Goal: Task Accomplishment & Management: Manage account settings

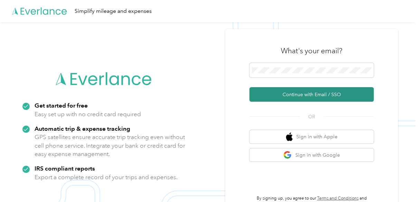
click at [300, 97] on button "Continue with Email / SSO" at bounding box center [311, 94] width 124 height 14
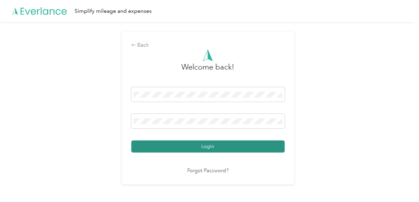
click at [215, 148] on button "Login" at bounding box center [207, 146] width 153 height 12
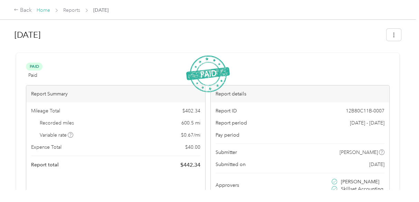
click at [46, 10] on link "Home" at bounding box center [43, 10] width 13 height 6
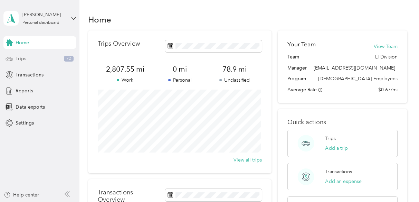
click at [27, 60] on div "Trips 72" at bounding box center [39, 58] width 72 height 12
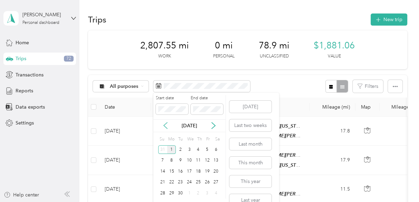
click at [164, 124] on icon at bounding box center [165, 125] width 7 height 7
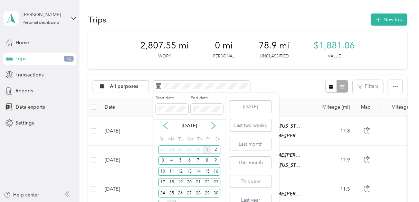
click at [206, 147] on div "1" at bounding box center [207, 149] width 9 height 9
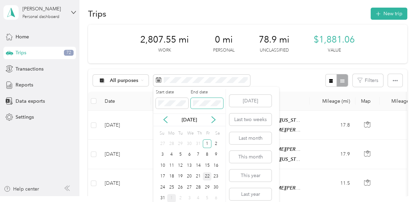
scroll to position [11, 0]
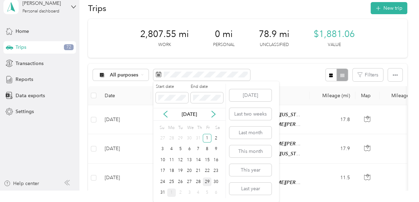
click at [208, 183] on div "29" at bounding box center [207, 181] width 9 height 9
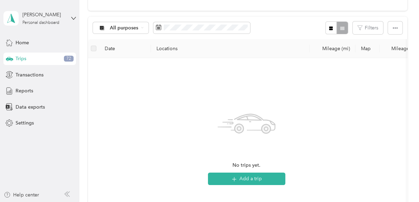
scroll to position [69, 0]
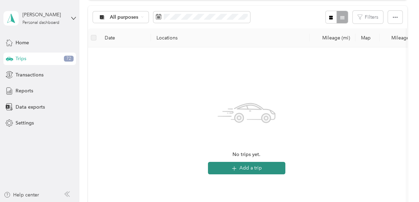
click at [248, 167] on button "Add a trip" at bounding box center [246, 167] width 77 height 12
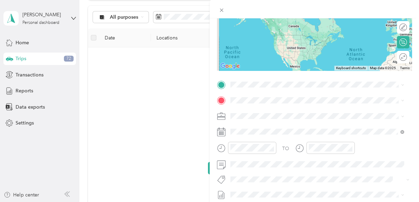
scroll to position [56, 0]
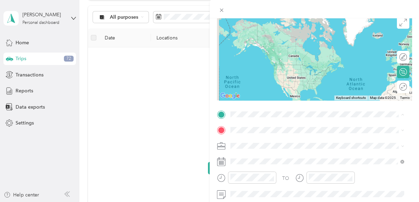
click at [254, 59] on span "[STREET_ADDRESS][PERSON_NAME][PERSON_NAME][US_STATE]" at bounding box center [316, 62] width 146 height 6
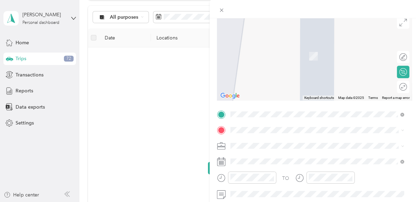
click at [274, 53] on span "The Dot Fulfillment, [STREET_ADDRESS][GEOGRAPHIC_DATA], [GEOGRAPHIC_DATA]" at bounding box center [312, 56] width 139 height 13
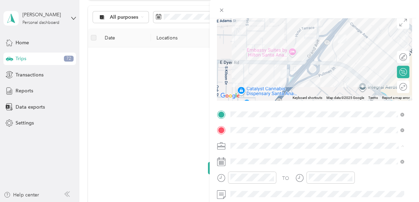
click at [245, 157] on li "SkillsetGroup" at bounding box center [316, 157] width 179 height 12
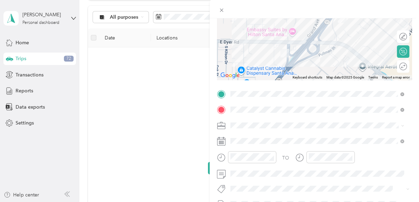
scroll to position [91, 0]
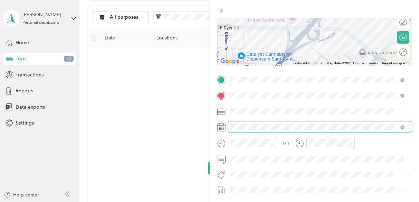
click at [251, 130] on span at bounding box center [320, 126] width 184 height 11
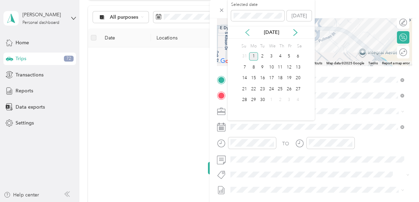
click at [246, 32] on icon at bounding box center [247, 32] width 7 height 7
click at [262, 67] on div "5" at bounding box center [262, 67] width 9 height 9
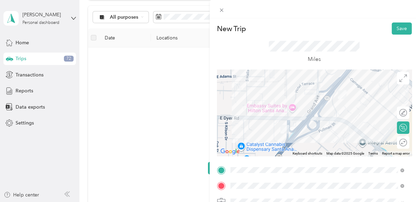
scroll to position [0, 0]
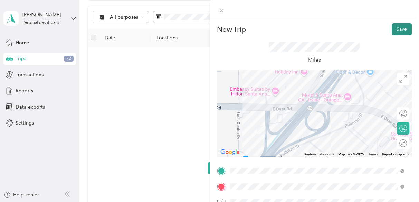
click at [397, 29] on button "Save" at bounding box center [401, 29] width 20 height 12
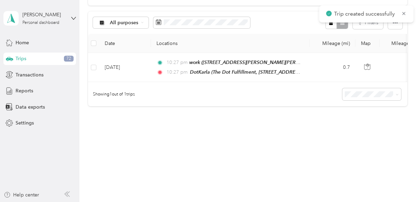
scroll to position [67, 0]
click at [22, 92] on span "Reports" at bounding box center [25, 90] width 18 height 7
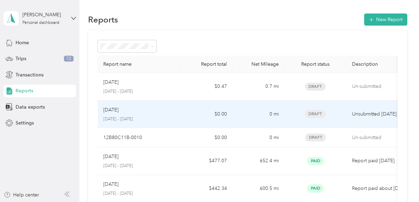
click at [114, 108] on p "[DATE]" at bounding box center [110, 110] width 15 height 8
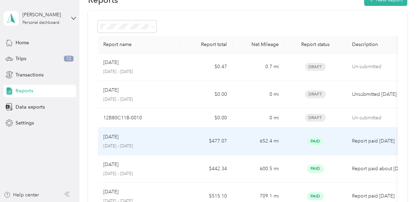
scroll to position [35, 0]
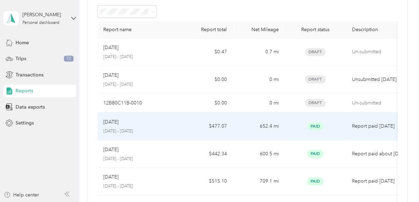
click at [114, 120] on p "[DATE]" at bounding box center [110, 122] width 15 height 8
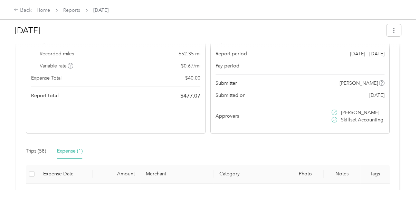
scroll to position [104, 0]
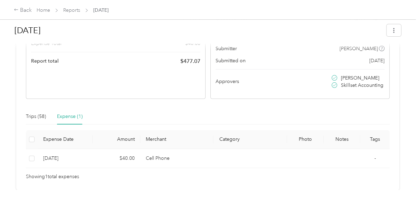
click at [69, 115] on div "Expense (1)" at bounding box center [70, 116] width 26 height 8
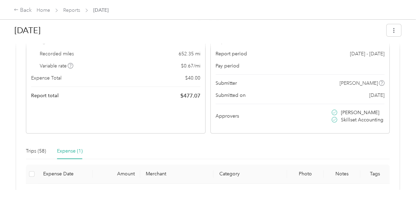
scroll to position [0, 0]
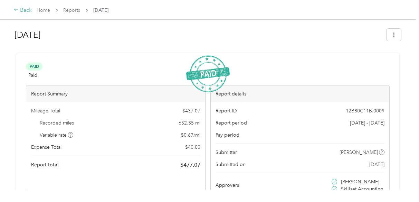
click at [30, 11] on div "Back" at bounding box center [23, 10] width 18 height 8
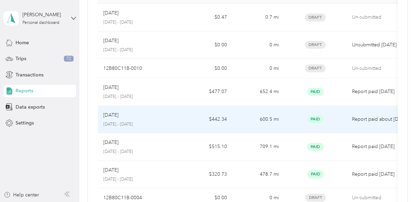
scroll to position [207, 0]
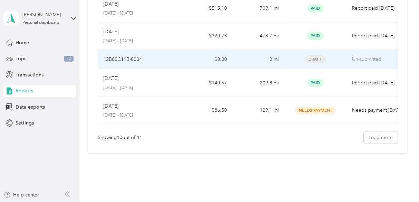
click at [114, 59] on p "12B80C11B-0004" at bounding box center [122, 60] width 39 height 8
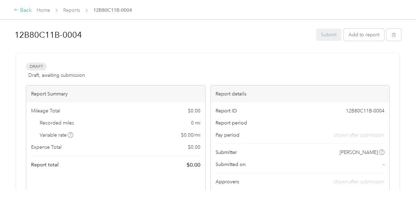
click at [21, 11] on div "Back" at bounding box center [23, 10] width 18 height 8
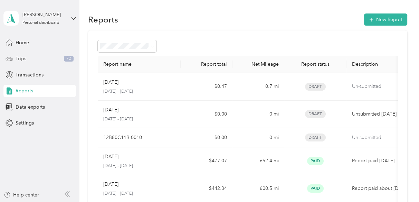
click at [30, 59] on div "Trips 72" at bounding box center [39, 58] width 72 height 12
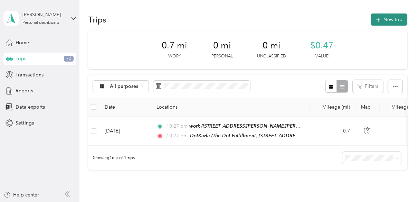
click at [380, 19] on icon "button" at bounding box center [378, 20] width 8 height 8
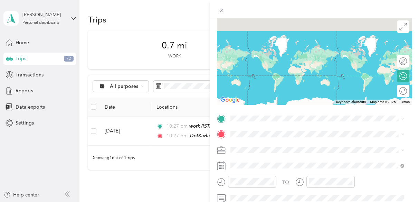
scroll to position [69, 0]
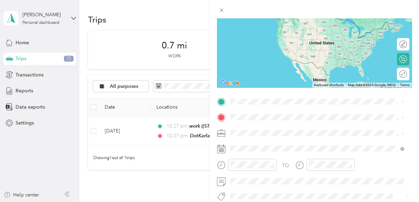
click at [254, 30] on div "DotKarla The Dot Fulfillment, [STREET_ADDRESS][GEOGRAPHIC_DATA], [GEOGRAPHIC_DA…" at bounding box center [322, 26] width 158 height 22
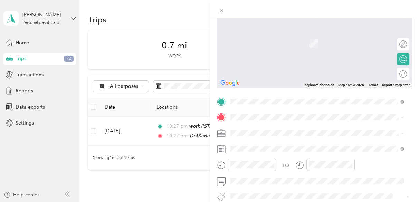
click at [251, 43] on span "[STREET_ADDRESS][PERSON_NAME][PERSON_NAME][US_STATE]" at bounding box center [316, 42] width 146 height 6
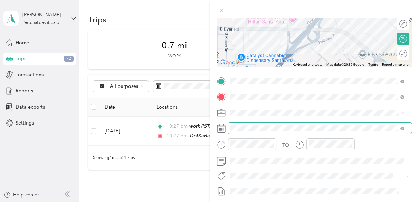
scroll to position [104, 0]
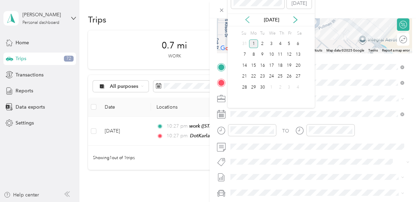
click at [244, 20] on icon at bounding box center [247, 19] width 7 height 7
click at [263, 54] on div "5" at bounding box center [262, 54] width 9 height 9
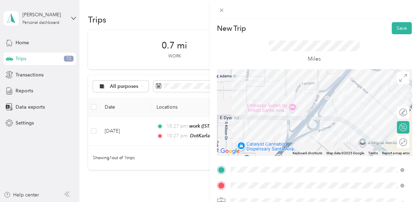
scroll to position [0, 0]
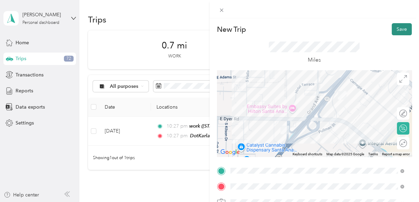
click at [395, 29] on button "Save" at bounding box center [401, 29] width 20 height 12
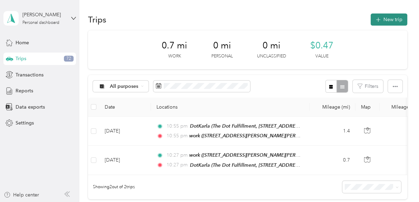
click at [383, 21] on button "New trip" at bounding box center [388, 19] width 37 height 12
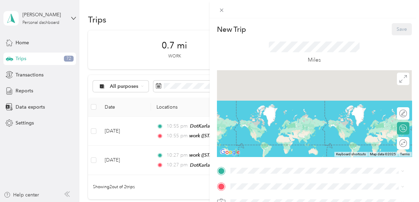
scroll to position [104, 0]
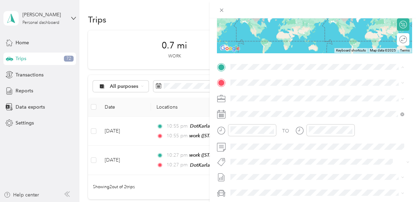
click at [258, 123] on span "[STREET_ADDRESS][PERSON_NAME][PERSON_NAME][US_STATE]" at bounding box center [316, 123] width 146 height 6
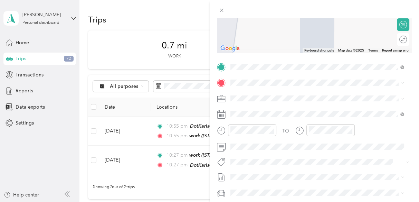
click at [257, 120] on span "Maruchan, [STREET_ADDRESS][GEOGRAPHIC_DATA], [GEOGRAPHIC_DATA], [GEOGRAPHIC_DAT…" at bounding box center [302, 119] width 119 height 13
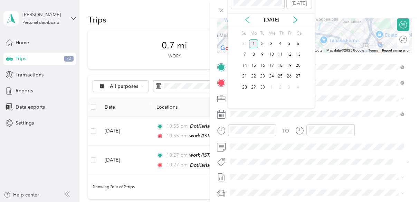
click at [247, 18] on icon at bounding box center [247, 19] width 7 height 7
click at [261, 53] on div "5" at bounding box center [262, 54] width 9 height 9
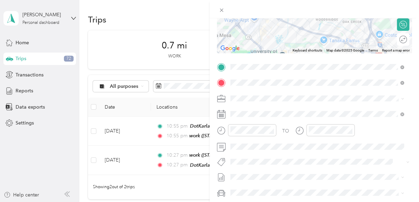
click at [220, 117] on rect at bounding box center [220, 116] width 1 height 1
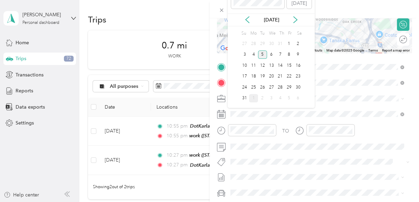
click at [264, 52] on div "5" at bounding box center [262, 54] width 9 height 9
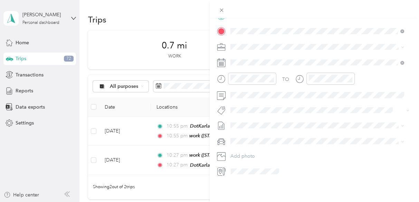
scroll to position [0, 0]
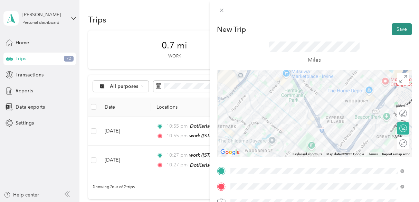
click at [397, 28] on button "Save" at bounding box center [401, 29] width 20 height 12
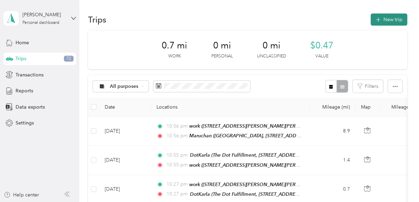
click at [383, 20] on button "New trip" at bounding box center [388, 19] width 37 height 12
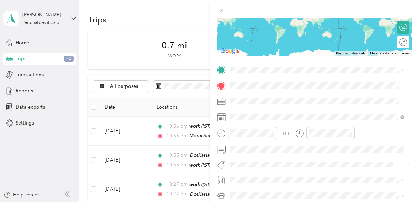
scroll to position [104, 0]
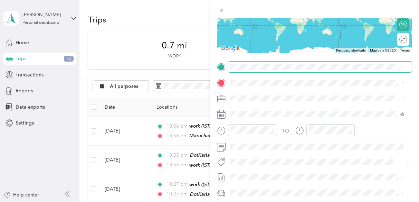
click at [251, 70] on span at bounding box center [320, 66] width 184 height 11
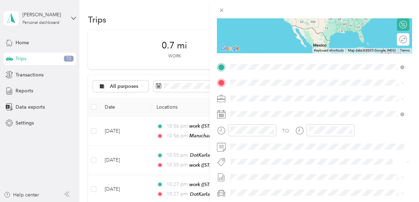
click at [254, 103] on span "Maruchan, [STREET_ADDRESS][GEOGRAPHIC_DATA], [GEOGRAPHIC_DATA], [GEOGRAPHIC_DAT…" at bounding box center [302, 105] width 119 height 13
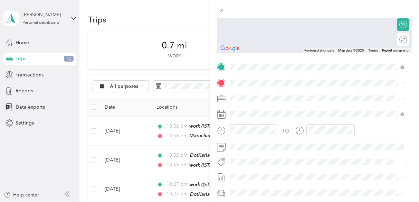
click at [254, 113] on div "Dr [STREET_ADDRESS][PERSON_NAME][US_STATE]" at bounding box center [296, 113] width 107 height 14
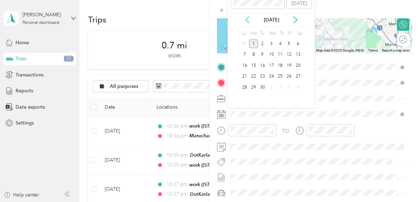
click at [247, 19] on icon at bounding box center [246, 20] width 3 height 6
click at [262, 53] on div "5" at bounding box center [262, 54] width 9 height 9
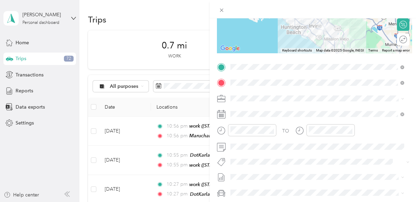
scroll to position [0, 0]
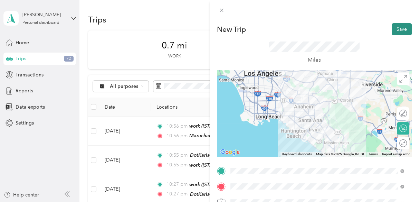
click at [397, 29] on button "Save" at bounding box center [401, 29] width 20 height 12
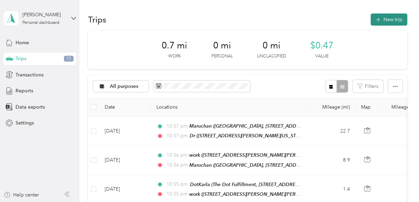
click at [387, 15] on button "New trip" at bounding box center [388, 19] width 37 height 12
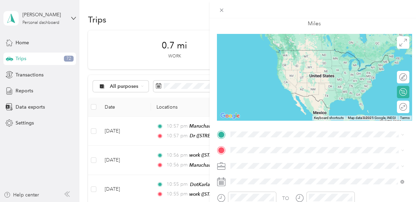
scroll to position [69, 0]
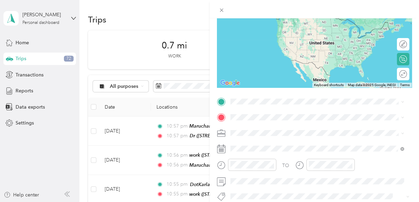
click at [261, 28] on div "Dr [STREET_ADDRESS][PERSON_NAME][US_STATE]" at bounding box center [296, 22] width 107 height 14
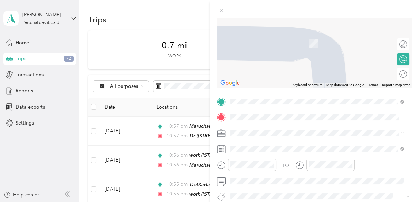
click at [254, 41] on span "[STREET_ADDRESS][PERSON_NAME][PERSON_NAME][US_STATE]" at bounding box center [316, 40] width 146 height 6
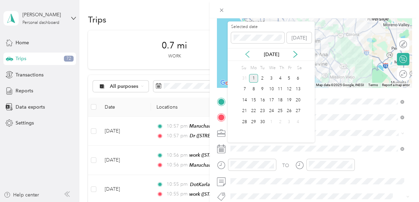
click at [246, 52] on icon at bounding box center [246, 54] width 3 height 6
click at [262, 90] on div "5" at bounding box center [262, 89] width 9 height 9
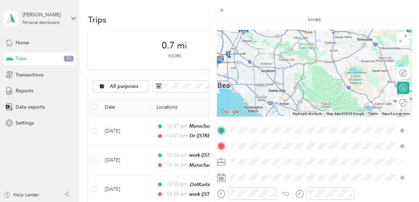
scroll to position [0, 0]
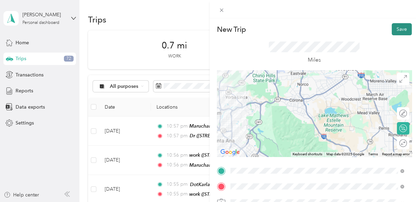
click at [391, 29] on button "Save" at bounding box center [401, 29] width 20 height 12
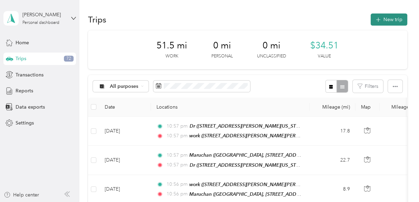
click at [389, 18] on button "New trip" at bounding box center [388, 19] width 37 height 12
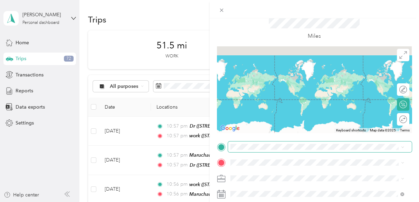
scroll to position [35, 0]
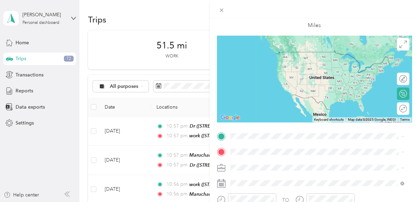
click at [255, 79] on div "work [STREET_ADDRESS][PERSON_NAME][PERSON_NAME][US_STATE]" at bounding box center [316, 80] width 146 height 14
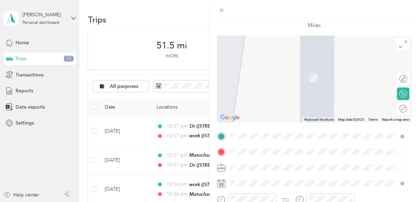
click at [260, 84] on span "The Dot Fulfillment, [STREET_ADDRESS][GEOGRAPHIC_DATA], [GEOGRAPHIC_DATA]" at bounding box center [312, 78] width 139 height 13
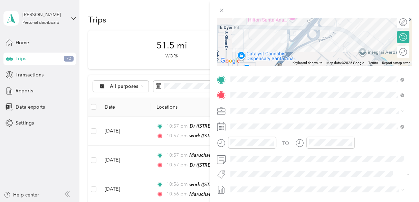
scroll to position [104, 0]
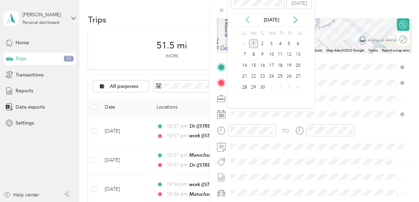
click at [248, 20] on icon at bounding box center [247, 19] width 7 height 7
click at [278, 54] on div "7" at bounding box center [279, 54] width 9 height 9
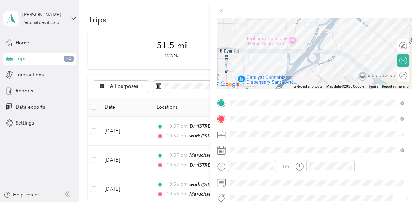
scroll to position [0, 0]
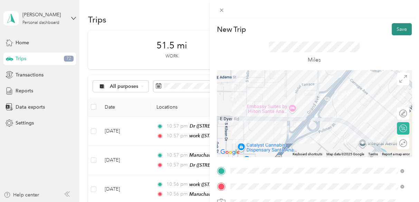
click at [395, 29] on button "Save" at bounding box center [401, 29] width 20 height 12
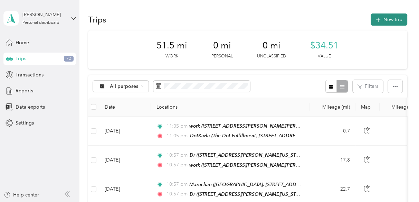
click at [381, 18] on button "New trip" at bounding box center [388, 19] width 37 height 12
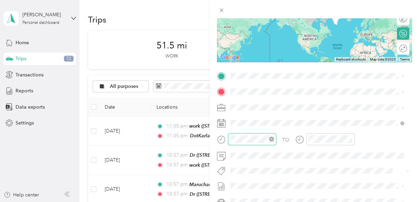
scroll to position [104, 0]
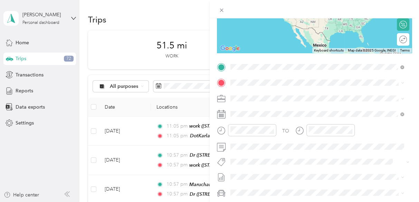
click at [257, 100] on span "The Dot Fulfillment, [STREET_ADDRESS][GEOGRAPHIC_DATA], [GEOGRAPHIC_DATA]" at bounding box center [312, 105] width 139 height 13
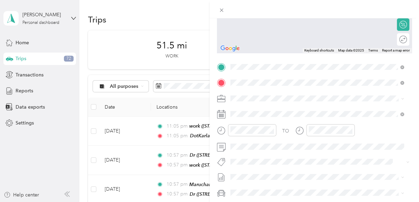
click at [258, 113] on div "work [STREET_ADDRESS][PERSON_NAME][PERSON_NAME][US_STATE]" at bounding box center [316, 114] width 146 height 14
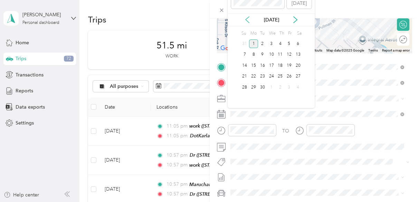
click at [247, 21] on icon at bounding box center [246, 20] width 3 height 6
click at [280, 53] on div "7" at bounding box center [279, 54] width 9 height 9
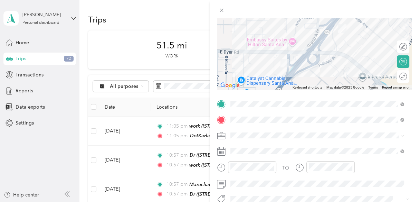
scroll to position [0, 0]
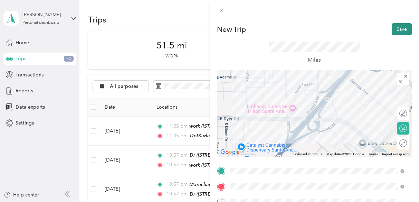
click at [392, 27] on button "Save" at bounding box center [401, 29] width 20 height 12
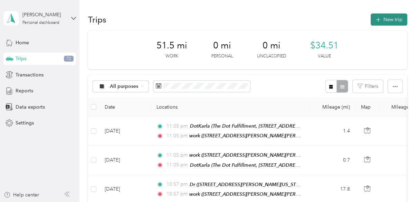
click at [391, 16] on button "New trip" at bounding box center [388, 19] width 37 height 12
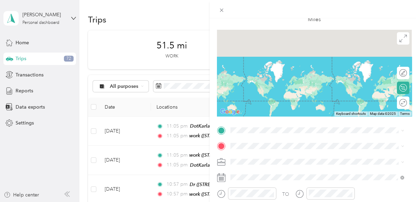
scroll to position [104, 0]
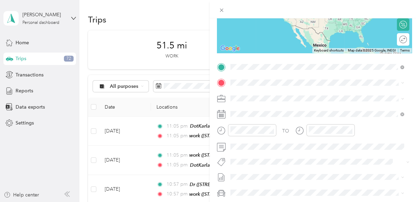
click at [256, 92] on div "work" at bounding box center [316, 94] width 146 height 6
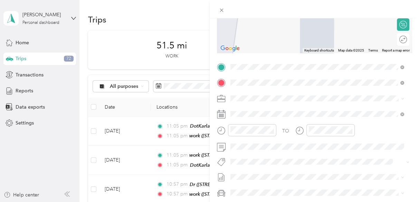
click at [252, 111] on div "las trojes [STREET_ADDRESS][US_STATE]" at bounding box center [277, 114] width 69 height 14
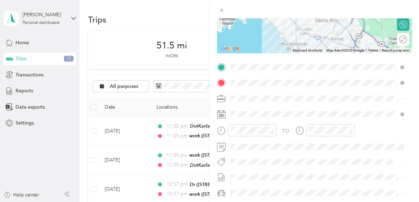
click at [249, 112] on li "SkillsetGroup" at bounding box center [316, 109] width 179 height 12
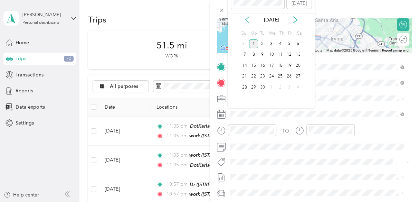
click at [247, 20] on icon at bounding box center [247, 19] width 7 height 7
click at [278, 55] on div "7" at bounding box center [279, 54] width 9 height 9
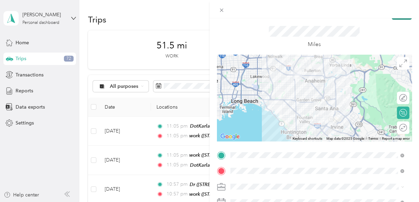
scroll to position [0, 0]
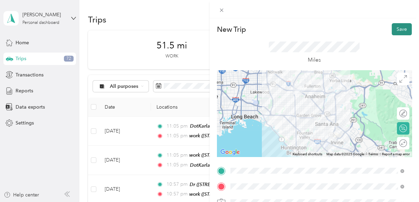
click at [395, 29] on button "Save" at bounding box center [401, 29] width 20 height 12
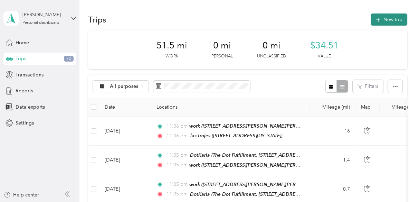
click at [383, 21] on button "New trip" at bounding box center [388, 19] width 37 height 12
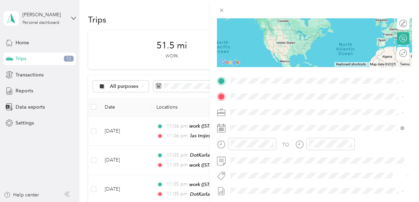
scroll to position [104, 0]
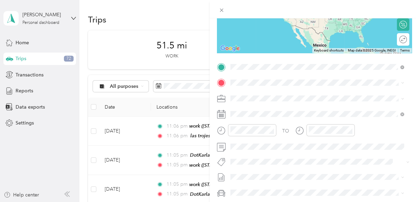
click at [250, 98] on div "las trojes [STREET_ADDRESS][US_STATE]" at bounding box center [277, 98] width 69 height 14
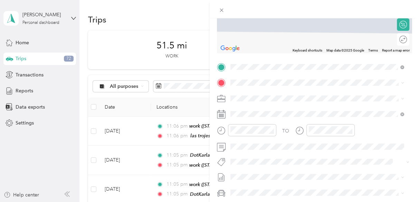
click at [268, 117] on span "[STREET_ADDRESS][PERSON_NAME][US_STATE]" at bounding box center [296, 115] width 107 height 6
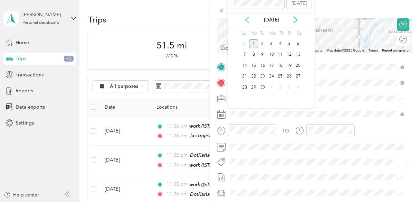
click at [246, 19] on icon at bounding box center [247, 19] width 7 height 7
click at [280, 56] on div "7" at bounding box center [279, 54] width 9 height 9
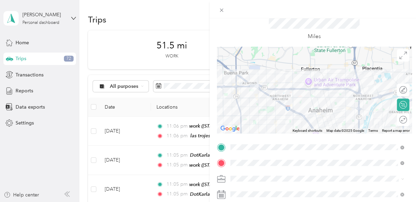
scroll to position [0, 0]
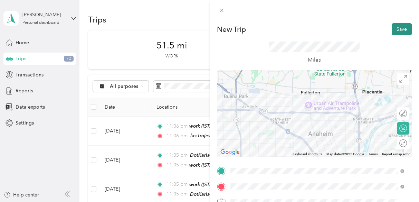
click at [393, 28] on button "Save" at bounding box center [401, 29] width 20 height 12
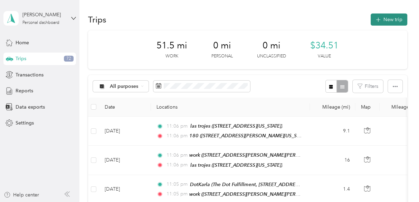
click at [385, 18] on button "New trip" at bounding box center [388, 19] width 37 height 12
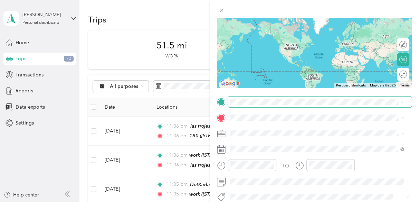
scroll to position [69, 0]
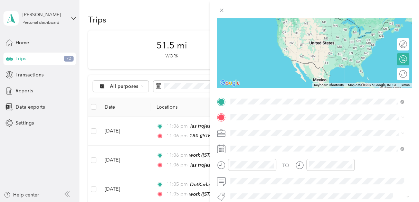
click at [258, 30] on span "[STREET_ADDRESS][PERSON_NAME][US_STATE]" at bounding box center [296, 27] width 107 height 6
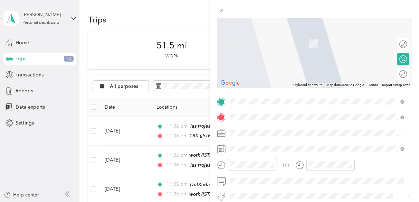
click at [257, 68] on div "marukai [PERSON_NAME] [STREET_ADDRESS][PERSON_NAME][US_STATE]" at bounding box center [296, 61] width 107 height 14
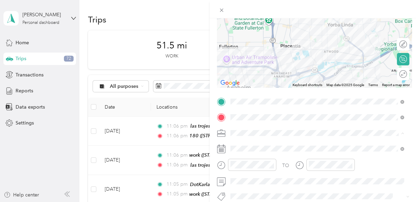
click at [239, 146] on li "SkillsetGroup" at bounding box center [316, 145] width 179 height 12
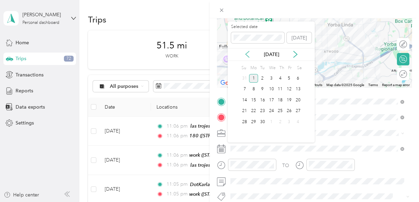
click at [246, 52] on icon at bounding box center [247, 54] width 7 height 7
click at [279, 86] on div "7" at bounding box center [279, 89] width 9 height 9
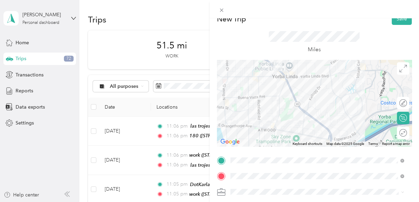
scroll to position [0, 0]
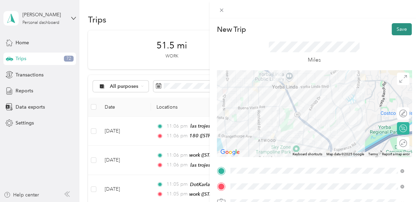
click at [396, 31] on button "Save" at bounding box center [401, 29] width 20 height 12
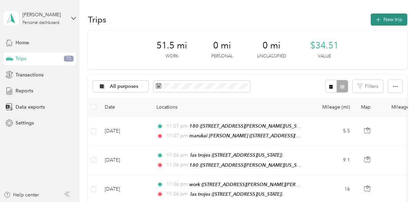
click at [384, 19] on button "New trip" at bounding box center [388, 19] width 37 height 12
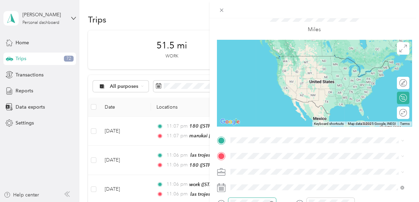
scroll to position [69, 0]
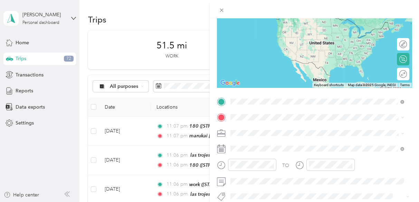
click at [265, 52] on span "[STREET_ADDRESS][PERSON_NAME][US_STATE]" at bounding box center [296, 49] width 107 height 6
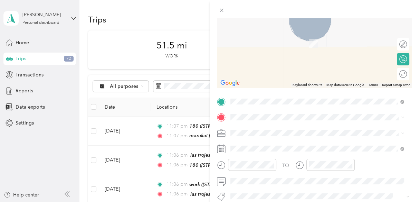
click at [259, 45] on li "Dr [STREET_ADDRESS][PERSON_NAME][US_STATE]" at bounding box center [316, 39] width 179 height 22
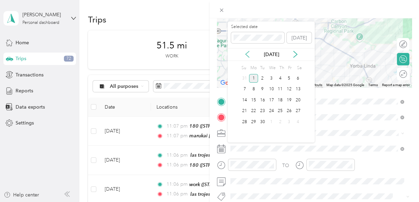
click at [244, 53] on icon at bounding box center [247, 54] width 7 height 7
click at [281, 89] on div "7" at bounding box center [279, 89] width 9 height 9
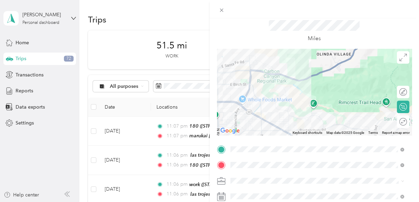
scroll to position [0, 0]
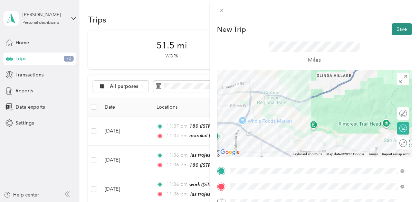
click at [399, 28] on button "Save" at bounding box center [401, 29] width 20 height 12
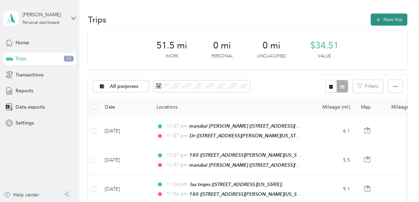
click at [383, 16] on button "New trip" at bounding box center [388, 19] width 37 height 12
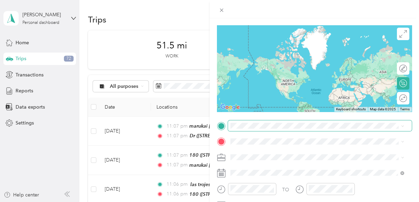
scroll to position [104, 0]
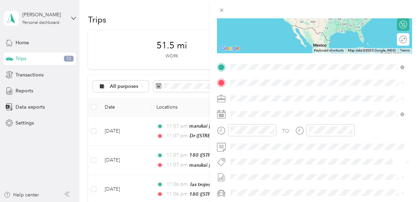
click at [250, 98] on div "Dr [STREET_ADDRESS][PERSON_NAME][US_STATE]" at bounding box center [296, 98] width 107 height 14
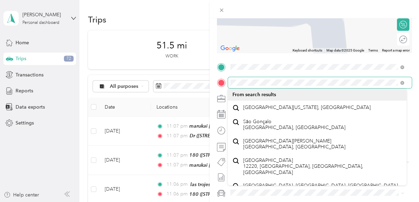
scroll to position [12, 0]
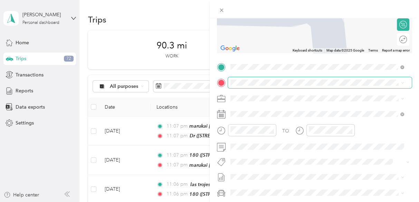
click at [238, 78] on span at bounding box center [320, 82] width 184 height 11
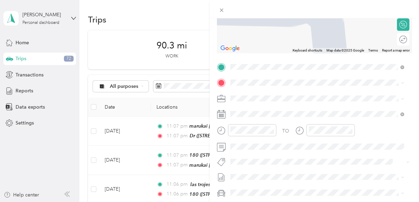
click at [255, 126] on span "[GEOGRAPHIC_DATA] [US_STATE] 92705, [GEOGRAPHIC_DATA]" at bounding box center [289, 122] width 93 height 12
click at [263, 110] on span "[STREET_ADDRESS][US_STATE]" at bounding box center [277, 107] width 69 height 6
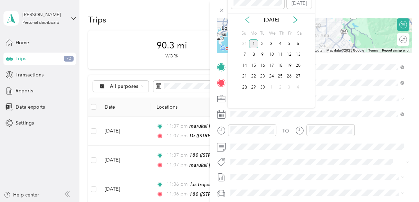
click at [249, 21] on icon at bounding box center [247, 19] width 7 height 7
click at [278, 55] on div "7" at bounding box center [279, 54] width 9 height 9
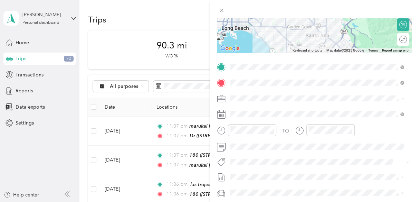
click at [409, 108] on form "New Trip Save This trip cannot be edited because it is either under review, app…" at bounding box center [313, 74] width 209 height 308
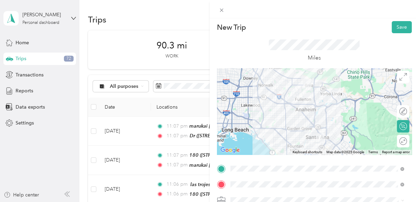
scroll to position [0, 0]
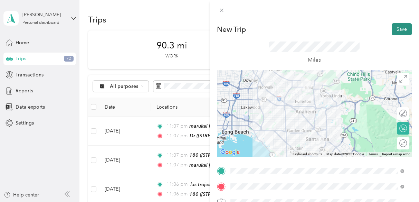
click at [393, 29] on button "Save" at bounding box center [401, 29] width 20 height 12
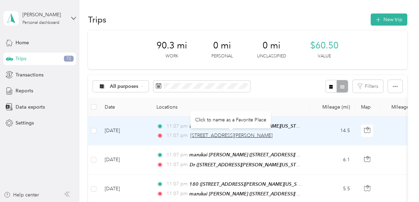
click at [259, 135] on span "[STREET_ADDRESS][PERSON_NAME]" at bounding box center [231, 135] width 82 height 6
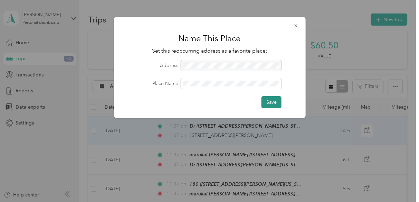
click at [266, 101] on button "Save" at bounding box center [271, 102] width 20 height 12
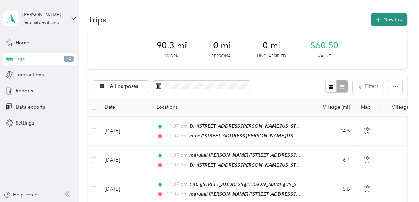
click at [389, 19] on button "New trip" at bounding box center [388, 19] width 37 height 12
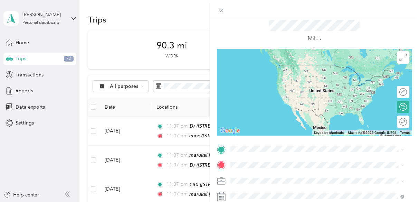
scroll to position [69, 0]
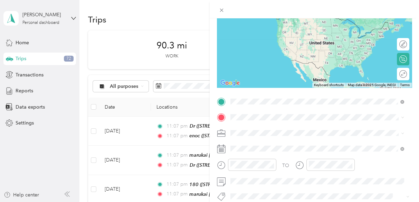
click at [264, 29] on span "[STREET_ADDRESS][PERSON_NAME][US_STATE]" at bounding box center [296, 27] width 107 height 6
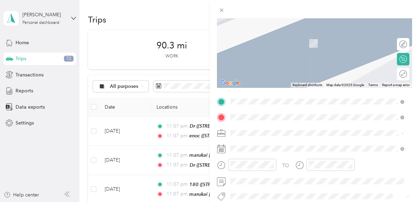
click at [276, 45] on span "[STREET_ADDRESS][PERSON_NAME][PERSON_NAME][US_STATE]" at bounding box center [316, 43] width 146 height 6
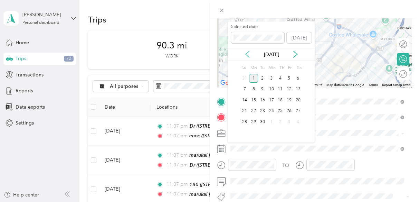
click at [247, 56] on icon at bounding box center [247, 54] width 7 height 7
click at [279, 89] on div "7" at bounding box center [279, 89] width 9 height 9
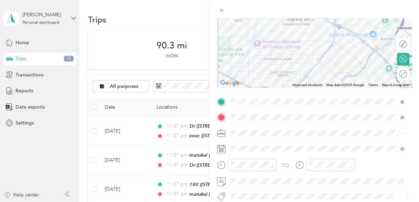
scroll to position [0, 0]
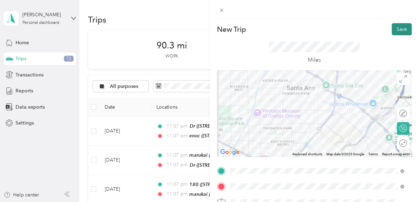
click at [392, 26] on button "Save" at bounding box center [401, 29] width 20 height 12
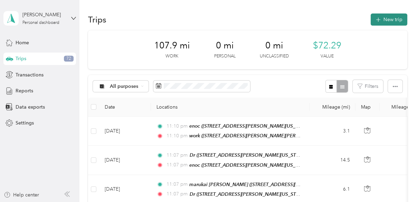
click at [383, 19] on button "New trip" at bounding box center [388, 19] width 37 height 12
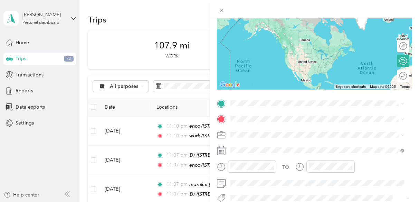
scroll to position [69, 0]
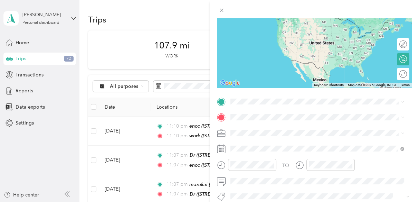
click at [250, 48] on span "[STREET_ADDRESS][PERSON_NAME][PERSON_NAME][US_STATE]" at bounding box center [316, 46] width 146 height 6
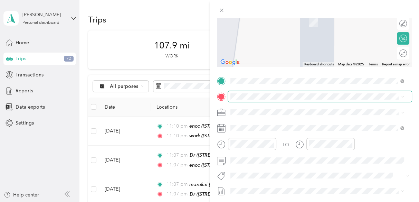
scroll to position [104, 0]
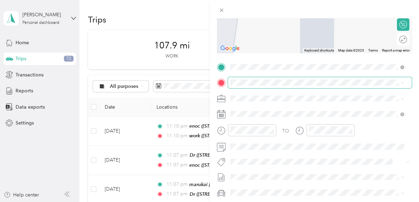
click at [241, 116] on div "TO Add photo" at bounding box center [314, 144] width 195 height 166
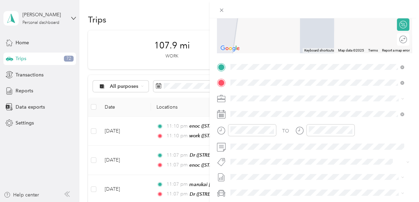
click at [265, 120] on div "DotKarla The Dot Fulfillment, [STREET_ADDRESS][GEOGRAPHIC_DATA], [GEOGRAPHIC_DA…" at bounding box center [322, 118] width 158 height 22
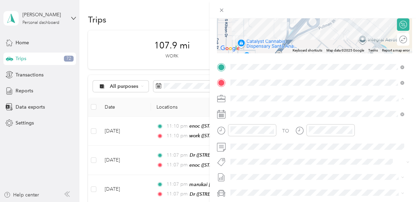
click at [253, 109] on span "SkillsetGroup" at bounding box center [246, 110] width 29 height 6
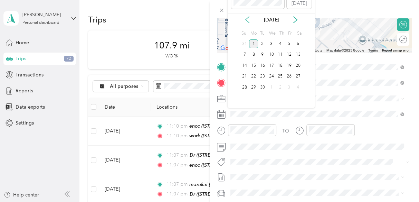
click at [247, 21] on icon at bounding box center [247, 19] width 7 height 7
click at [290, 56] on div "8" at bounding box center [288, 54] width 9 height 9
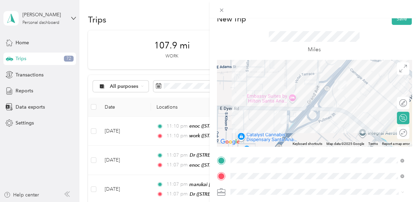
scroll to position [0, 0]
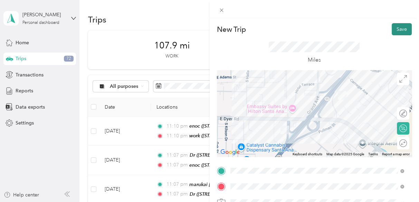
click at [392, 29] on button "Save" at bounding box center [401, 29] width 20 height 12
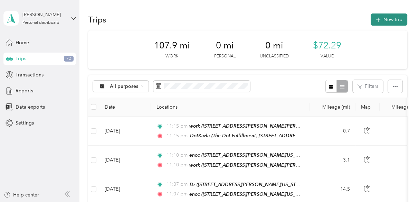
click at [391, 18] on button "New trip" at bounding box center [388, 19] width 37 height 12
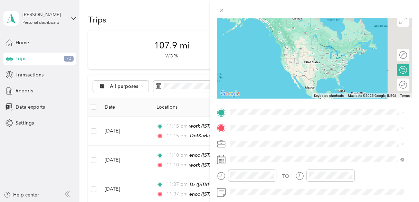
scroll to position [69, 0]
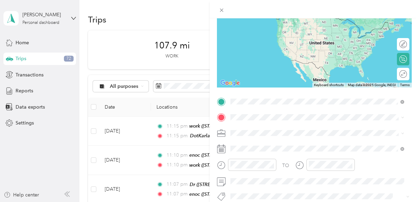
click at [270, 33] on span "The Dot Fulfillment, [STREET_ADDRESS][GEOGRAPHIC_DATA], [GEOGRAPHIC_DATA]" at bounding box center [312, 30] width 139 height 13
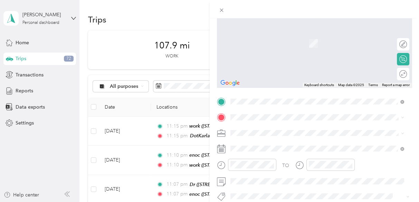
click at [255, 66] on span "[STREET_ADDRESS][PERSON_NAME][PERSON_NAME][US_STATE]" at bounding box center [316, 63] width 146 height 6
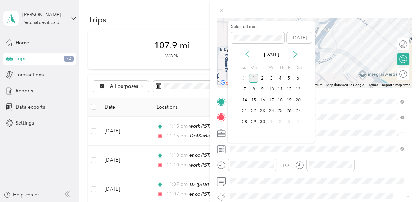
click at [245, 52] on icon at bounding box center [247, 54] width 7 height 7
click at [288, 86] on div "8" at bounding box center [288, 89] width 9 height 9
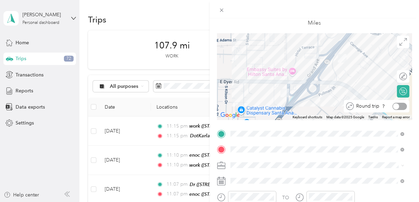
scroll to position [0, 0]
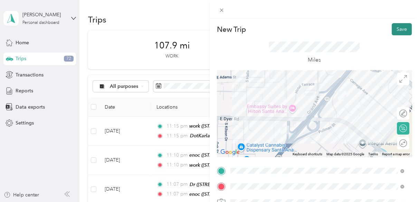
click at [397, 28] on button "Save" at bounding box center [401, 29] width 20 height 12
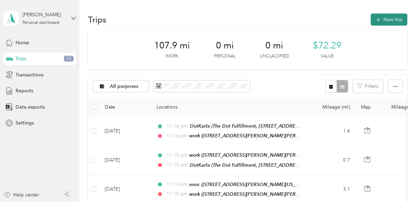
click at [387, 19] on button "New trip" at bounding box center [388, 19] width 37 height 12
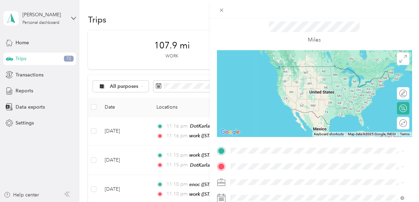
scroll to position [35, 0]
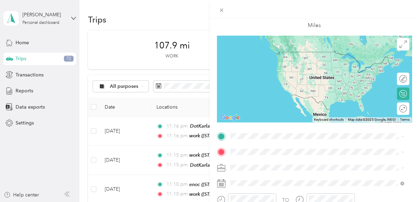
click at [249, 80] on div "work [STREET_ADDRESS][PERSON_NAME][PERSON_NAME][US_STATE]" at bounding box center [316, 80] width 146 height 14
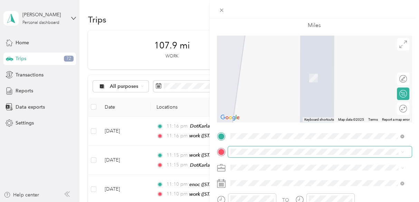
click at [245, 147] on span at bounding box center [320, 151] width 184 height 11
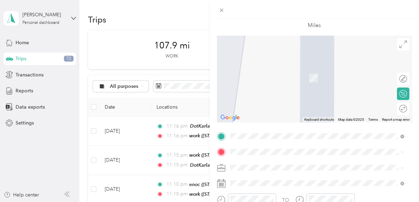
click at [248, 121] on span "[STREET_ADDRESS][US_STATE]" at bounding box center [277, 118] width 69 height 6
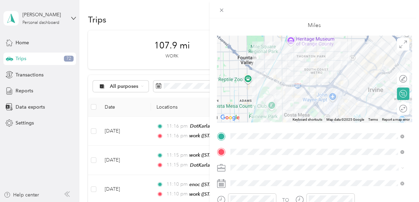
scroll to position [104, 0]
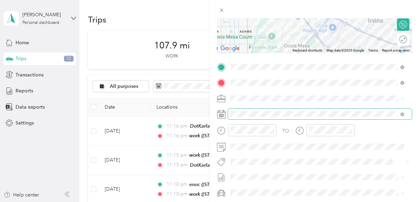
click at [243, 118] on span at bounding box center [320, 113] width 184 height 11
click at [243, 117] on span at bounding box center [320, 113] width 184 height 11
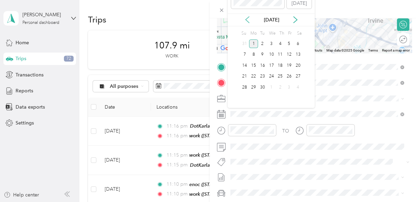
click at [246, 22] on icon at bounding box center [247, 19] width 7 height 7
click at [287, 54] on div "8" at bounding box center [288, 54] width 9 height 9
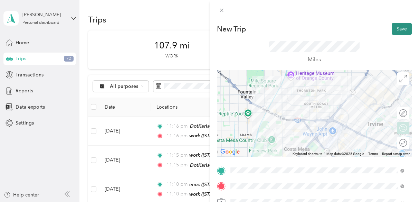
scroll to position [0, 0]
click at [393, 26] on button "Save" at bounding box center [401, 29] width 20 height 12
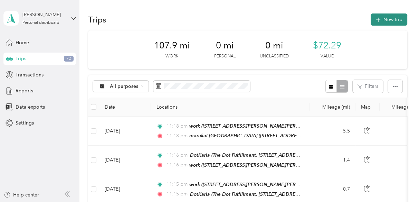
click at [386, 20] on button "New trip" at bounding box center [388, 19] width 37 height 12
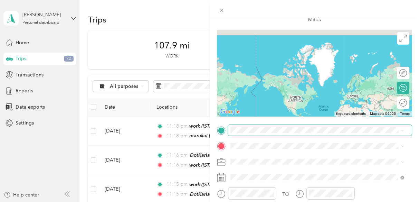
scroll to position [104, 0]
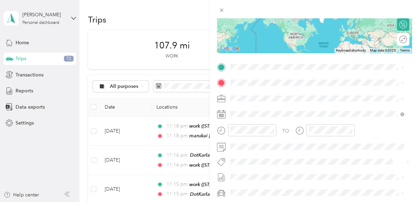
click at [255, 146] on div "marukai [GEOGRAPHIC_DATA] [STREET_ADDRESS][US_STATE]" at bounding box center [277, 141] width 69 height 14
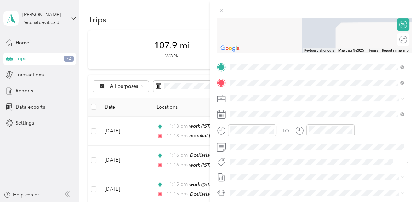
click at [261, 117] on div "Fotis [STREET_ADDRESS][US_STATE]" at bounding box center [277, 114] width 69 height 14
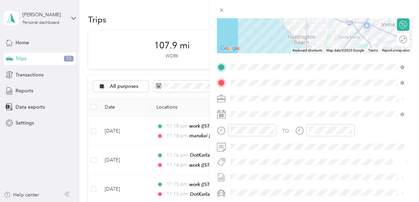
click at [247, 107] on span "SkillsetGroup" at bounding box center [246, 110] width 29 height 6
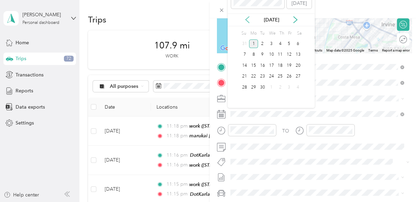
click at [248, 22] on icon at bounding box center [246, 20] width 3 height 6
click at [288, 54] on div "8" at bounding box center [288, 54] width 9 height 9
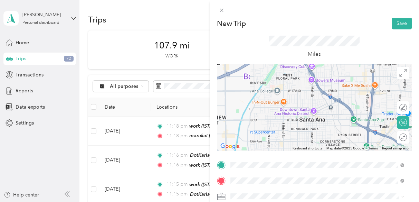
scroll to position [0, 0]
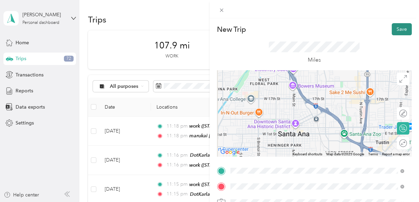
click at [397, 27] on button "Save" at bounding box center [401, 29] width 20 height 12
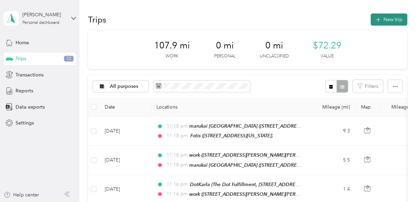
click at [382, 20] on button "New trip" at bounding box center [388, 19] width 37 height 12
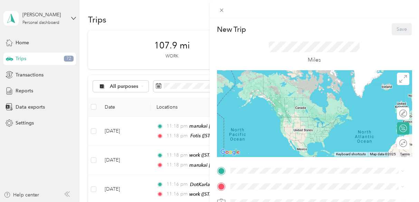
scroll to position [69, 0]
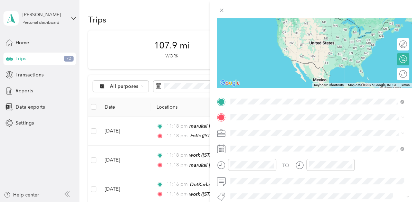
click at [261, 26] on span "[STREET_ADDRESS][US_STATE]" at bounding box center [277, 27] width 69 height 6
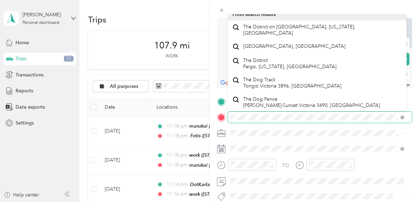
scroll to position [55, 0]
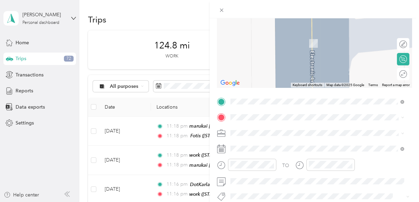
click at [253, 142] on span "[STREET_ADDRESS][PERSON_NAME][US_STATE]" at bounding box center [296, 139] width 107 height 6
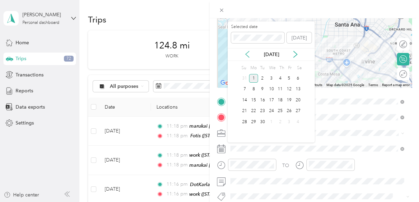
click at [247, 54] on icon at bounding box center [247, 54] width 7 height 7
click at [289, 89] on div "8" at bounding box center [288, 89] width 9 height 9
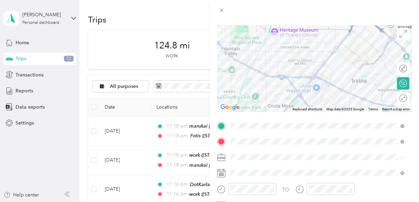
scroll to position [0, 0]
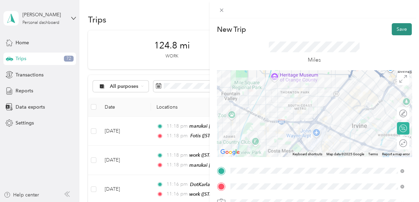
click at [396, 29] on button "Save" at bounding box center [401, 29] width 20 height 12
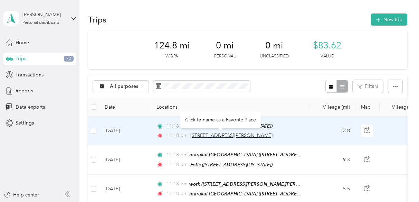
click at [232, 134] on span "[STREET_ADDRESS][PERSON_NAME]" at bounding box center [231, 135] width 82 height 6
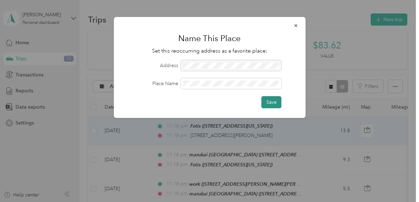
click at [275, 102] on button "Save" at bounding box center [271, 102] width 20 height 12
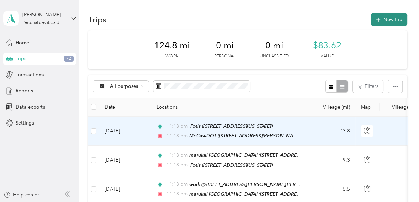
click at [388, 20] on button "New trip" at bounding box center [388, 19] width 37 height 12
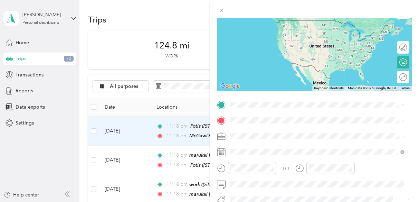
scroll to position [69, 0]
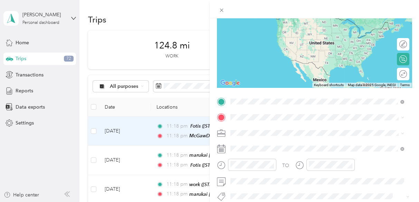
click at [265, 22] on div "McGawDOT [STREET_ADDRESS][PERSON_NAME][US_STATE]" at bounding box center [296, 24] width 107 height 14
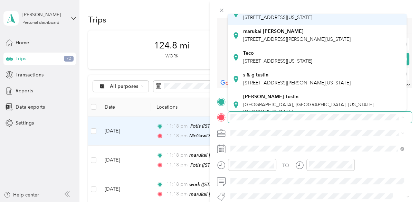
scroll to position [138, 0]
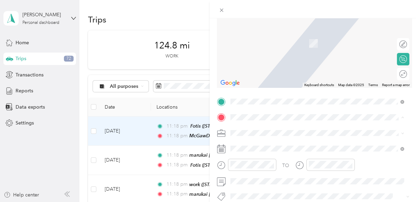
click at [260, 17] on span "[STREET_ADDRESS][PERSON_NAME][US_STATE]" at bounding box center [296, 14] width 107 height 6
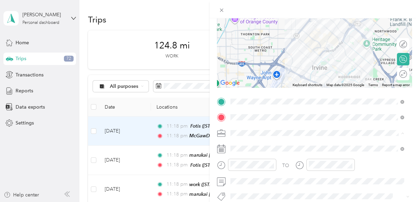
click at [258, 146] on li "SkillsetGroup" at bounding box center [316, 145] width 179 height 12
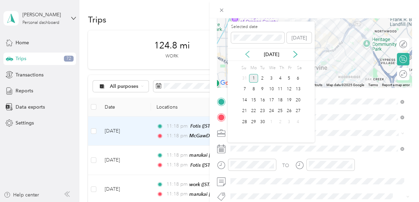
click at [246, 56] on icon at bounding box center [247, 54] width 7 height 7
click at [287, 89] on div "8" at bounding box center [288, 89] width 9 height 9
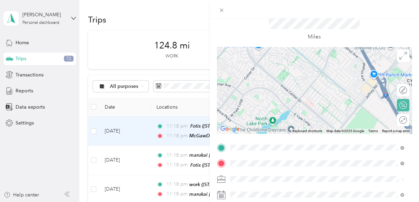
scroll to position [0, 0]
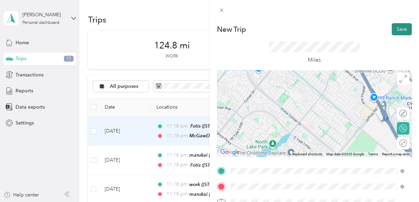
click at [395, 26] on button "Save" at bounding box center [401, 29] width 20 height 12
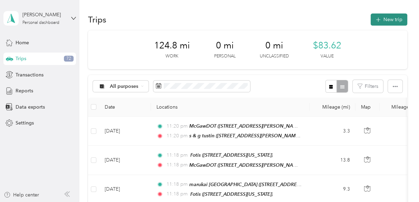
click at [388, 19] on button "New trip" at bounding box center [388, 19] width 37 height 12
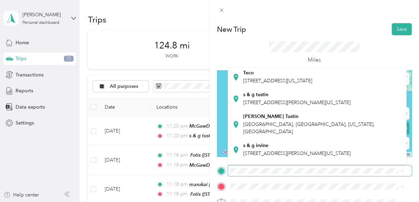
scroll to position [138, 0]
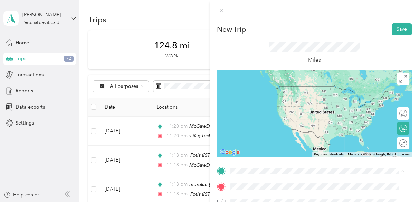
click at [261, 70] on span "[STREET_ADDRESS][PERSON_NAME][US_STATE]" at bounding box center [296, 67] width 107 height 6
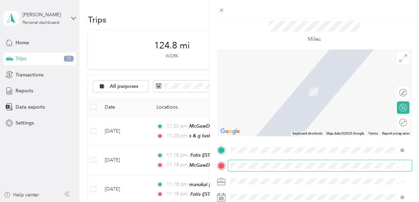
scroll to position [35, 0]
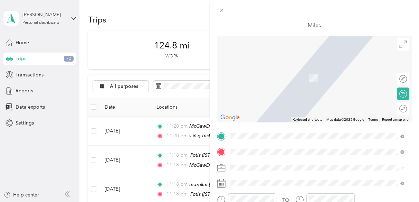
click at [262, 83] on span "Maruchan, [STREET_ADDRESS][GEOGRAPHIC_DATA], [GEOGRAPHIC_DATA], [GEOGRAPHIC_DAT…" at bounding box center [302, 81] width 119 height 13
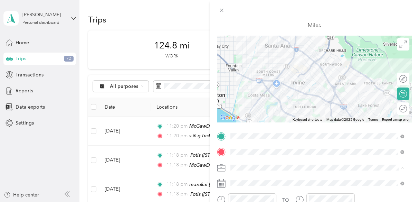
click at [247, 131] on li "SkillsetGroup" at bounding box center [316, 131] width 179 height 12
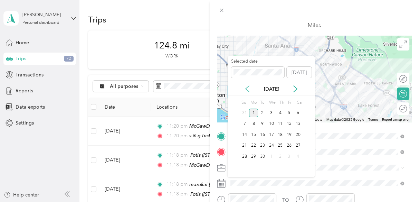
click at [245, 88] on icon at bounding box center [247, 88] width 7 height 7
click at [289, 122] on div "8" at bounding box center [288, 123] width 9 height 9
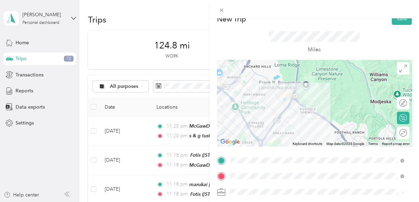
scroll to position [0, 0]
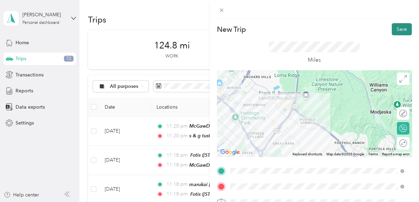
click at [392, 28] on button "Save" at bounding box center [401, 29] width 20 height 12
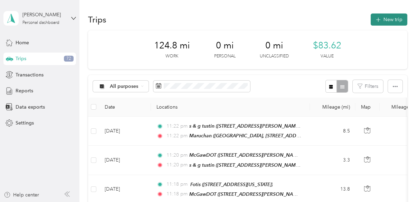
click at [380, 18] on button "New trip" at bounding box center [388, 19] width 37 height 12
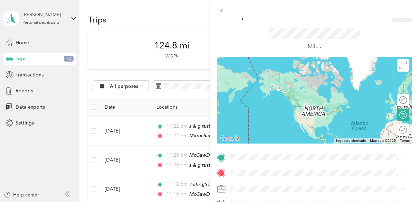
scroll to position [35, 0]
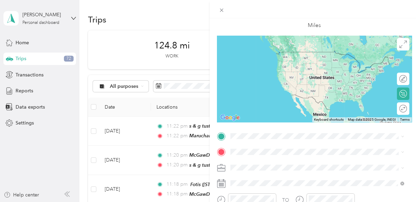
click at [258, 65] on div "[PERSON_NAME], [STREET_ADDRESS][GEOGRAPHIC_DATA], [GEOGRAPHIC_DATA]" at bounding box center [322, 61] width 158 height 22
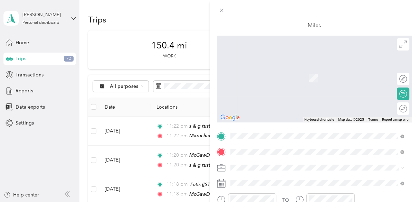
click at [289, 170] on span at bounding box center [320, 167] width 184 height 11
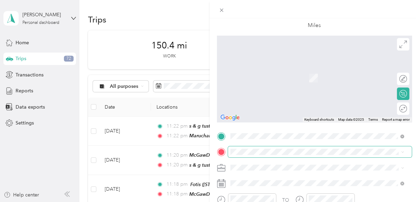
click at [234, 148] on span at bounding box center [320, 151] width 184 height 11
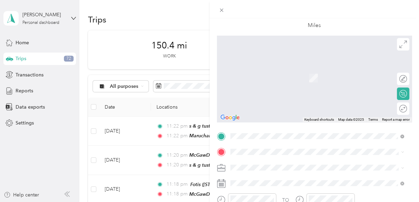
click at [257, 75] on span "[STREET_ADDRESS][US_STATE]" at bounding box center [277, 71] width 69 height 6
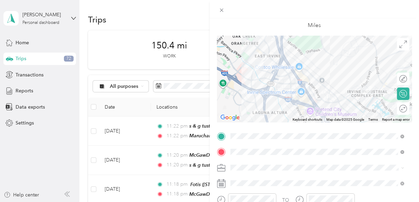
scroll to position [69, 0]
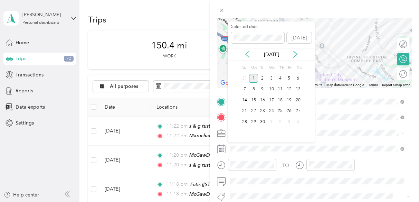
click at [248, 54] on icon at bounding box center [247, 54] width 7 height 7
click at [287, 89] on div "8" at bounding box center [288, 89] width 9 height 9
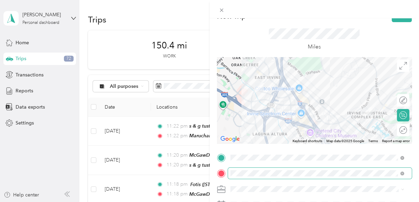
scroll to position [0, 0]
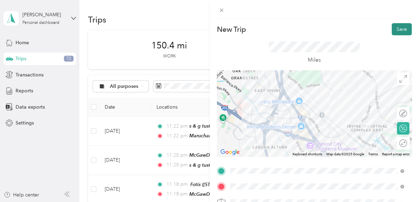
click at [395, 30] on button "Save" at bounding box center [401, 29] width 20 height 12
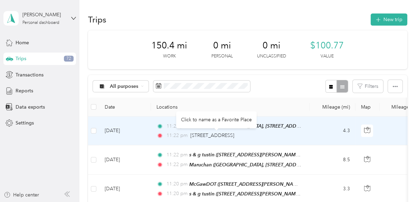
click at [207, 119] on div "Click to name as a Favorite Place" at bounding box center [216, 119] width 80 height 17
click at [202, 121] on div "Click to name as a Favorite Place" at bounding box center [216, 119] width 80 height 17
click at [205, 133] on span "[STREET_ADDRESS]" at bounding box center [212, 135] width 44 height 6
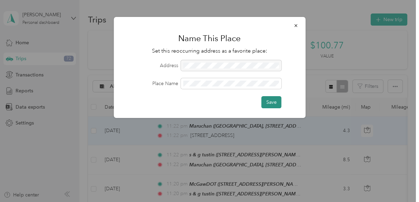
click at [267, 103] on button "Save" at bounding box center [271, 102] width 20 height 12
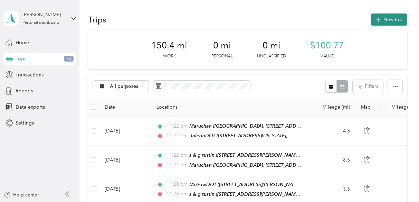
click at [383, 23] on button "New trip" at bounding box center [388, 19] width 37 height 12
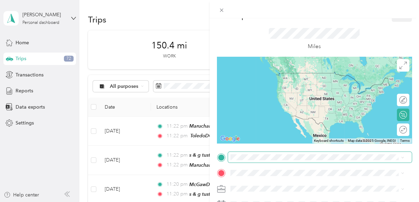
scroll to position [35, 0]
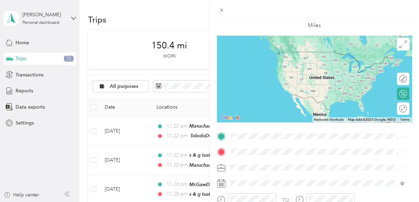
click at [265, 56] on div "ToledoDOT [STREET_ADDRESS][US_STATE]" at bounding box center [277, 56] width 69 height 14
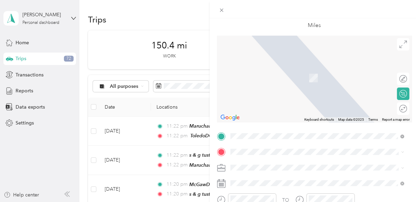
click at [257, 76] on span "[STREET_ADDRESS][PERSON_NAME][US_STATE]" at bounding box center [296, 78] width 107 height 6
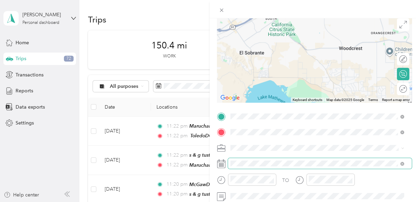
scroll to position [69, 0]
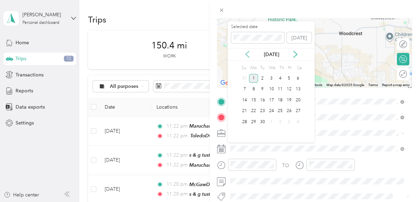
click at [247, 54] on icon at bounding box center [247, 54] width 7 height 7
click at [288, 88] on div "8" at bounding box center [288, 89] width 9 height 9
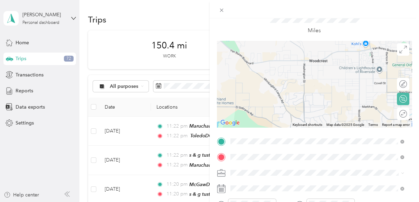
scroll to position [0, 0]
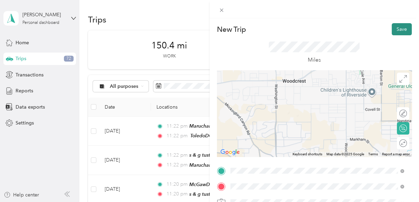
click at [393, 26] on button "Save" at bounding box center [401, 29] width 20 height 12
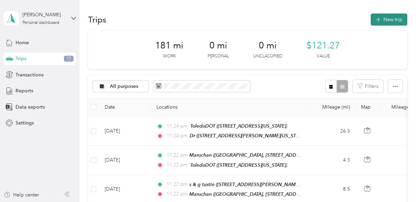
click at [389, 22] on button "New trip" at bounding box center [388, 19] width 37 height 12
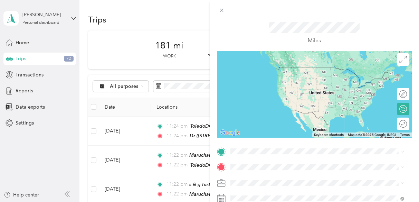
scroll to position [35, 0]
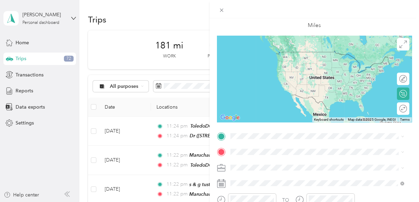
click at [258, 83] on span "[STREET_ADDRESS][PERSON_NAME][PERSON_NAME][US_STATE]" at bounding box center [316, 81] width 146 height 6
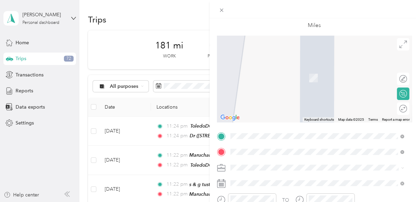
click at [256, 76] on span "[STREET_ADDRESS][US_STATE]" at bounding box center [277, 78] width 69 height 6
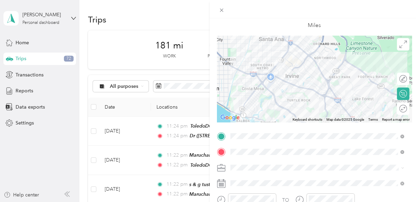
click at [245, 132] on ol "SkillsetGroup Work Mileage Personal" at bounding box center [316, 140] width 179 height 36
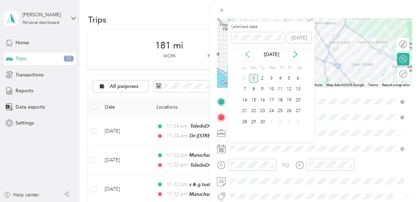
click at [248, 52] on icon at bounding box center [247, 54] width 7 height 7
click at [251, 99] on div "11" at bounding box center [253, 100] width 9 height 9
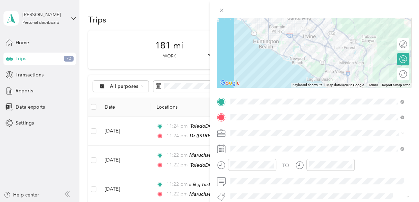
click at [311, 136] on span at bounding box center [320, 132] width 184 height 11
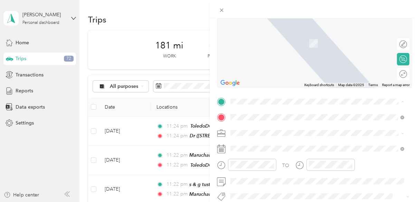
click at [252, 48] on span "[STREET_ADDRESS][PERSON_NAME][PERSON_NAME][US_STATE]" at bounding box center [316, 49] width 146 height 6
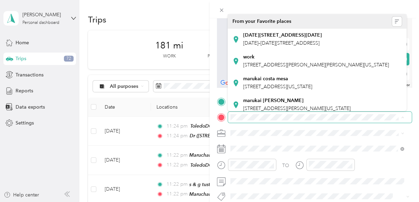
click at [262, 122] on span at bounding box center [320, 116] width 184 height 11
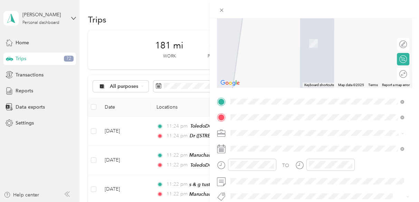
click at [262, 42] on div "Dr [STREET_ADDRESS][PERSON_NAME][US_STATE]" at bounding box center [296, 39] width 107 height 14
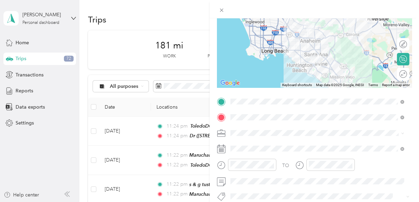
click at [241, 147] on li "SkillsetGroup" at bounding box center [316, 142] width 179 height 12
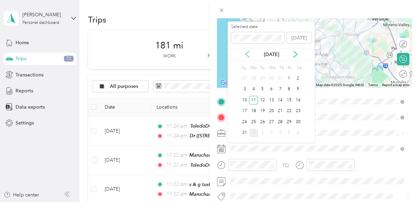
click at [247, 55] on icon at bounding box center [247, 54] width 7 height 7
click at [294, 54] on icon at bounding box center [295, 54] width 7 height 7
click at [252, 101] on div "11" at bounding box center [253, 100] width 9 height 9
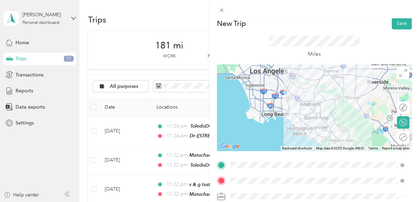
scroll to position [0, 0]
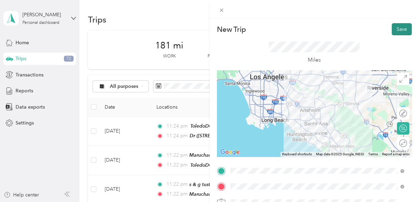
click at [395, 31] on button "Save" at bounding box center [401, 29] width 20 height 12
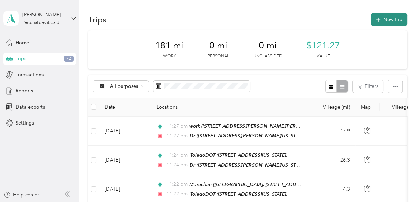
click at [390, 22] on button "New trip" at bounding box center [388, 19] width 37 height 12
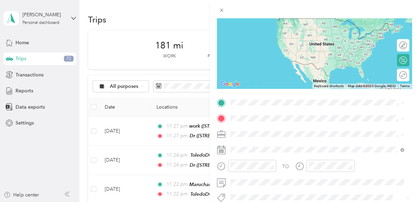
scroll to position [69, 0]
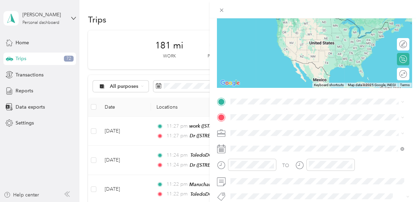
click at [255, 27] on div "Dr [STREET_ADDRESS][PERSON_NAME][US_STATE]" at bounding box center [296, 21] width 107 height 14
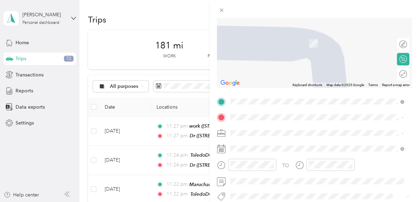
click at [265, 45] on span "The Dot Fulfillment, [STREET_ADDRESS][GEOGRAPHIC_DATA], [GEOGRAPHIC_DATA]" at bounding box center [312, 44] width 139 height 13
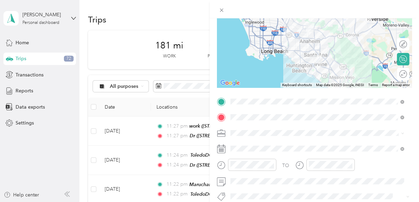
click at [252, 143] on span "SkillsetGroup" at bounding box center [246, 143] width 29 height 6
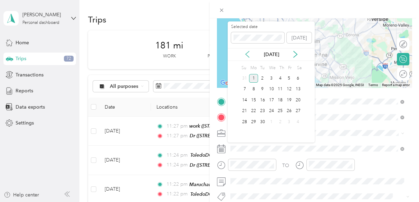
click at [248, 53] on icon at bounding box center [247, 54] width 7 height 7
click at [254, 99] on div "11" at bounding box center [253, 100] width 9 height 9
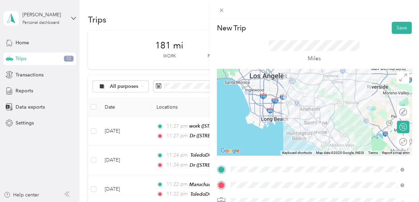
scroll to position [0, 0]
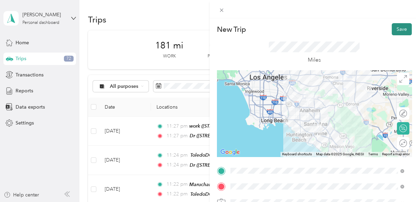
click at [396, 29] on button "Save" at bounding box center [401, 29] width 20 height 12
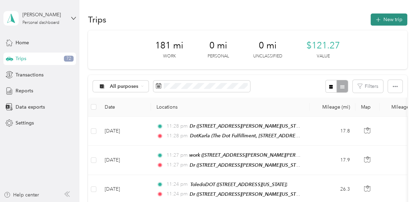
click at [383, 17] on button "New trip" at bounding box center [388, 19] width 37 height 12
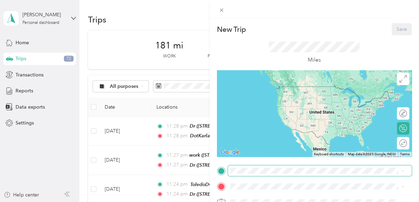
click at [250, 173] on span at bounding box center [320, 170] width 184 height 11
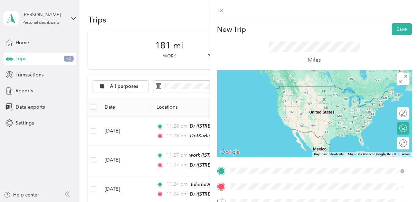
click at [253, 98] on span "The Dot Fulfillment, [STREET_ADDRESS][GEOGRAPHIC_DATA], [GEOGRAPHIC_DATA]" at bounding box center [312, 100] width 139 height 13
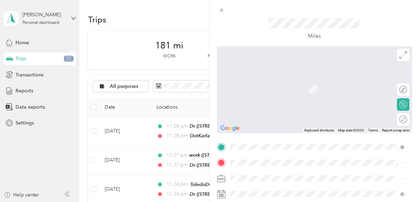
scroll to position [35, 0]
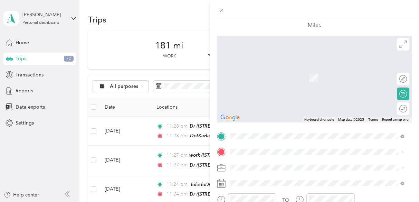
click at [265, 100] on div "work [STREET_ADDRESS][PERSON_NAME][PERSON_NAME][US_STATE]" at bounding box center [316, 95] width 146 height 14
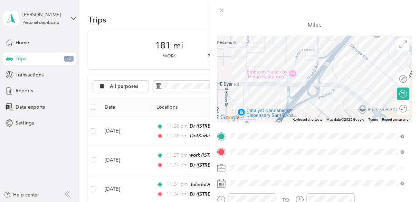
click at [246, 133] on li "SkillsetGroup" at bounding box center [316, 131] width 179 height 12
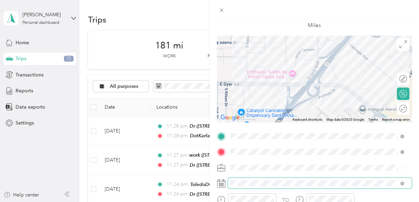
click at [269, 186] on span at bounding box center [320, 182] width 184 height 11
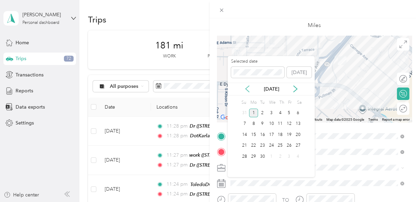
click at [249, 88] on icon at bounding box center [247, 88] width 7 height 7
click at [254, 135] on div "11" at bounding box center [253, 134] width 9 height 9
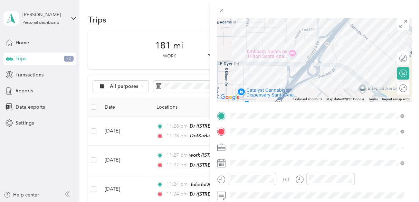
scroll to position [0, 0]
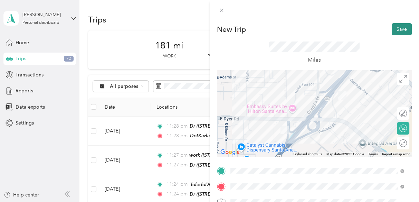
click at [396, 31] on button "Save" at bounding box center [401, 29] width 20 height 12
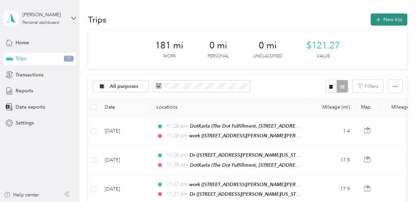
click at [382, 20] on button "New trip" at bounding box center [388, 19] width 37 height 12
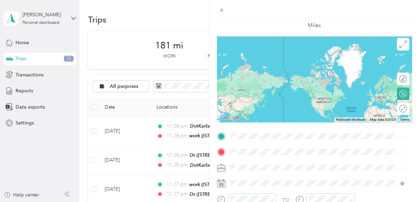
scroll to position [69, 0]
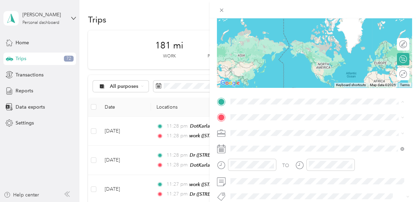
click at [256, 48] on span "[STREET_ADDRESS][PERSON_NAME][PERSON_NAME][US_STATE]" at bounding box center [316, 49] width 146 height 6
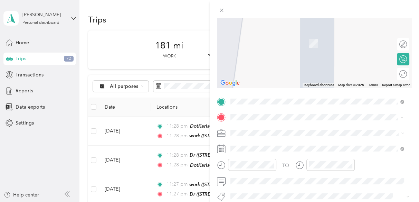
click at [255, 40] on span "[STREET_ADDRESS][US_STATE]" at bounding box center [277, 43] width 69 height 6
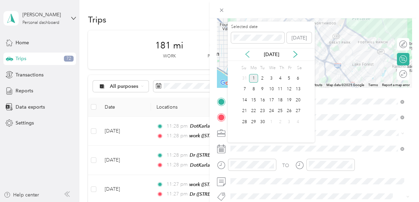
click at [247, 55] on icon at bounding box center [247, 54] width 7 height 7
click at [251, 97] on div "11" at bounding box center [253, 100] width 9 height 9
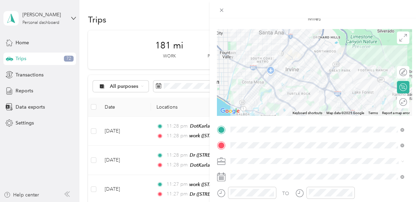
scroll to position [0, 0]
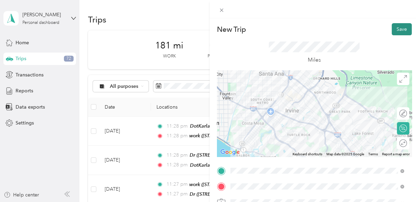
click at [396, 27] on button "Save" at bounding box center [401, 29] width 20 height 12
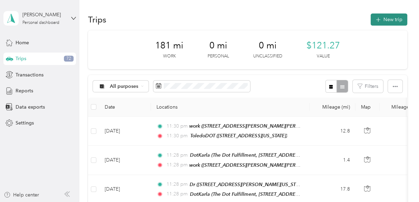
click at [379, 19] on icon "button" at bounding box center [378, 20] width 8 height 8
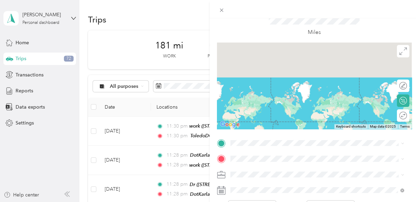
scroll to position [138, 0]
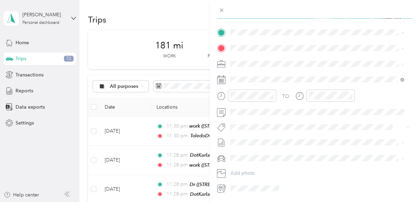
click at [258, 62] on div "ToledoDOT [STREET_ADDRESS][US_STATE]" at bounding box center [277, 62] width 69 height 14
click at [251, 98] on div "work [STREET_ADDRESS][PERSON_NAME][PERSON_NAME][US_STATE]" at bounding box center [316, 101] width 146 height 14
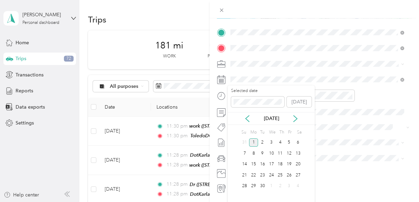
click at [244, 114] on div "[DATE]" at bounding box center [270, 118] width 87 height 13
click at [245, 119] on icon at bounding box center [247, 118] width 7 height 7
click at [252, 163] on div "11" at bounding box center [253, 164] width 9 height 9
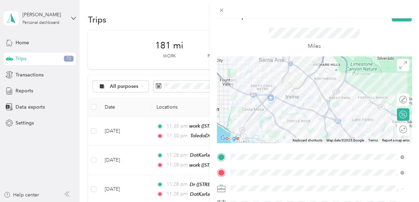
scroll to position [0, 0]
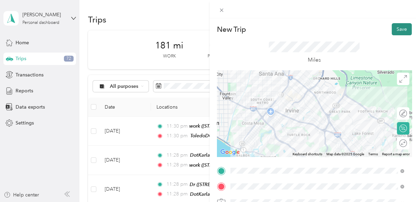
click at [392, 27] on button "Save" at bounding box center [401, 29] width 20 height 12
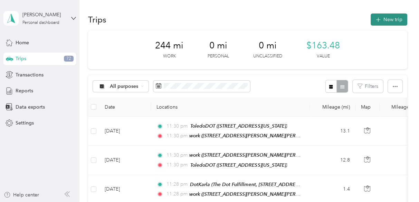
click at [386, 21] on button "New trip" at bounding box center [388, 19] width 37 height 12
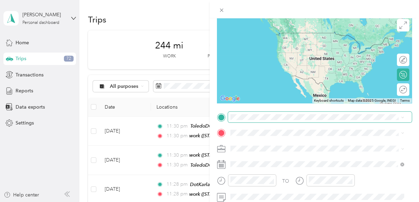
scroll to position [69, 0]
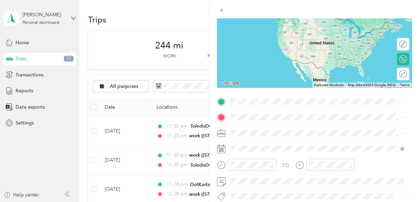
click at [258, 48] on span "[STREET_ADDRESS][PERSON_NAME][PERSON_NAME][US_STATE]" at bounding box center [316, 49] width 146 height 6
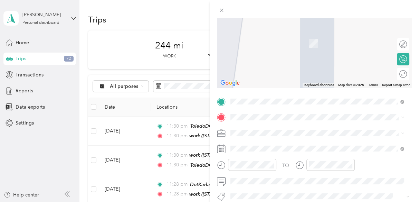
click at [265, 45] on div "ToledoDOT [STREET_ADDRESS][US_STATE]" at bounding box center [316, 36] width 169 height 17
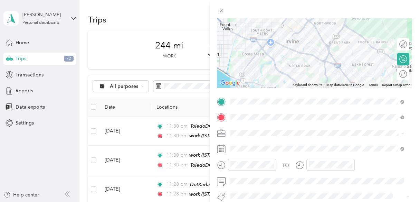
click at [237, 146] on li "SkillsetGroup" at bounding box center [316, 142] width 179 height 12
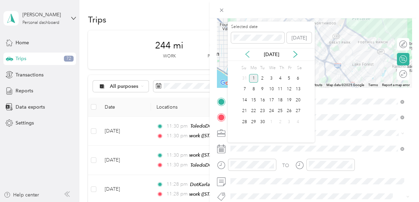
click at [248, 51] on icon at bounding box center [247, 54] width 7 height 7
click at [262, 97] on div "12" at bounding box center [262, 100] width 9 height 9
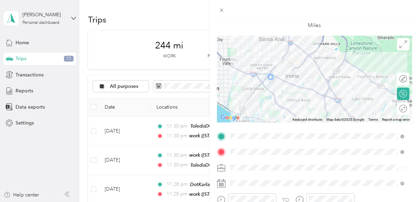
scroll to position [0, 0]
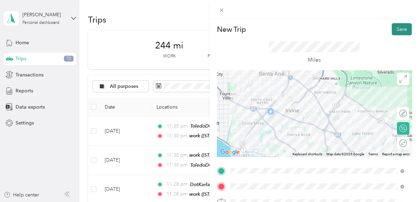
click at [396, 29] on button "Save" at bounding box center [401, 29] width 20 height 12
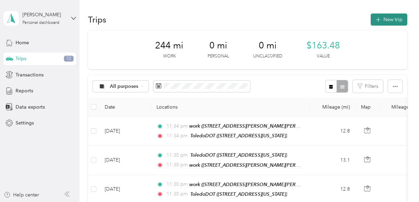
click at [383, 22] on button "New trip" at bounding box center [388, 19] width 37 height 12
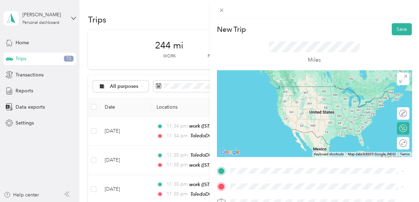
click at [261, 97] on div "ToledoDOT [STREET_ADDRESS][US_STATE]" at bounding box center [316, 90] width 169 height 17
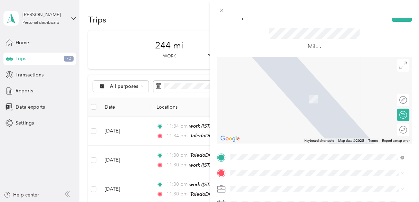
scroll to position [35, 0]
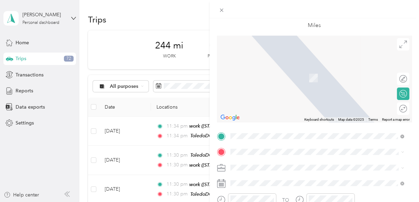
click at [256, 84] on div "DotKarla The Dot Fulfillment, [STREET_ADDRESS][GEOGRAPHIC_DATA], [GEOGRAPHIC_DA…" at bounding box center [322, 77] width 158 height 22
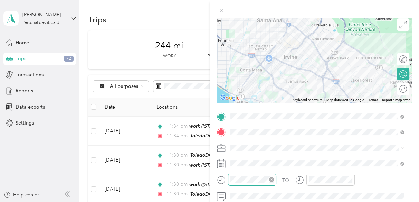
scroll to position [69, 0]
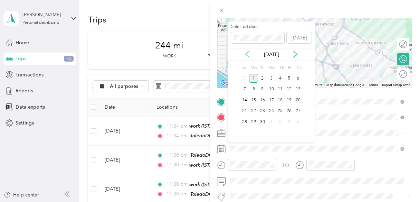
click at [247, 55] on icon at bounding box center [247, 54] width 7 height 7
click at [262, 99] on div "12" at bounding box center [262, 100] width 9 height 9
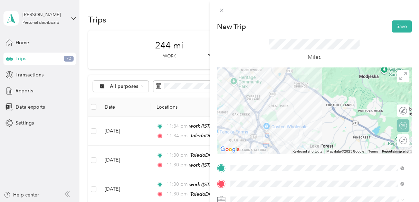
scroll to position [0, 0]
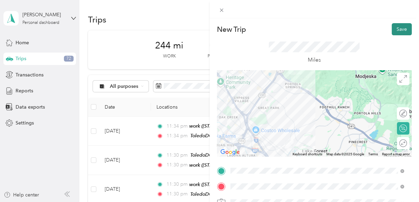
click at [393, 29] on button "Save" at bounding box center [401, 29] width 20 height 12
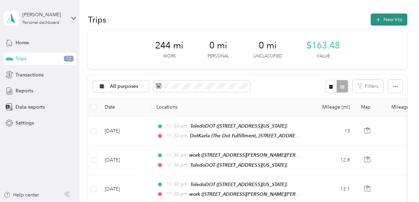
click at [387, 22] on button "New trip" at bounding box center [388, 19] width 37 height 12
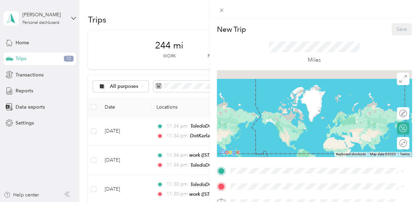
scroll to position [35, 0]
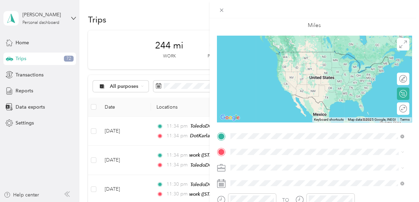
click at [277, 60] on span "The Dot Fulfillment, [STREET_ADDRESS][GEOGRAPHIC_DATA], [GEOGRAPHIC_DATA]" at bounding box center [312, 65] width 139 height 13
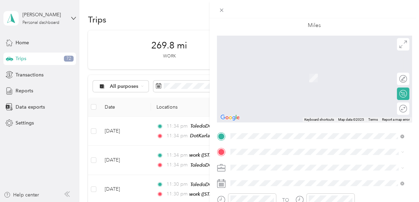
click at [257, 70] on div "[STREET_ADDRESS][US_STATE]" at bounding box center [316, 64] width 169 height 9
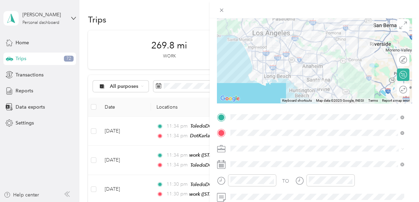
scroll to position [69, 0]
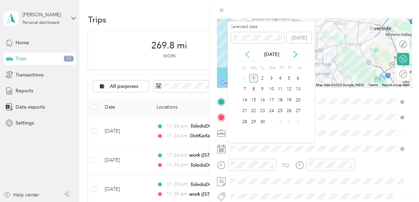
click at [248, 52] on icon at bounding box center [247, 54] width 7 height 7
click at [261, 100] on div "12" at bounding box center [262, 100] width 9 height 9
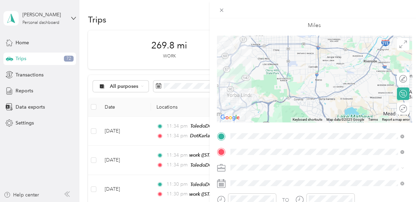
scroll to position [0, 0]
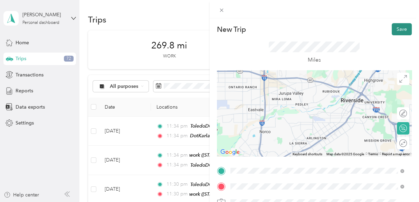
click at [394, 29] on button "Save" at bounding box center [401, 29] width 20 height 12
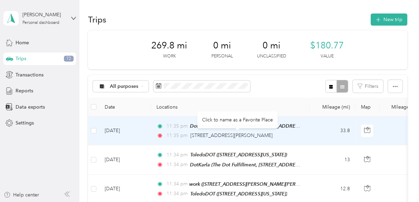
click at [227, 120] on div "Click to name as a Favorite Place" at bounding box center [237, 119] width 80 height 17
click at [234, 134] on span "[STREET_ADDRESS][PERSON_NAME]" at bounding box center [231, 135] width 82 height 6
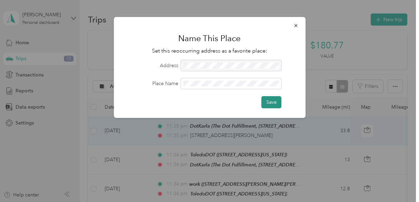
click at [265, 102] on button "Save" at bounding box center [271, 102] width 20 height 12
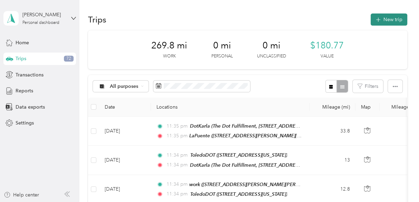
click at [384, 19] on button "New trip" at bounding box center [388, 19] width 37 height 12
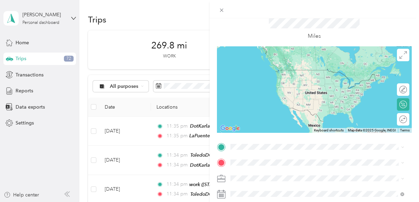
scroll to position [35, 0]
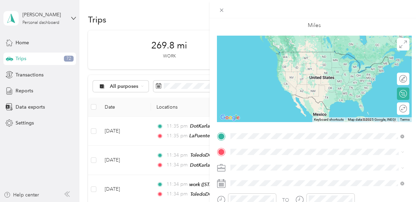
click at [254, 58] on div "LaPuente [STREET_ADDRESS][PERSON_NAME][US_STATE]" at bounding box center [296, 58] width 107 height 14
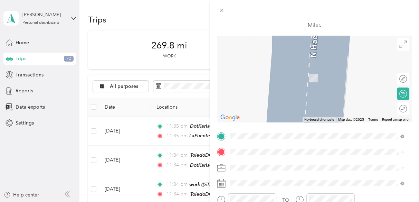
click at [254, 98] on span "[STREET_ADDRESS][PERSON_NAME][PERSON_NAME][US_STATE]" at bounding box center [316, 99] width 146 height 6
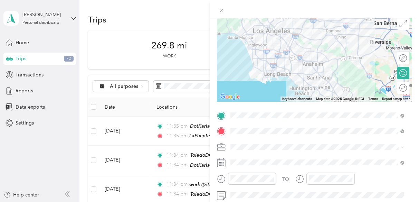
scroll to position [69, 0]
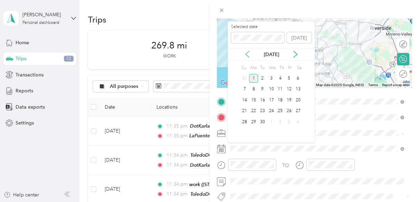
click at [247, 53] on icon at bounding box center [247, 54] width 7 height 7
click at [263, 98] on div "12" at bounding box center [262, 100] width 9 height 9
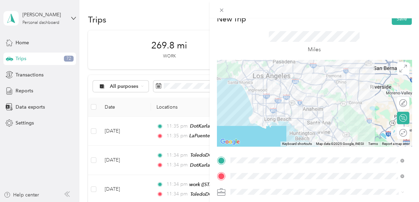
scroll to position [0, 0]
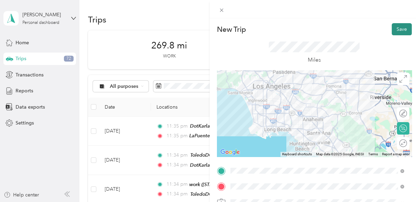
click at [394, 30] on button "Save" at bounding box center [401, 29] width 20 height 12
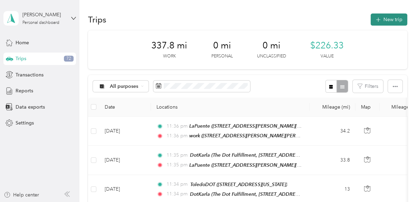
click at [378, 19] on icon "button" at bounding box center [378, 20] width 8 height 8
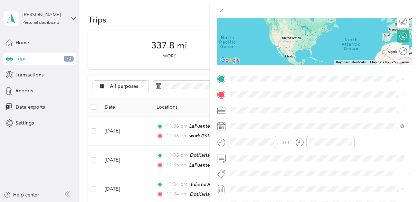
scroll to position [104, 0]
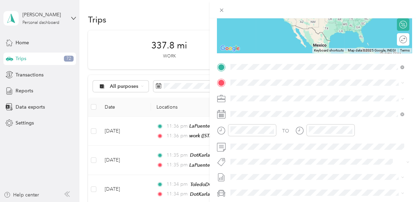
click at [252, 117] on div "work [STREET_ADDRESS][PERSON_NAME][PERSON_NAME][US_STATE]" at bounding box center [316, 119] width 146 height 14
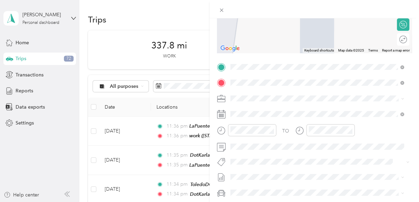
click at [254, 111] on div "ToledoDOT [STREET_ADDRESS][US_STATE]" at bounding box center [277, 114] width 69 height 14
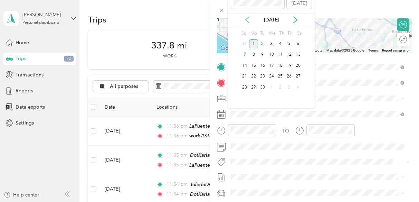
click at [246, 17] on icon at bounding box center [247, 19] width 7 height 7
click at [270, 65] on div "13" at bounding box center [271, 65] width 9 height 9
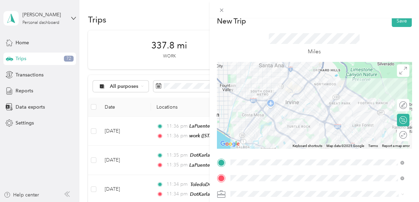
scroll to position [0, 0]
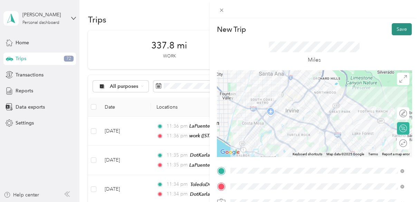
click at [395, 30] on button "Save" at bounding box center [401, 29] width 20 height 12
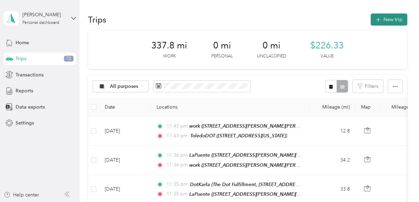
click at [382, 21] on button "New trip" at bounding box center [388, 19] width 37 height 12
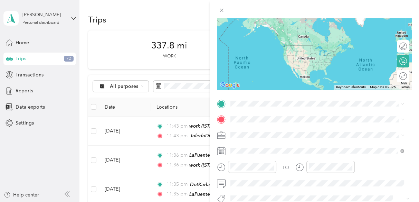
scroll to position [69, 0]
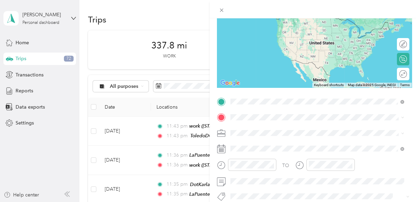
click at [260, 26] on span "[STREET_ADDRESS][US_STATE]" at bounding box center [277, 27] width 69 height 6
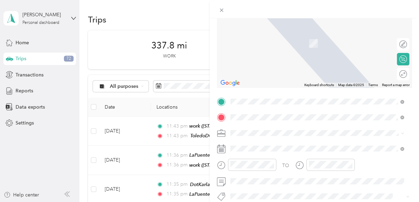
click at [253, 64] on span "[STREET_ADDRESS][PERSON_NAME][PERSON_NAME][US_STATE]" at bounding box center [316, 65] width 146 height 6
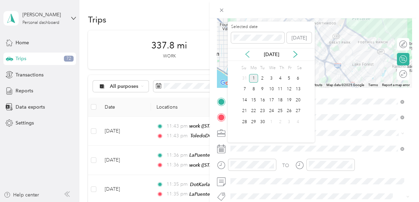
click at [246, 55] on icon at bounding box center [247, 54] width 7 height 7
click at [272, 99] on div "13" at bounding box center [271, 100] width 9 height 9
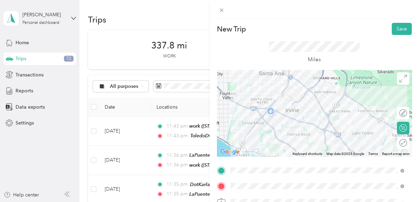
scroll to position [0, 0]
click at [395, 29] on button "Save" at bounding box center [401, 29] width 20 height 12
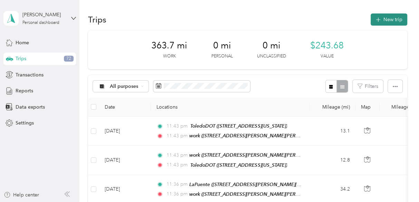
click at [384, 22] on button "New trip" at bounding box center [388, 19] width 37 height 12
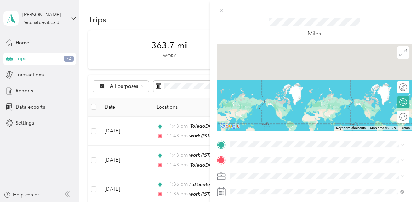
scroll to position [69, 0]
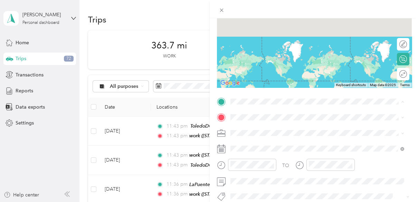
click at [252, 41] on div "work [STREET_ADDRESS][PERSON_NAME][PERSON_NAME][US_STATE]" at bounding box center [316, 45] width 146 height 14
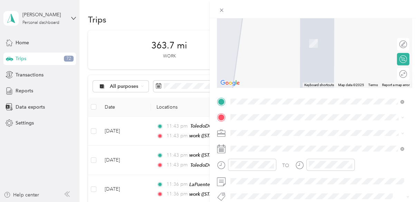
click at [249, 39] on div "ToledoDOT [STREET_ADDRESS][US_STATE]" at bounding box center [277, 38] width 69 height 14
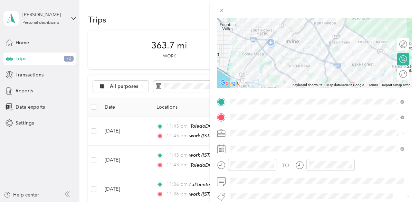
click at [245, 144] on span "SkillsetGroup" at bounding box center [246, 145] width 29 height 6
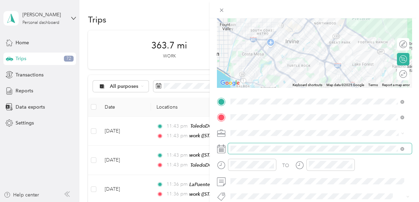
click at [243, 152] on span at bounding box center [320, 148] width 184 height 11
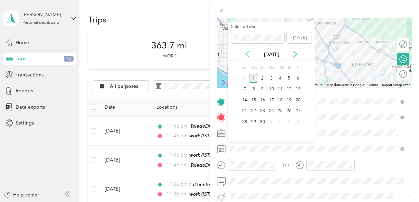
click at [244, 54] on icon at bounding box center [247, 54] width 7 height 7
click at [281, 99] on div "14" at bounding box center [279, 100] width 9 height 9
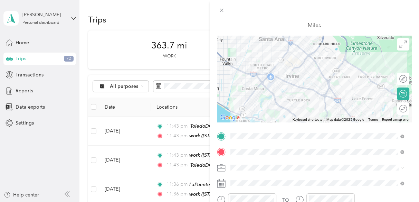
scroll to position [0, 0]
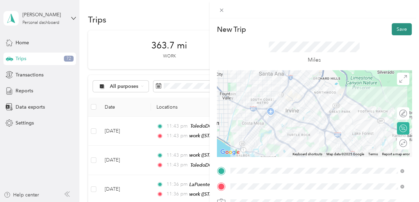
click at [395, 28] on button "Save" at bounding box center [401, 29] width 20 height 12
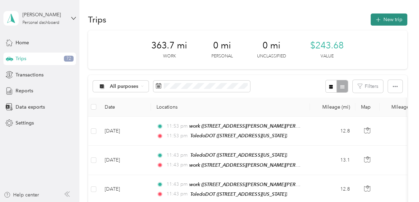
click at [382, 22] on button "New trip" at bounding box center [388, 19] width 37 height 12
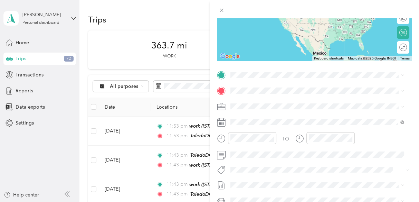
scroll to position [104, 0]
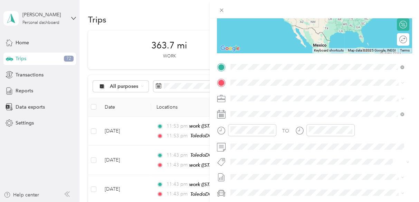
click at [254, 99] on span "[STREET_ADDRESS][US_STATE]" at bounding box center [277, 102] width 69 height 6
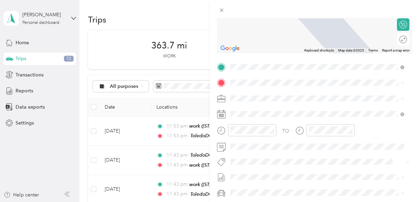
click at [255, 132] on div "work [STREET_ADDRESS][PERSON_NAME][PERSON_NAME][US_STATE]" at bounding box center [316, 134] width 146 height 14
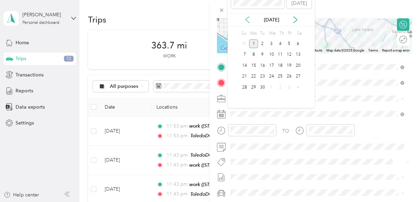
click at [246, 18] on icon at bounding box center [247, 19] width 7 height 7
click at [279, 64] on div "14" at bounding box center [279, 65] width 9 height 9
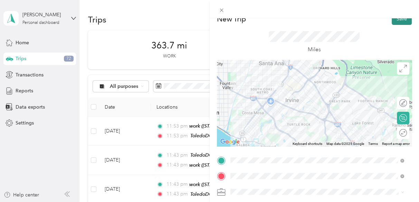
scroll to position [0, 0]
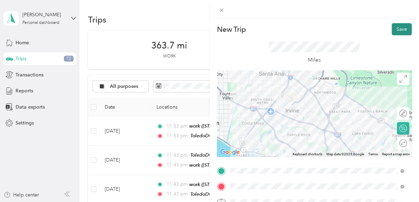
click at [393, 28] on button "Save" at bounding box center [401, 29] width 20 height 12
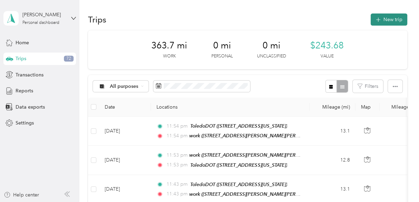
click at [388, 19] on button "New trip" at bounding box center [388, 19] width 37 height 12
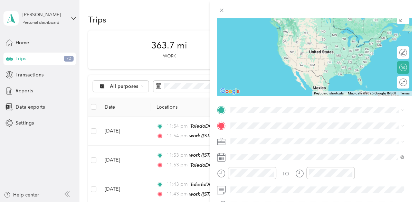
scroll to position [104, 0]
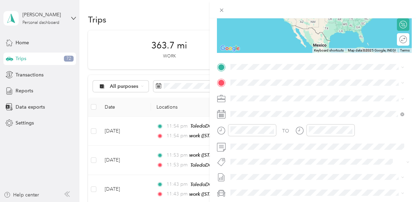
click at [267, 121] on span "[STREET_ADDRESS][PERSON_NAME][PERSON_NAME][US_STATE]" at bounding box center [316, 123] width 146 height 6
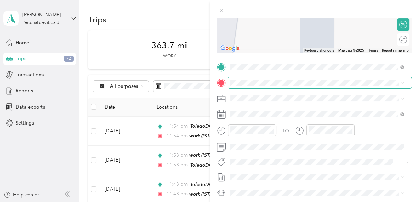
click at [249, 86] on span at bounding box center [320, 82] width 184 height 11
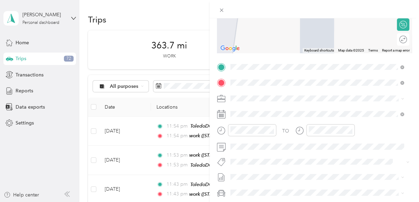
click at [261, 116] on span "[STREET_ADDRESS][PERSON_NAME][US_STATE]" at bounding box center [296, 118] width 107 height 6
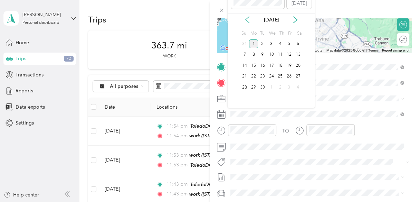
click at [245, 19] on icon at bounding box center [246, 20] width 3 height 6
click at [278, 65] on div "14" at bounding box center [279, 65] width 9 height 9
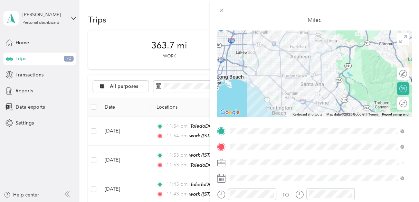
scroll to position [0, 0]
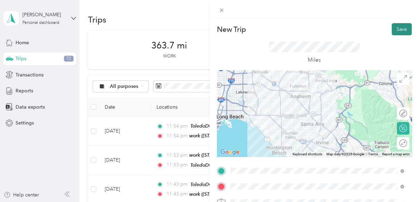
click at [391, 32] on button "Save" at bounding box center [401, 29] width 20 height 12
click at [396, 29] on button "Save" at bounding box center [401, 29] width 20 height 12
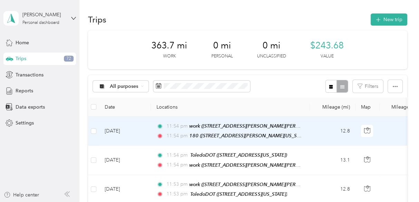
click at [306, 133] on td "11:54 pm work ([STREET_ADDRESS][PERSON_NAME][PERSON_NAME][US_STATE]) 11:54 pm 1…" at bounding box center [230, 130] width 159 height 29
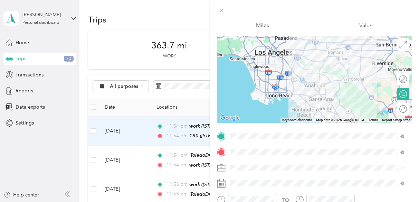
scroll to position [69, 0]
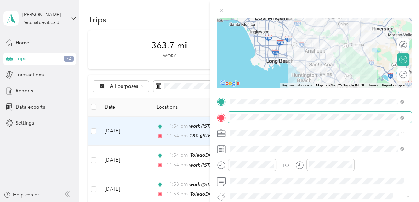
click at [400, 117] on span at bounding box center [400, 117] width 6 height 5
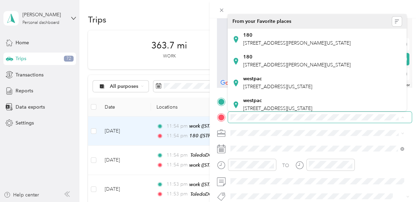
click at [321, 121] on span at bounding box center [320, 116] width 184 height 11
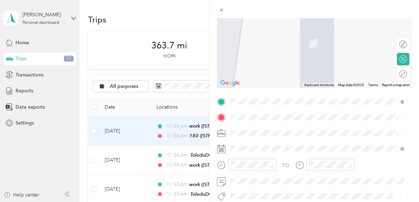
click at [263, 35] on div "las trojes" at bounding box center [277, 35] width 69 height 6
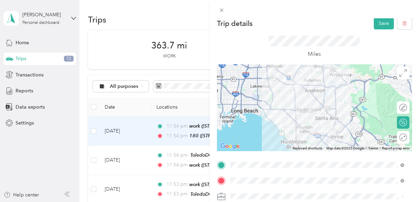
scroll to position [0, 0]
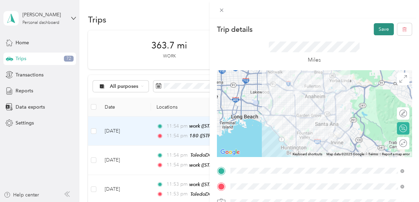
click at [379, 30] on button "Save" at bounding box center [383, 29] width 20 height 12
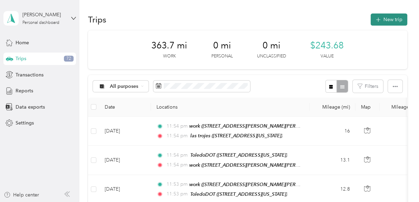
click at [383, 21] on button "New trip" at bounding box center [388, 19] width 37 height 12
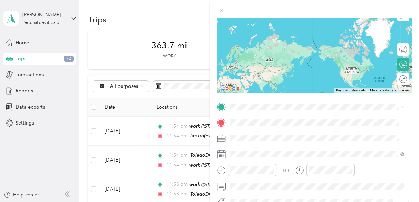
scroll to position [104, 0]
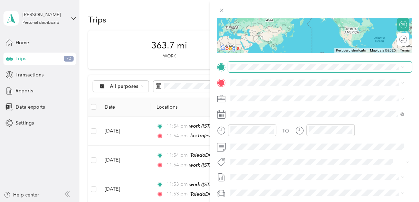
click at [243, 63] on span at bounding box center [320, 66] width 184 height 11
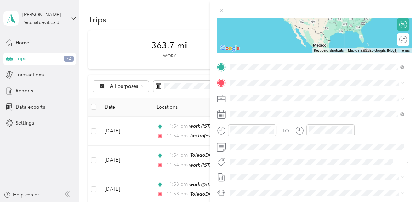
click at [264, 96] on div "las trojes [STREET_ADDRESS][US_STATE]" at bounding box center [277, 98] width 69 height 14
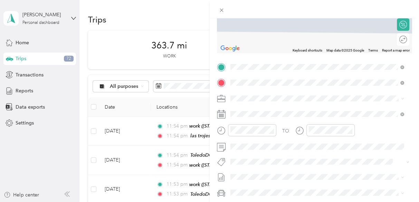
click at [267, 118] on div "180 [STREET_ADDRESS][PERSON_NAME][US_STATE]" at bounding box center [296, 114] width 107 height 14
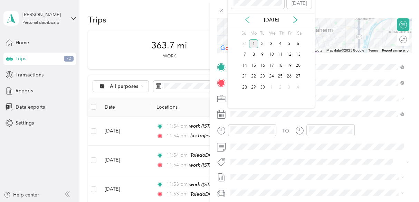
click at [248, 18] on icon at bounding box center [247, 19] width 7 height 7
click at [278, 65] on div "14" at bounding box center [279, 65] width 9 height 9
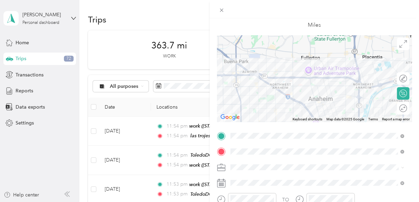
scroll to position [0, 0]
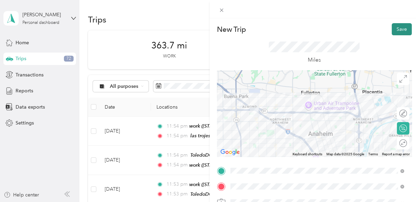
click at [395, 30] on button "Save" at bounding box center [401, 29] width 20 height 12
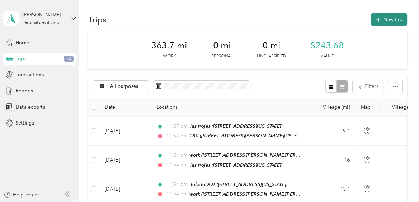
click at [386, 19] on button "New trip" at bounding box center [388, 19] width 37 height 12
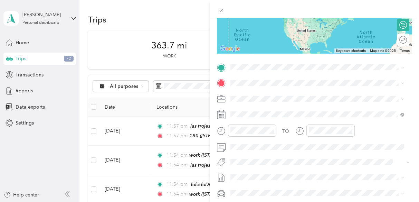
scroll to position [104, 0]
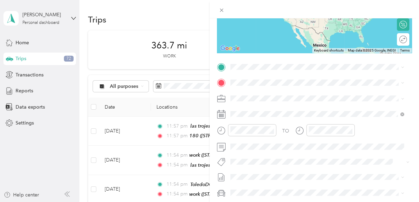
click at [253, 102] on span "[STREET_ADDRESS][PERSON_NAME][US_STATE]" at bounding box center [296, 102] width 107 height 6
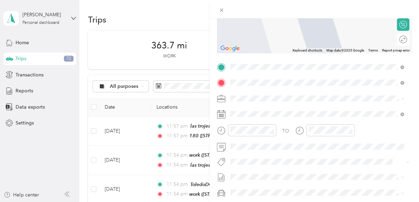
click at [259, 143] on div "marukai [PERSON_NAME] [STREET_ADDRESS][PERSON_NAME][US_STATE]" at bounding box center [296, 135] width 107 height 14
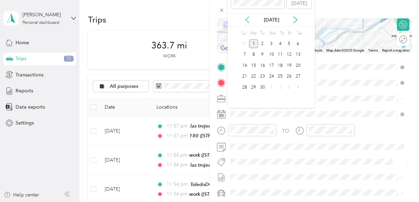
click at [245, 19] on icon at bounding box center [247, 19] width 7 height 7
click at [280, 64] on div "14" at bounding box center [279, 65] width 9 height 9
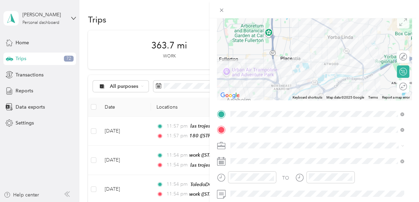
scroll to position [0, 0]
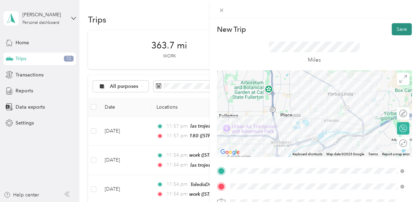
click at [401, 29] on button "Save" at bounding box center [401, 29] width 20 height 12
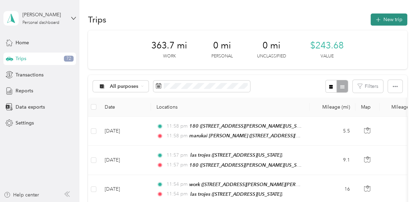
click at [384, 21] on button "New trip" at bounding box center [388, 19] width 37 height 12
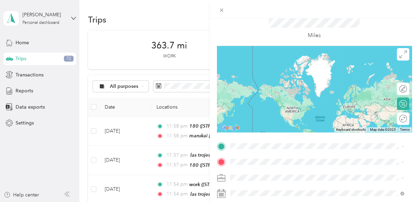
scroll to position [69, 0]
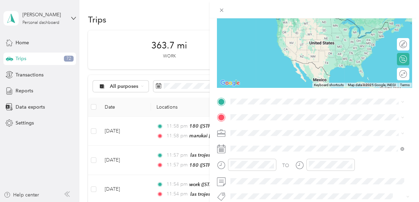
click at [252, 52] on div "marukai [PERSON_NAME] [STREET_ADDRESS][PERSON_NAME][US_STATE]" at bounding box center [296, 45] width 107 height 14
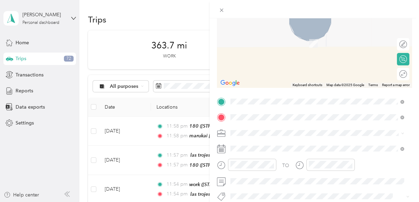
click at [261, 42] on span "[STREET_ADDRESS][PERSON_NAME][US_STATE]" at bounding box center [296, 43] width 107 height 6
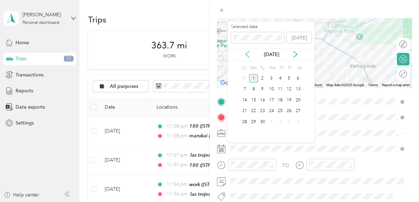
click at [247, 53] on icon at bounding box center [246, 54] width 3 height 6
click at [281, 101] on div "14" at bounding box center [279, 100] width 9 height 9
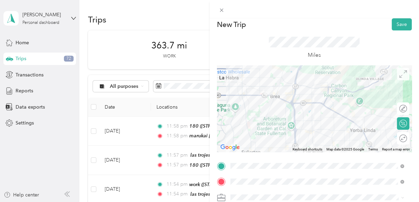
scroll to position [0, 0]
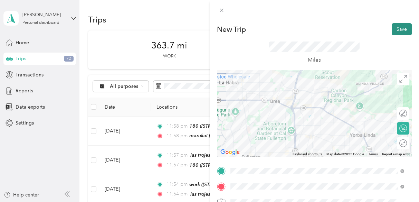
click at [393, 32] on button "Save" at bounding box center [401, 29] width 20 height 12
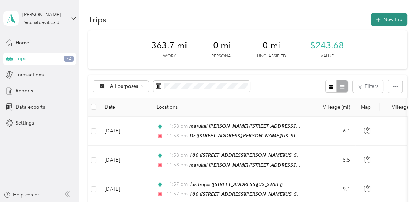
click at [387, 18] on button "New trip" at bounding box center [388, 19] width 37 height 12
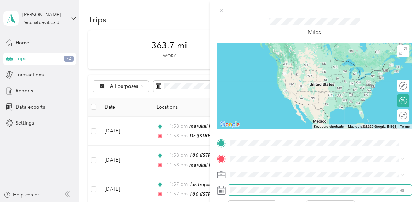
scroll to position [69, 0]
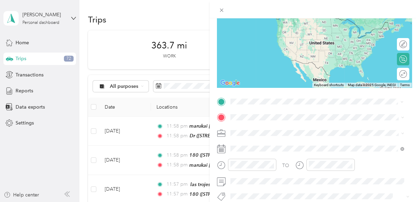
click at [257, 23] on div "Dr [STREET_ADDRESS][PERSON_NAME][US_STATE]" at bounding box center [296, 24] width 107 height 14
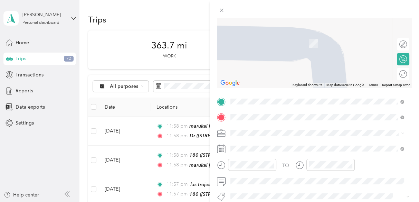
click at [263, 38] on div "enoc [STREET_ADDRESS][PERSON_NAME][US_STATE]" at bounding box center [296, 39] width 107 height 14
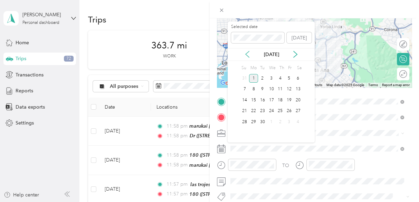
click at [247, 55] on icon at bounding box center [246, 54] width 3 height 6
click at [279, 101] on div "14" at bounding box center [279, 100] width 9 height 9
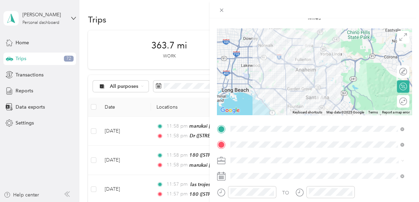
scroll to position [0, 0]
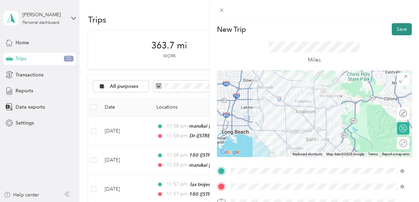
click at [396, 30] on button "Save" at bounding box center [401, 29] width 20 height 12
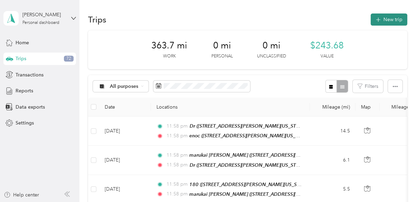
click at [378, 15] on button "New trip" at bounding box center [388, 19] width 37 height 12
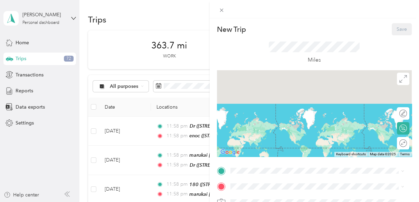
scroll to position [69, 0]
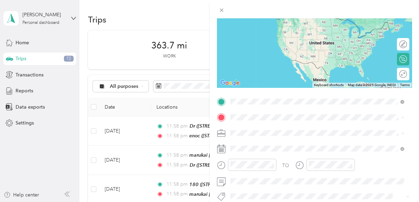
click at [262, 30] on div "enoc [STREET_ADDRESS][PERSON_NAME][US_STATE]" at bounding box center [296, 24] width 107 height 14
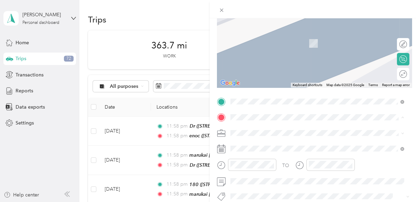
click at [254, 66] on div "work [STREET_ADDRESS][PERSON_NAME][PERSON_NAME][US_STATE]" at bounding box center [316, 61] width 146 height 14
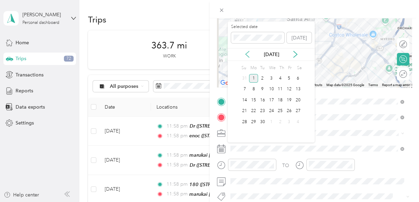
click at [245, 55] on icon at bounding box center [247, 54] width 7 height 7
click at [280, 99] on div "14" at bounding box center [279, 100] width 9 height 9
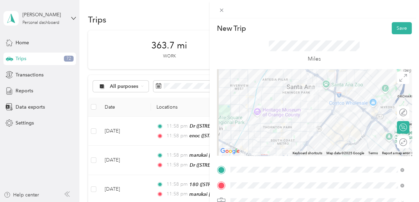
scroll to position [0, 0]
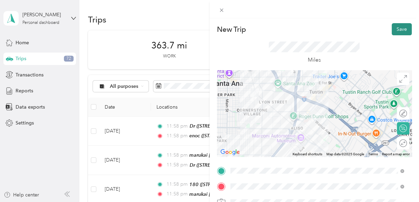
click at [395, 29] on button "Save" at bounding box center [401, 29] width 20 height 12
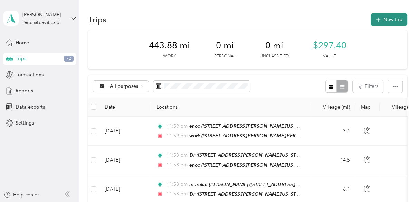
click at [379, 17] on button "New trip" at bounding box center [388, 19] width 37 height 12
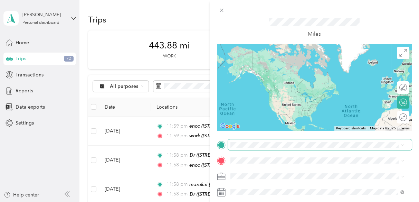
scroll to position [69, 0]
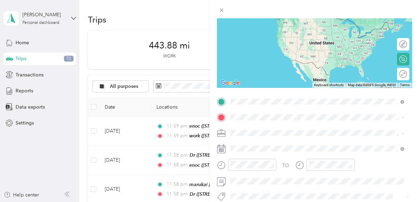
click at [262, 48] on span "[STREET_ADDRESS][PERSON_NAME][PERSON_NAME][US_STATE]" at bounding box center [316, 49] width 146 height 6
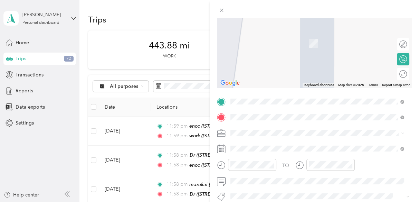
click at [265, 43] on div "DotKarla The Dot Fulfillment, [STREET_ADDRESS][GEOGRAPHIC_DATA], [GEOGRAPHIC_DA…" at bounding box center [322, 43] width 158 height 22
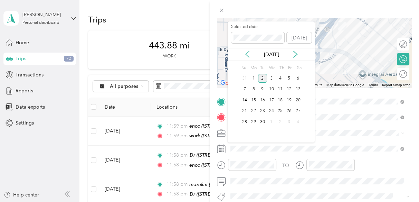
click at [244, 54] on icon at bounding box center [247, 54] width 7 height 7
click at [278, 100] on div "14" at bounding box center [279, 100] width 9 height 9
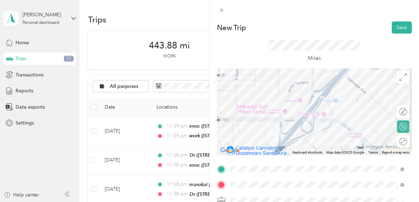
scroll to position [0, 0]
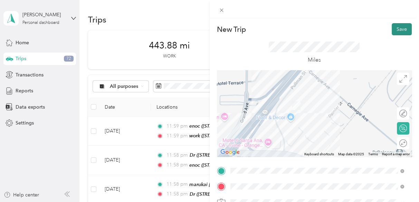
click at [391, 28] on button "Save" at bounding box center [401, 29] width 20 height 12
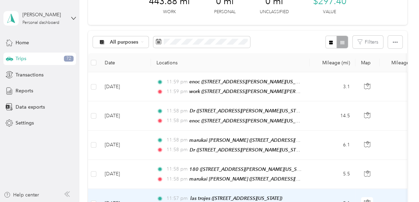
scroll to position [35, 0]
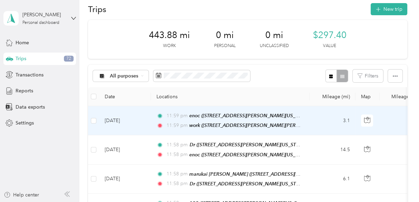
scroll to position [0, 0]
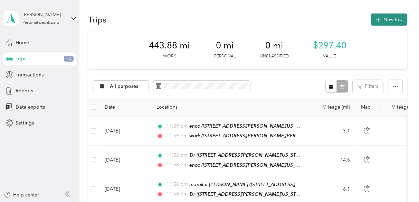
click at [382, 22] on button "New trip" at bounding box center [388, 19] width 37 height 12
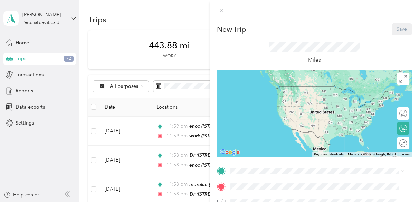
click at [250, 117] on span "[STREET_ADDRESS][PERSON_NAME][PERSON_NAME][US_STATE]" at bounding box center [316, 117] width 146 height 6
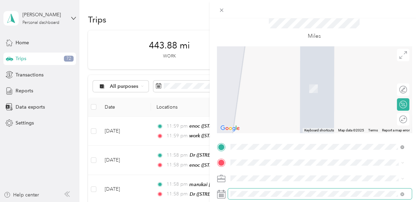
scroll to position [35, 0]
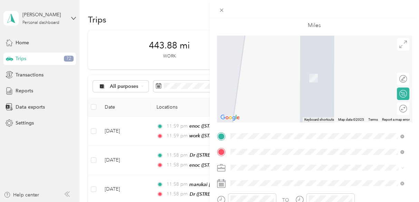
click at [252, 79] on div "DotKarla The Dot Fulfillment, [STREET_ADDRESS][GEOGRAPHIC_DATA], [GEOGRAPHIC_DA…" at bounding box center [322, 78] width 158 height 22
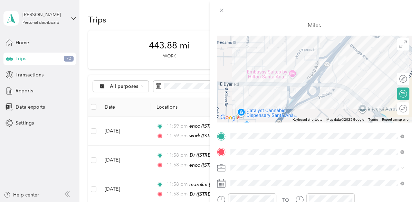
scroll to position [69, 0]
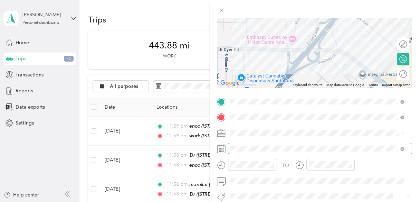
click at [265, 145] on span at bounding box center [320, 148] width 184 height 11
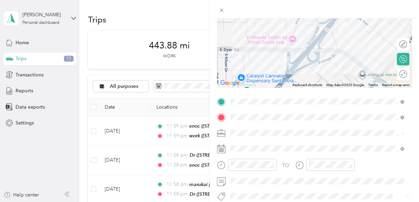
click at [222, 148] on icon at bounding box center [221, 148] width 9 height 9
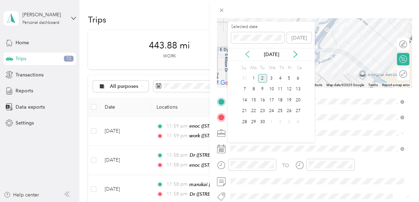
click at [244, 52] on icon at bounding box center [247, 54] width 7 height 7
click at [280, 100] on div "14" at bounding box center [279, 100] width 9 height 9
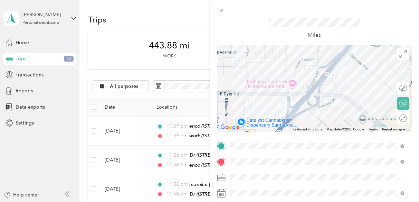
scroll to position [0, 0]
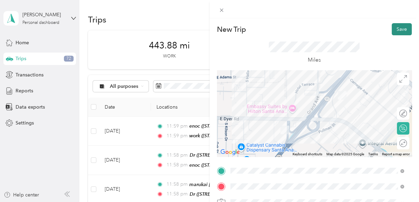
click at [394, 30] on button "Save" at bounding box center [401, 29] width 20 height 12
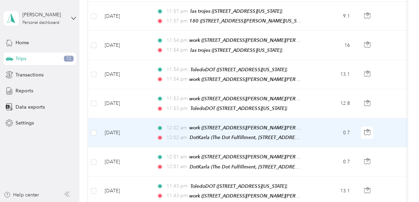
scroll to position [242, 0]
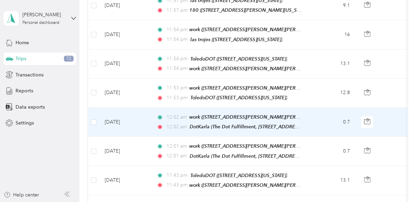
click at [304, 113] on td "12:02 am work ([STREET_ADDRESS][PERSON_NAME][PERSON_NAME][US_STATE]) 12:02 am D…" at bounding box center [230, 121] width 159 height 29
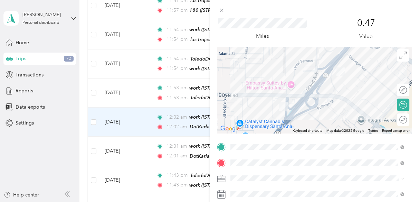
scroll to position [35, 0]
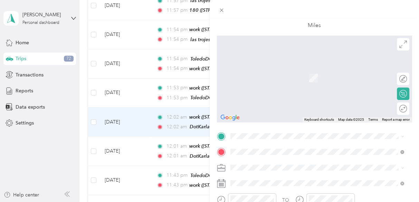
click at [269, 78] on span "[STREET_ADDRESS][PERSON_NAME][PERSON_NAME][US_STATE]" at bounding box center [316, 78] width 146 height 6
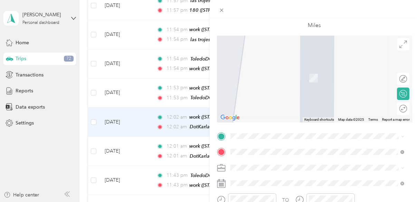
click at [258, 61] on span "The Dot Fulfillment, [STREET_ADDRESS][GEOGRAPHIC_DATA], [GEOGRAPHIC_DATA]" at bounding box center [312, 64] width 139 height 13
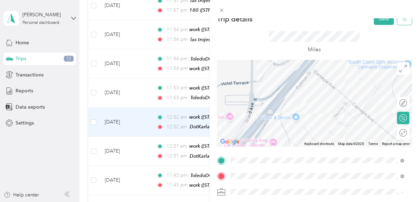
scroll to position [0, 0]
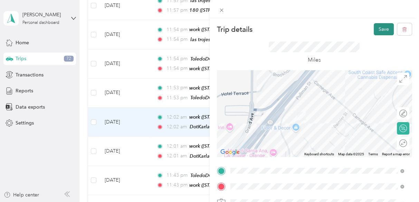
click at [374, 26] on button "Save" at bounding box center [383, 29] width 20 height 12
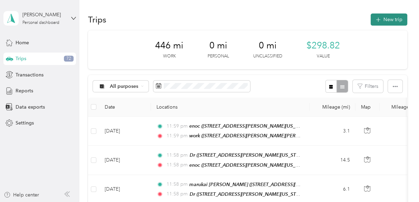
click at [385, 18] on button "New trip" at bounding box center [388, 19] width 37 height 12
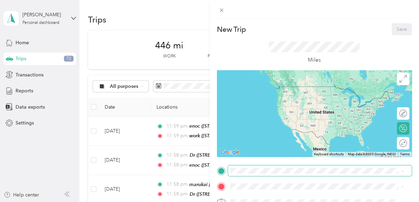
click at [254, 174] on span at bounding box center [320, 170] width 184 height 11
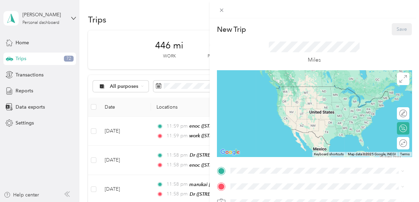
click at [259, 112] on div "work [STREET_ADDRESS][PERSON_NAME][PERSON_NAME][US_STATE]" at bounding box center [316, 114] width 146 height 14
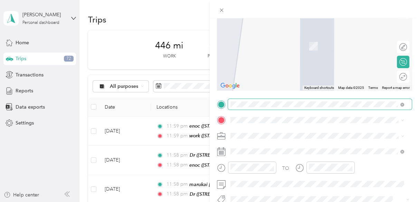
scroll to position [69, 0]
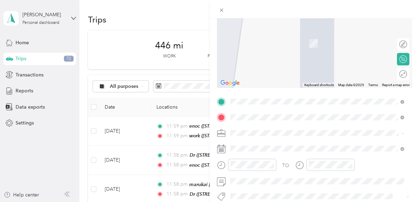
click at [261, 45] on span "[STREET_ADDRESS][US_STATE]" at bounding box center [277, 43] width 69 height 6
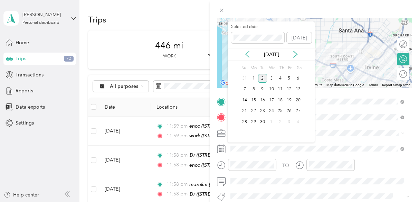
click at [246, 53] on icon at bounding box center [246, 54] width 3 height 6
click at [290, 99] on div "15" at bounding box center [288, 100] width 9 height 9
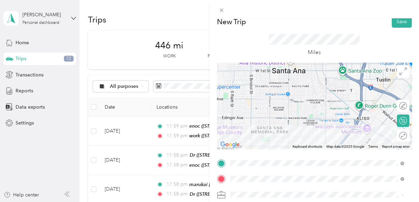
scroll to position [0, 0]
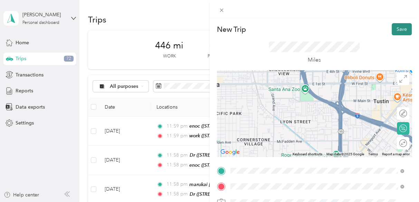
click at [394, 27] on button "Save" at bounding box center [401, 29] width 20 height 12
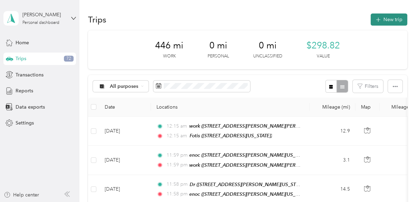
click at [383, 23] on button "New trip" at bounding box center [388, 19] width 37 height 12
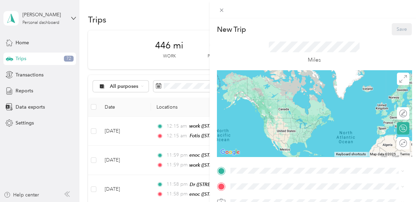
scroll to position [104, 0]
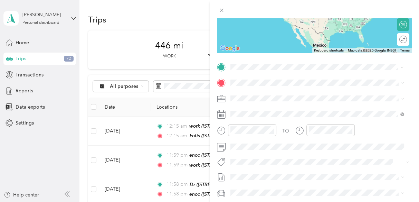
click at [264, 101] on span "[STREET_ADDRESS][US_STATE]" at bounding box center [277, 102] width 69 height 6
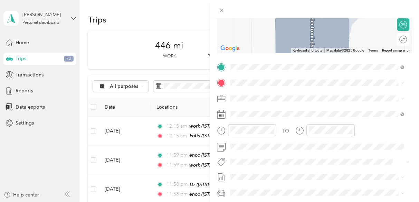
click at [264, 162] on div "marukai [GEOGRAPHIC_DATA] [STREET_ADDRESS][US_STATE]" at bounding box center [277, 154] width 69 height 14
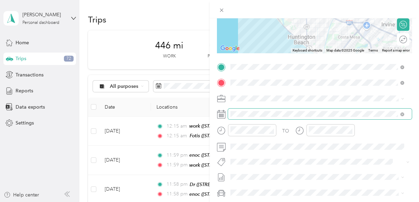
click at [251, 109] on span at bounding box center [320, 113] width 184 height 11
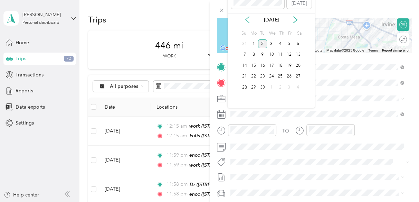
click at [244, 18] on icon at bounding box center [247, 19] width 7 height 7
click at [288, 66] on div "15" at bounding box center [288, 65] width 9 height 9
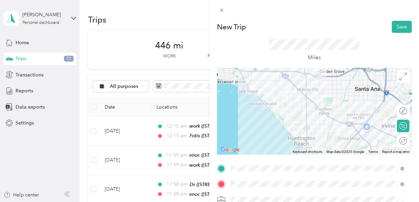
scroll to position [0, 0]
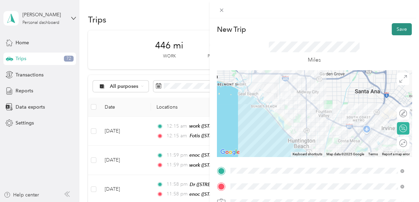
click at [398, 29] on button "Save" at bounding box center [401, 29] width 20 height 12
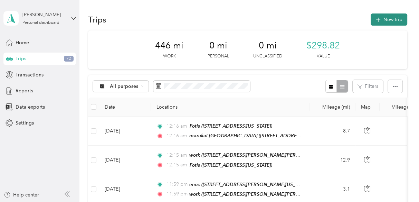
click at [389, 19] on button "New trip" at bounding box center [388, 19] width 37 height 12
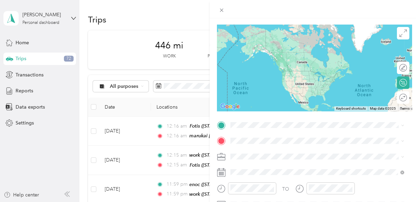
scroll to position [69, 0]
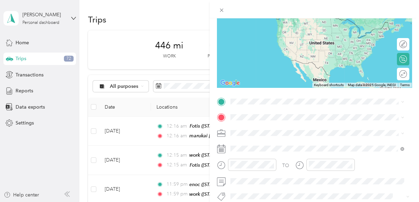
click at [265, 22] on div "marukai [GEOGRAPHIC_DATA] [STREET_ADDRESS][US_STATE]" at bounding box center [277, 20] width 69 height 14
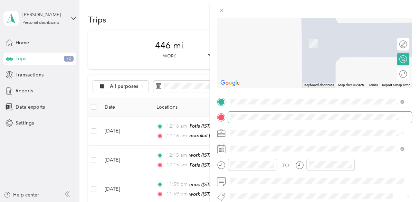
click at [244, 113] on span at bounding box center [320, 116] width 184 height 11
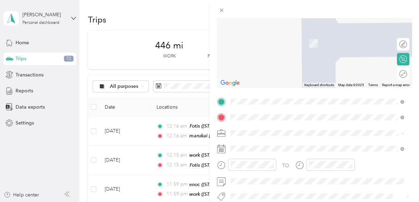
click at [269, 37] on div "McGawDOT [STREET_ADDRESS][PERSON_NAME][US_STATE]" at bounding box center [296, 39] width 107 height 14
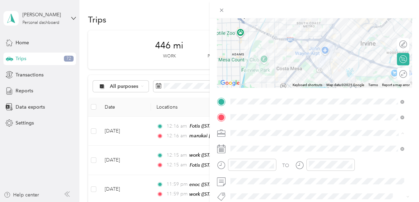
click at [245, 142] on span "SkillsetGroup" at bounding box center [246, 145] width 29 height 6
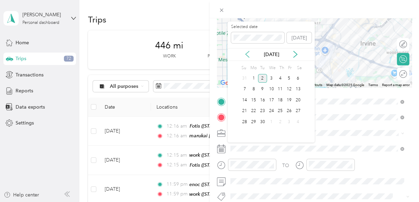
click at [247, 55] on icon at bounding box center [247, 54] width 7 height 7
click at [290, 101] on div "15" at bounding box center [288, 100] width 9 height 9
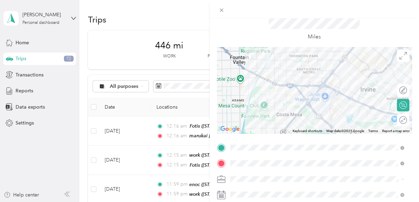
scroll to position [0, 0]
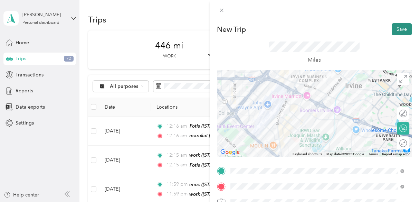
click at [394, 27] on button "Save" at bounding box center [401, 29] width 20 height 12
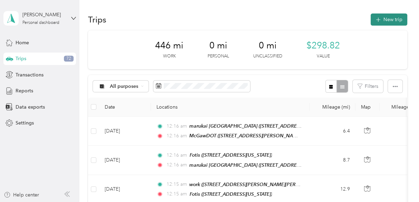
click at [387, 25] on button "New trip" at bounding box center [388, 19] width 37 height 12
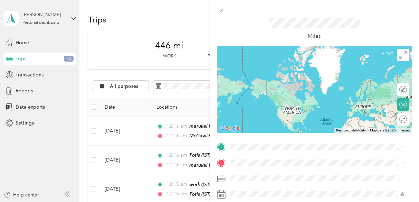
scroll to position [35, 0]
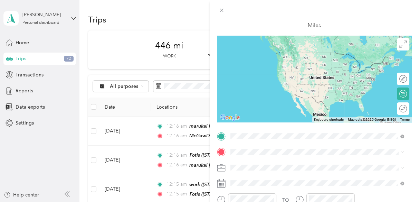
click at [263, 59] on span "[STREET_ADDRESS][PERSON_NAME][US_STATE]" at bounding box center [296, 62] width 107 height 6
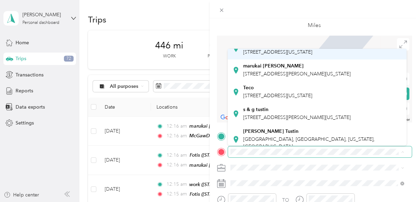
scroll to position [104, 0]
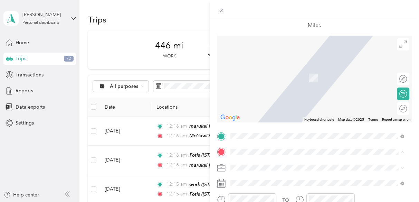
click at [268, 86] on span "[STREET_ADDRESS][PERSON_NAME][US_STATE]" at bounding box center [296, 83] width 107 height 6
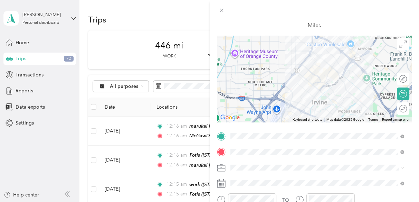
scroll to position [69, 0]
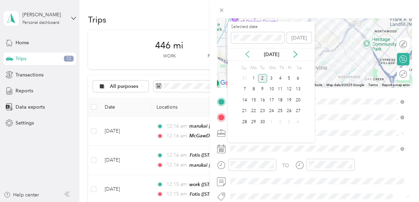
click at [250, 52] on icon at bounding box center [247, 54] width 7 height 7
click at [289, 98] on div "15" at bounding box center [288, 100] width 9 height 9
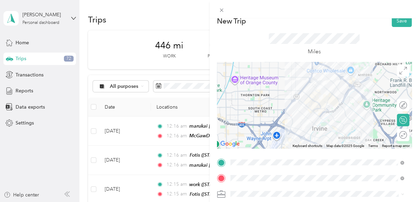
scroll to position [0, 0]
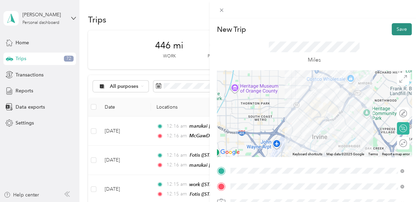
click at [396, 30] on button "Save" at bounding box center [401, 29] width 20 height 12
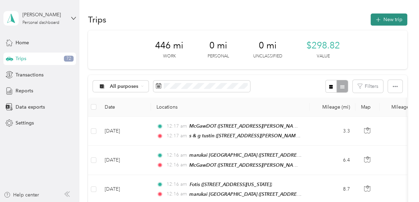
click at [382, 23] on button "New trip" at bounding box center [388, 19] width 37 height 12
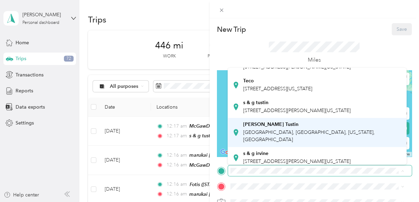
scroll to position [104, 0]
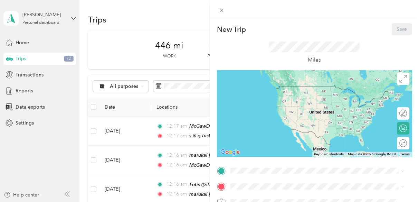
click at [256, 105] on div "s & g tustin [STREET_ADDRESS][PERSON_NAME][US_STATE]" at bounding box center [296, 98] width 107 height 14
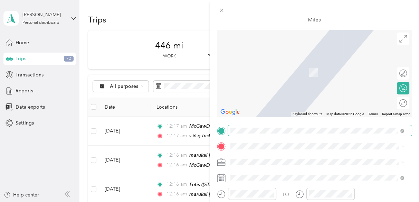
scroll to position [69, 0]
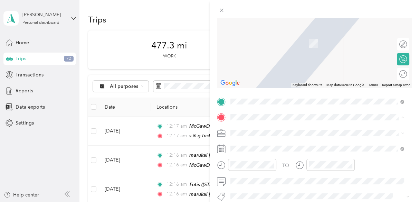
click at [254, 36] on span "[STREET_ADDRESS][PERSON_NAME][US_STATE]" at bounding box center [296, 33] width 107 height 6
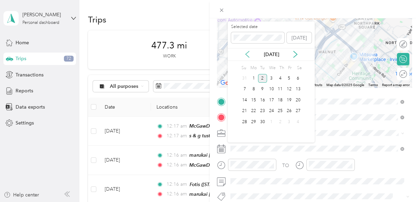
click at [245, 55] on icon at bounding box center [247, 54] width 7 height 7
click at [290, 101] on div "15" at bounding box center [288, 100] width 9 height 9
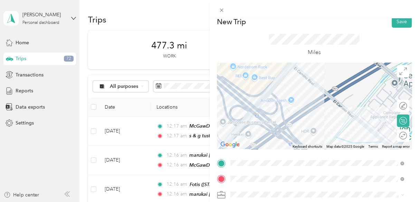
scroll to position [0, 0]
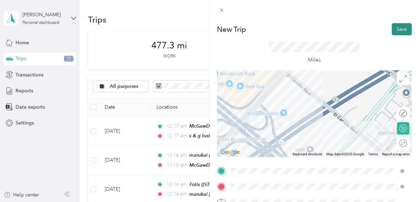
click at [397, 26] on button "Save" at bounding box center [401, 29] width 20 height 12
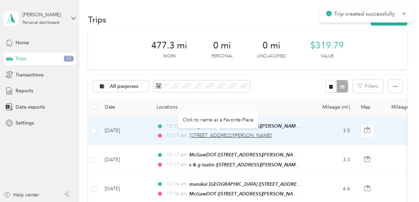
click at [220, 135] on span "[STREET_ADDRESS][PERSON_NAME]" at bounding box center [230, 135] width 82 height 6
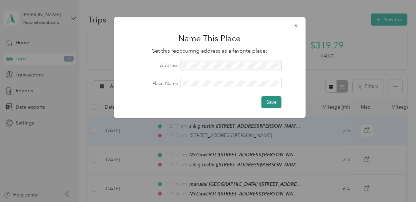
click at [270, 105] on button "Save" at bounding box center [271, 102] width 20 height 12
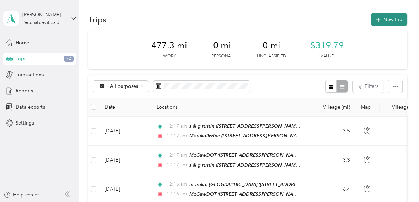
click at [381, 23] on button "New trip" at bounding box center [388, 19] width 37 height 12
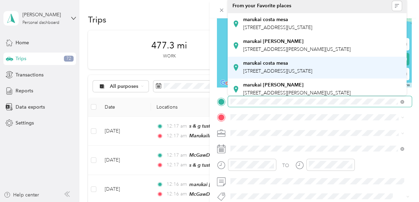
scroll to position [69, 0]
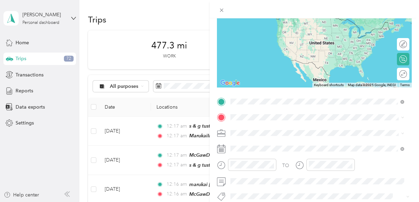
click at [259, 48] on span "[STREET_ADDRESS][PERSON_NAME][US_STATE]" at bounding box center [296, 45] width 107 height 6
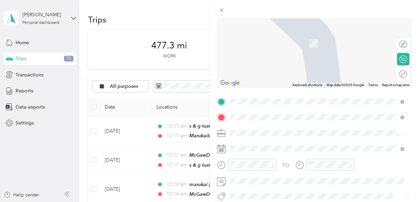
click at [264, 48] on span "Maruchan, [STREET_ADDRESS][GEOGRAPHIC_DATA], [GEOGRAPHIC_DATA], [GEOGRAPHIC_DAT…" at bounding box center [302, 46] width 119 height 13
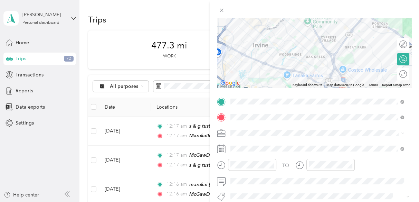
scroll to position [104, 0]
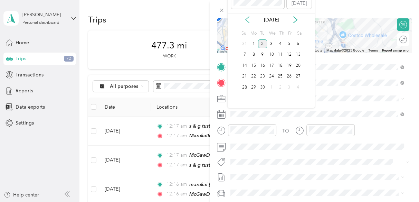
click at [246, 21] on icon at bounding box center [247, 19] width 7 height 7
click at [287, 64] on div "15" at bounding box center [288, 65] width 9 height 9
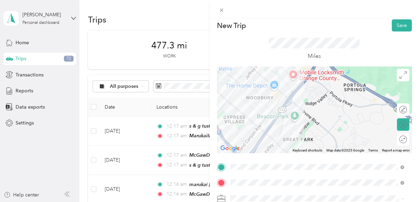
scroll to position [0, 0]
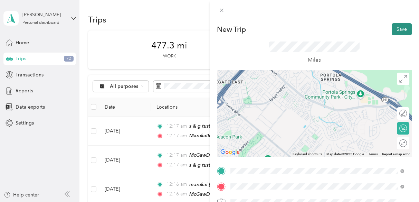
click at [396, 31] on button "Save" at bounding box center [401, 29] width 20 height 12
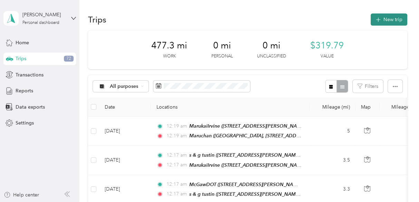
click at [390, 20] on button "New trip" at bounding box center [388, 19] width 37 height 12
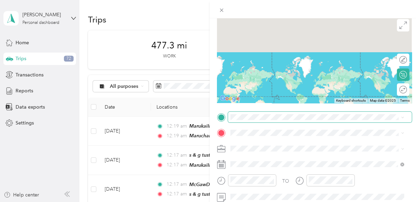
scroll to position [104, 0]
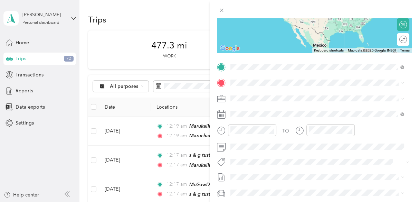
click at [252, 96] on div "[PERSON_NAME], [STREET_ADDRESS][GEOGRAPHIC_DATA], [GEOGRAPHIC_DATA]" at bounding box center [322, 102] width 158 height 22
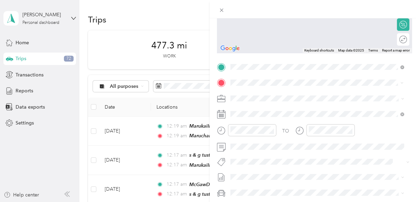
click at [255, 110] on div "enoc [STREET_ADDRESS][PERSON_NAME][US_STATE]" at bounding box center [296, 114] width 107 height 14
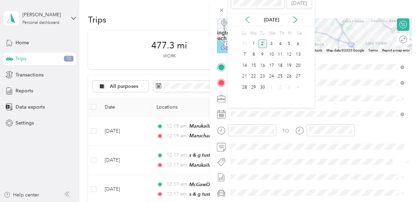
click at [248, 20] on icon at bounding box center [247, 19] width 7 height 7
click at [289, 65] on div "15" at bounding box center [288, 65] width 9 height 9
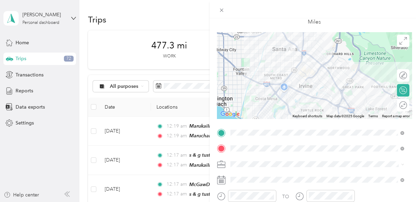
scroll to position [0, 0]
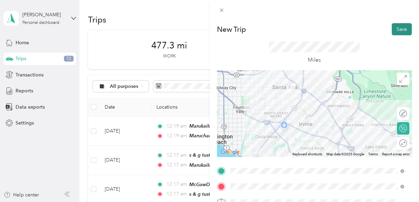
click at [394, 30] on button "Save" at bounding box center [401, 29] width 20 height 12
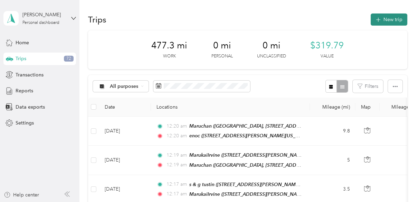
click at [384, 20] on button "New trip" at bounding box center [388, 19] width 37 height 12
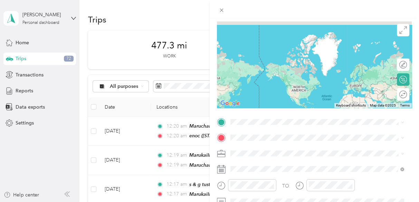
scroll to position [104, 0]
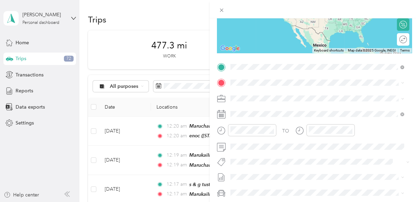
click at [252, 99] on span "[STREET_ADDRESS][PERSON_NAME][US_STATE]" at bounding box center [296, 102] width 107 height 6
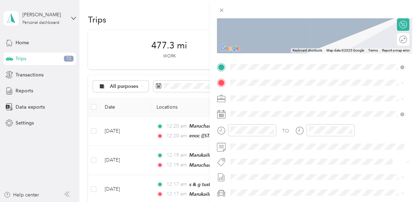
click at [252, 140] on span "[STREET_ADDRESS][PERSON_NAME][PERSON_NAME][US_STATE]" at bounding box center [316, 139] width 146 height 6
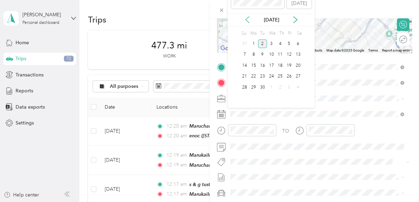
click at [247, 21] on icon at bounding box center [246, 20] width 3 height 6
click at [290, 63] on div "15" at bounding box center [288, 65] width 9 height 9
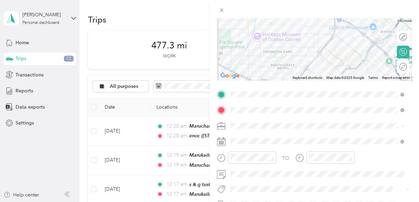
scroll to position [0, 0]
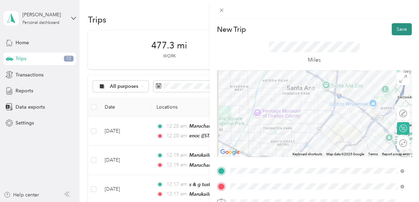
click at [396, 29] on button "Save" at bounding box center [401, 29] width 20 height 12
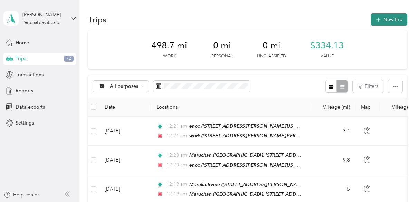
click at [391, 21] on button "New trip" at bounding box center [388, 19] width 37 height 12
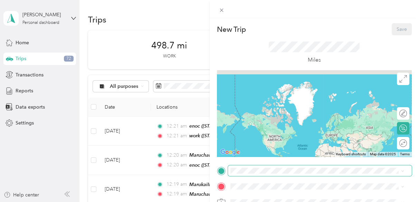
scroll to position [69, 0]
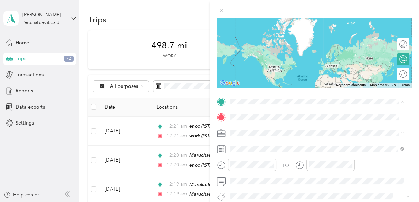
click at [253, 47] on span "[STREET_ADDRESS][PERSON_NAME][PERSON_NAME][US_STATE]" at bounding box center [316, 49] width 146 height 6
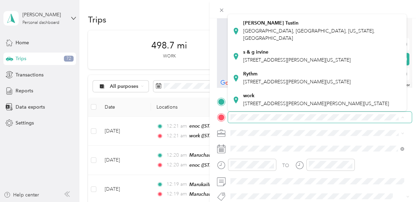
scroll to position [171, 0]
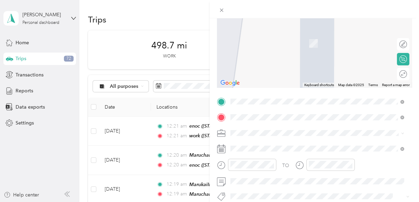
click at [258, 44] on span "The Dot Fulfillment, [STREET_ADDRESS][GEOGRAPHIC_DATA], [GEOGRAPHIC_DATA]" at bounding box center [312, 46] width 139 height 13
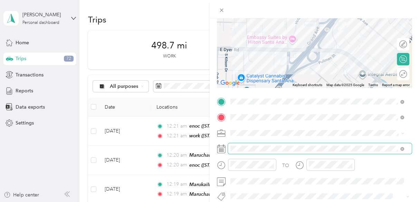
click at [247, 144] on span at bounding box center [320, 148] width 184 height 11
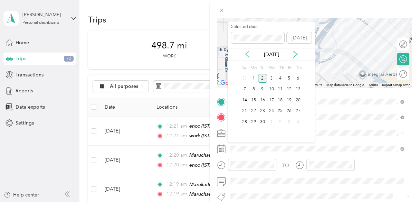
click at [247, 54] on icon at bounding box center [247, 54] width 7 height 7
click at [251, 111] on div "18" at bounding box center [253, 111] width 9 height 9
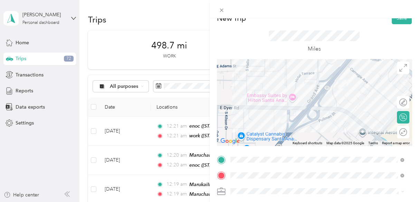
scroll to position [0, 0]
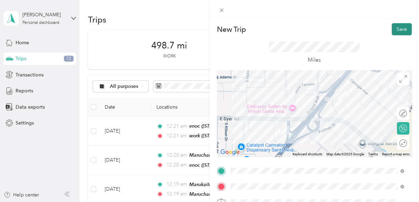
click at [396, 29] on button "Save" at bounding box center [401, 29] width 20 height 12
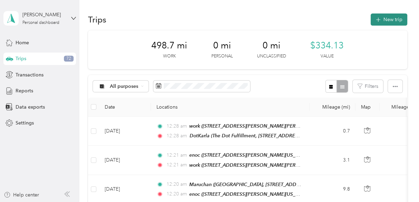
click at [384, 21] on button "New trip" at bounding box center [388, 19] width 37 height 12
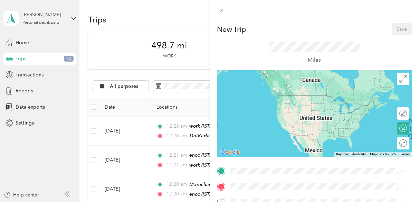
scroll to position [35, 0]
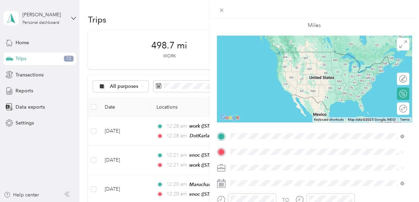
click at [257, 60] on span "The Dot Fulfillment, [STREET_ADDRESS][GEOGRAPHIC_DATA], [GEOGRAPHIC_DATA]" at bounding box center [312, 65] width 139 height 13
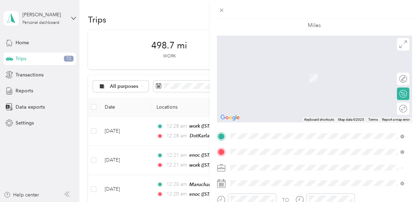
click at [258, 79] on div "work [STREET_ADDRESS][PERSON_NAME][PERSON_NAME][US_STATE]" at bounding box center [316, 74] width 146 height 14
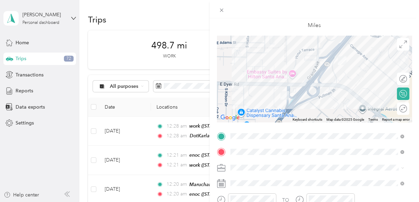
scroll to position [69, 0]
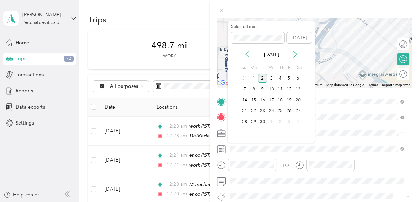
click at [247, 53] on icon at bounding box center [246, 54] width 3 height 6
click at [253, 110] on div "18" at bounding box center [253, 111] width 9 height 9
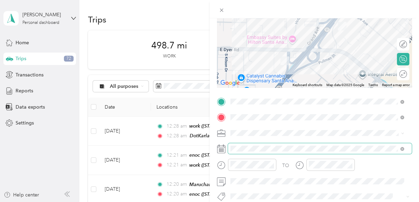
scroll to position [0, 0]
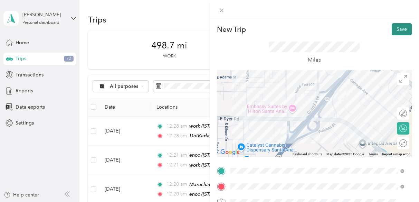
click at [392, 30] on button "Save" at bounding box center [401, 29] width 20 height 12
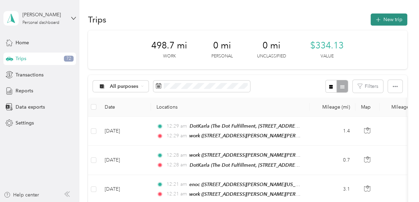
click at [383, 21] on button "New trip" at bounding box center [388, 19] width 37 height 12
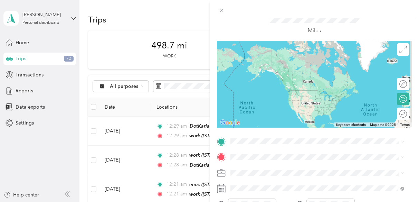
scroll to position [69, 0]
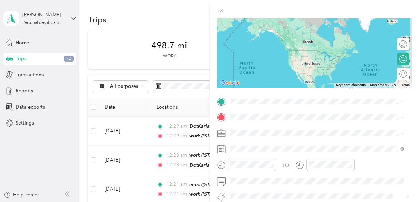
click at [263, 50] on div "work [STREET_ADDRESS][PERSON_NAME][PERSON_NAME][US_STATE]" at bounding box center [316, 42] width 146 height 14
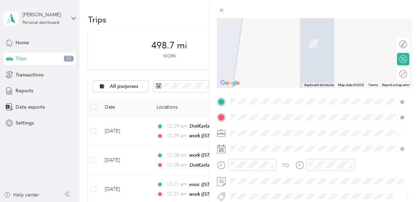
click at [255, 43] on div "Dr [STREET_ADDRESS][PERSON_NAME][US_STATE]" at bounding box center [296, 39] width 107 height 14
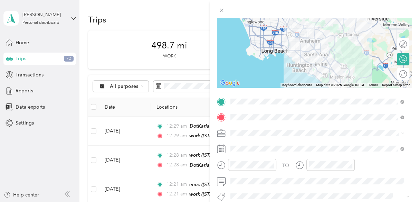
click at [246, 157] on li "Work Mileage" at bounding box center [316, 157] width 179 height 12
click at [248, 145] on div "SkillsetGroup" at bounding box center [316, 144] width 169 height 7
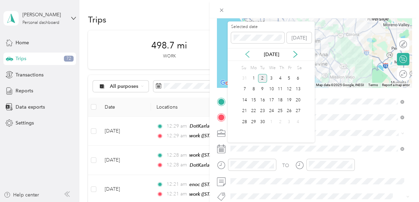
click at [248, 56] on icon at bounding box center [246, 54] width 3 height 6
click at [253, 109] on div "18" at bounding box center [253, 111] width 9 height 9
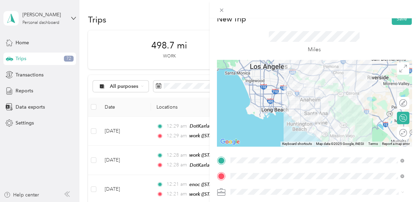
scroll to position [0, 0]
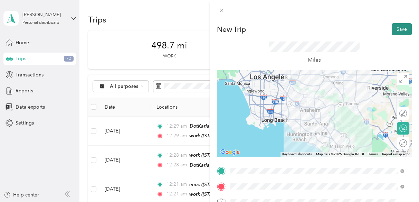
click at [395, 29] on button "Save" at bounding box center [401, 29] width 20 height 12
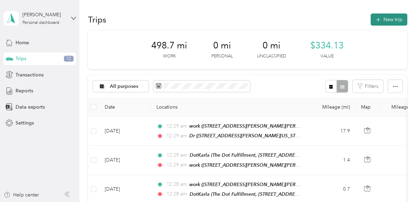
click at [383, 18] on button "New trip" at bounding box center [388, 19] width 37 height 12
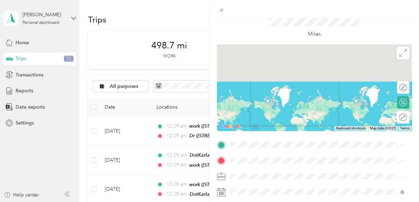
scroll to position [69, 0]
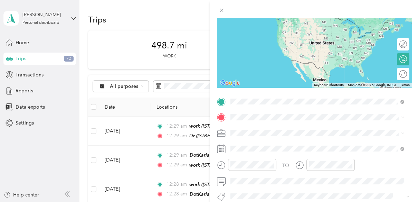
click at [258, 20] on div "Dr [STREET_ADDRESS][PERSON_NAME][US_STATE]" at bounding box center [296, 24] width 107 height 14
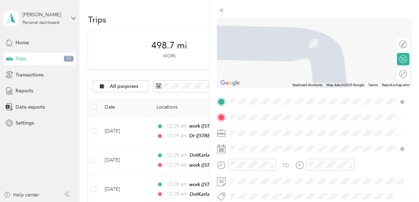
click at [257, 40] on div "180 [STREET_ADDRESS][PERSON_NAME][US_STATE]" at bounding box center [296, 37] width 107 height 14
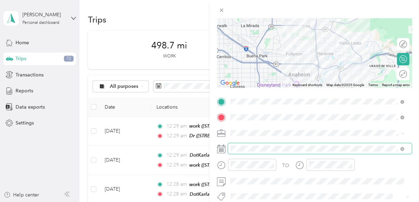
click at [244, 143] on span at bounding box center [320, 148] width 184 height 11
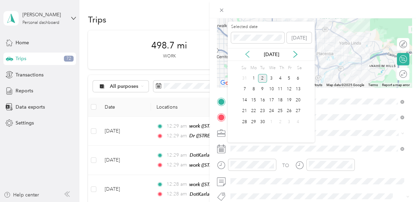
click at [248, 55] on icon at bounding box center [247, 54] width 7 height 7
click at [251, 114] on div "18" at bounding box center [253, 111] width 9 height 9
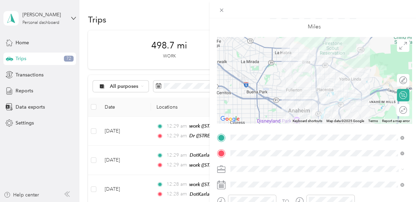
scroll to position [0, 0]
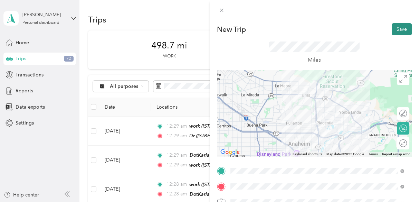
click at [395, 27] on button "Save" at bounding box center [401, 29] width 20 height 12
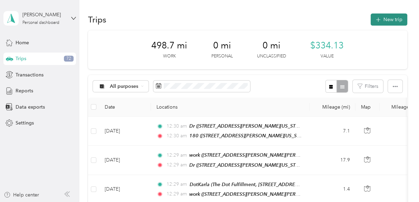
click at [386, 22] on button "New trip" at bounding box center [388, 19] width 37 height 12
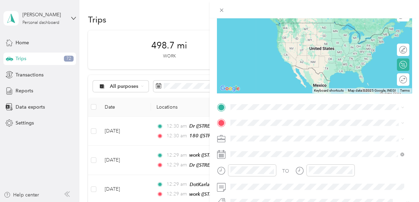
scroll to position [69, 0]
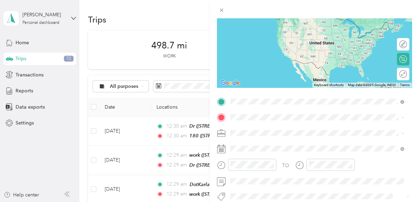
click at [250, 30] on span "[STREET_ADDRESS][PERSON_NAME][US_STATE]" at bounding box center [296, 27] width 107 height 6
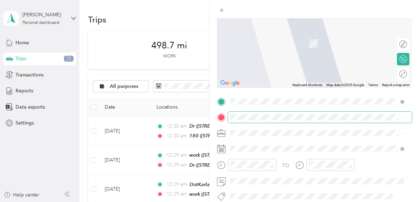
click at [243, 121] on span at bounding box center [320, 116] width 184 height 11
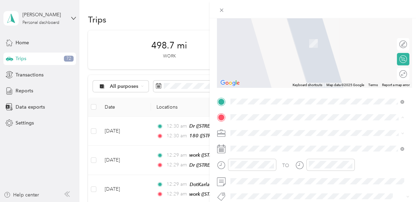
click at [254, 66] on span "[STREET_ADDRESS][PERSON_NAME][PERSON_NAME][US_STATE]" at bounding box center [316, 65] width 146 height 6
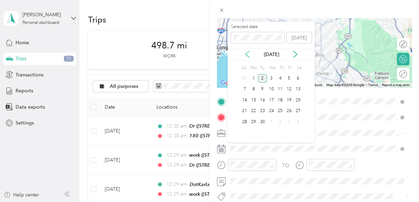
click at [246, 55] on icon at bounding box center [247, 54] width 7 height 7
click at [253, 111] on div "18" at bounding box center [253, 111] width 9 height 9
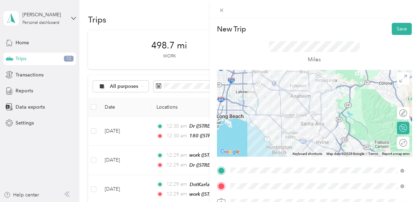
scroll to position [0, 0]
click at [395, 29] on button "Save" at bounding box center [401, 29] width 20 height 12
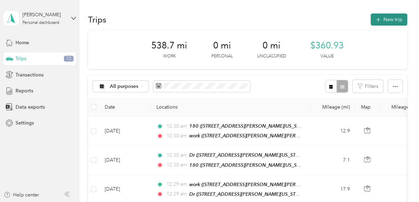
click at [384, 21] on button "New trip" at bounding box center [388, 19] width 37 height 12
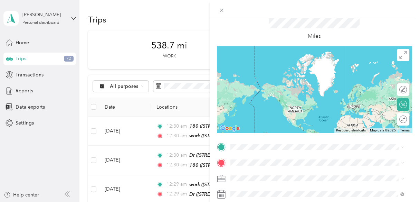
scroll to position [35, 0]
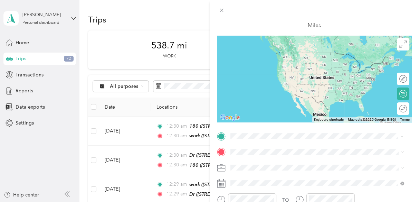
click at [258, 57] on div "work [STREET_ADDRESS][PERSON_NAME][PERSON_NAME][US_STATE]" at bounding box center [316, 58] width 146 height 14
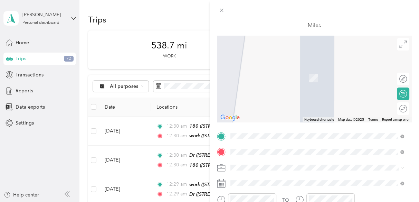
click at [274, 80] on li "Dr [STREET_ADDRESS][PERSON_NAME][US_STATE]" at bounding box center [316, 74] width 179 height 22
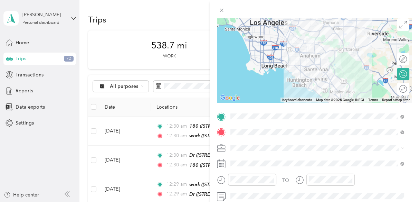
scroll to position [69, 0]
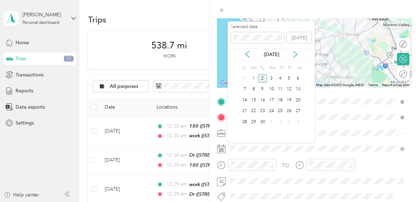
click at [251, 52] on div "[DATE]" at bounding box center [270, 54] width 87 height 7
click at [247, 53] on icon at bounding box center [246, 54] width 3 height 6
click at [262, 110] on div "19" at bounding box center [262, 111] width 9 height 9
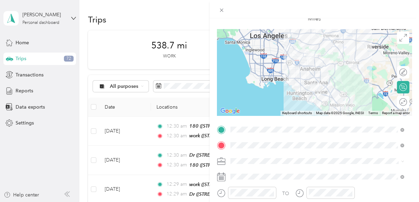
scroll to position [0, 0]
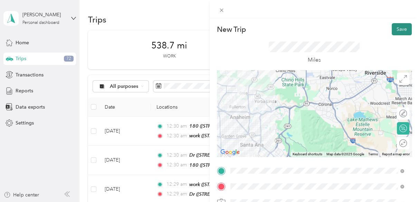
click at [397, 30] on button "Save" at bounding box center [401, 29] width 20 height 12
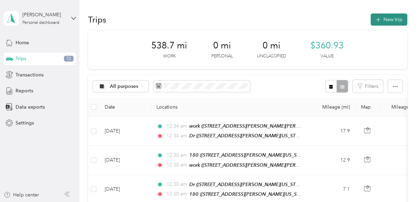
click at [389, 21] on button "New trip" at bounding box center [388, 19] width 37 height 12
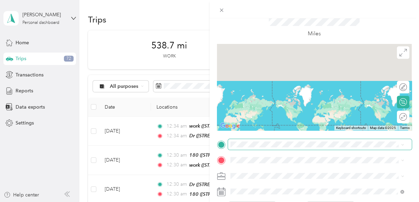
scroll to position [69, 0]
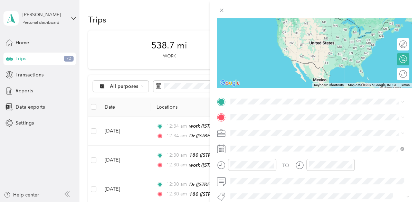
click at [263, 26] on span "[STREET_ADDRESS][PERSON_NAME][US_STATE]" at bounding box center [296, 27] width 107 height 6
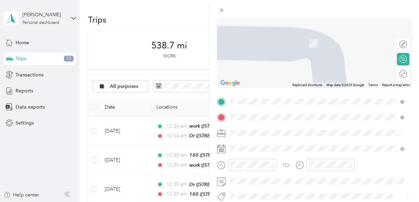
click at [264, 40] on span "[STREET_ADDRESS][PERSON_NAME][US_STATE]" at bounding box center [296, 43] width 107 height 6
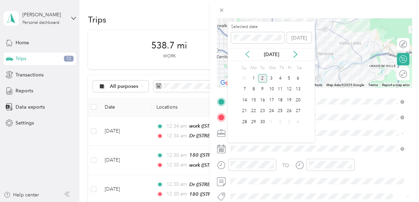
click at [246, 55] on icon at bounding box center [246, 54] width 3 height 6
click at [262, 112] on div "19" at bounding box center [262, 111] width 9 height 9
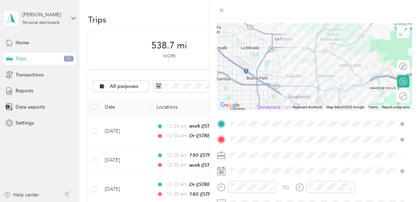
scroll to position [0, 0]
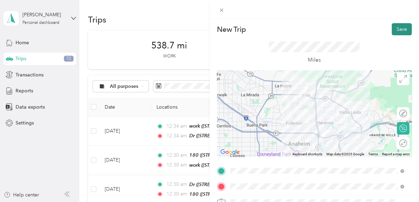
click at [394, 29] on button "Save" at bounding box center [401, 29] width 20 height 12
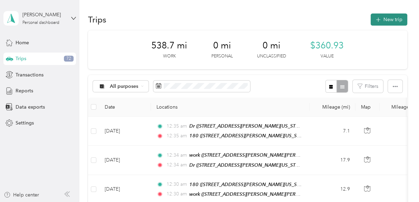
click at [387, 19] on button "New trip" at bounding box center [388, 19] width 37 height 12
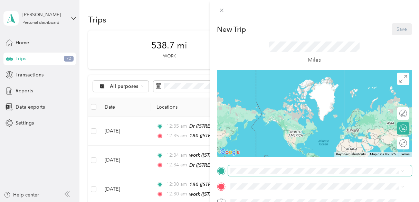
scroll to position [35, 0]
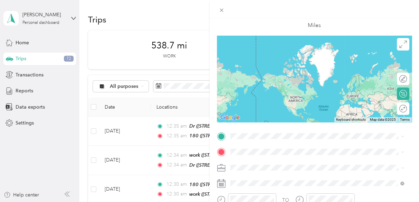
click at [237, 129] on div "New Trip Save This trip cannot be edited because it is either under review, app…" at bounding box center [314, 143] width 195 height 308
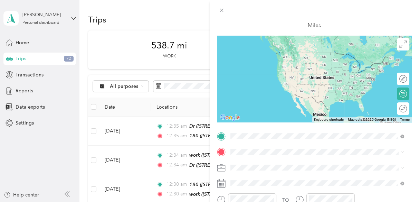
click at [259, 65] on span "[STREET_ADDRESS][PERSON_NAME][US_STATE]" at bounding box center [296, 62] width 107 height 6
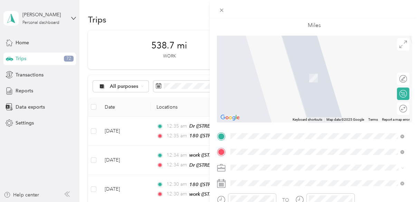
click at [251, 76] on span "[STREET_ADDRESS][PERSON_NAME][PERSON_NAME][US_STATE]" at bounding box center [316, 78] width 146 height 6
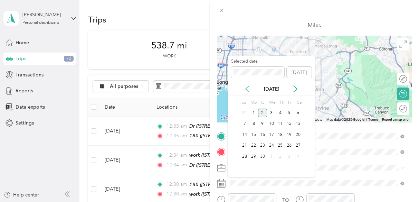
click at [246, 85] on icon at bounding box center [247, 88] width 7 height 7
click at [262, 146] on div "19" at bounding box center [262, 145] width 9 height 9
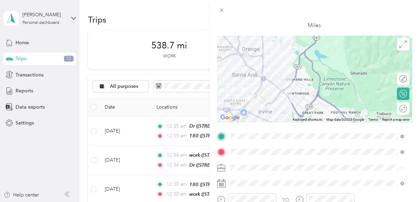
scroll to position [0, 0]
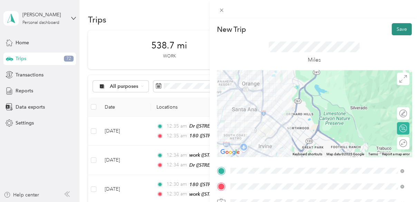
click at [394, 28] on button "Save" at bounding box center [401, 29] width 20 height 12
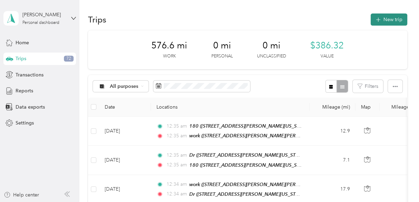
click at [383, 18] on button "New trip" at bounding box center [388, 19] width 37 height 12
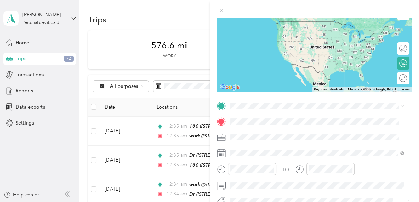
scroll to position [69, 0]
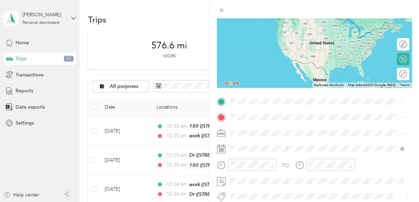
click at [254, 47] on span "[STREET_ADDRESS][PERSON_NAME][PERSON_NAME][US_STATE]" at bounding box center [316, 47] width 146 height 6
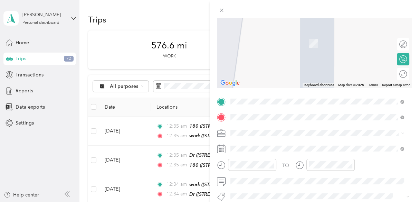
click at [263, 43] on div "ToledoDOT [STREET_ADDRESS][US_STATE]" at bounding box center [277, 39] width 69 height 14
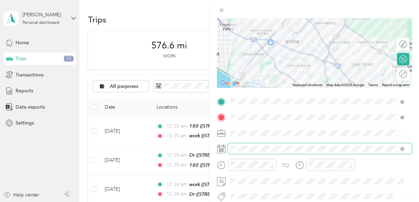
click at [249, 152] on span at bounding box center [320, 148] width 184 height 11
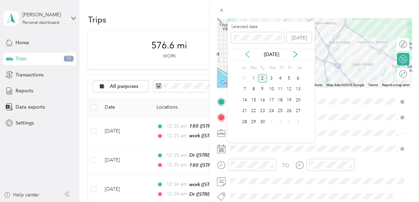
click at [247, 53] on icon at bounding box center [247, 54] width 7 height 7
click at [270, 109] on div "20" at bounding box center [271, 111] width 9 height 9
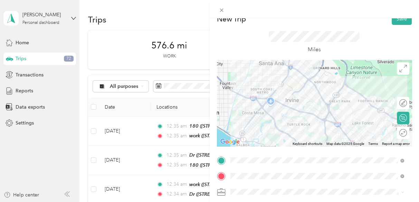
scroll to position [0, 0]
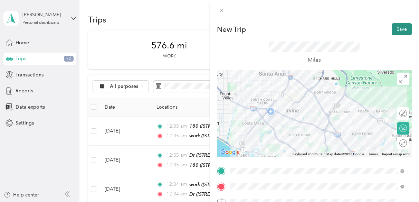
click at [397, 30] on button "Save" at bounding box center [401, 29] width 20 height 12
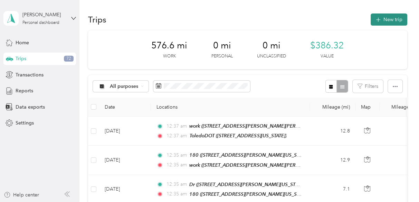
click at [380, 19] on button "New trip" at bounding box center [388, 19] width 37 height 12
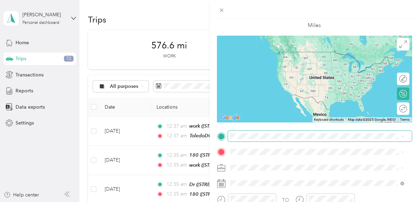
scroll to position [69, 0]
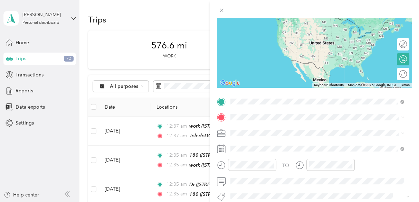
click at [250, 24] on div "ToledoDOT [STREET_ADDRESS][US_STATE]" at bounding box center [277, 24] width 69 height 14
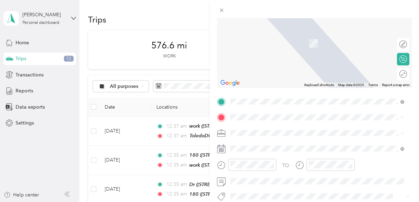
click at [259, 47] on div "work [STREET_ADDRESS][PERSON_NAME][PERSON_NAME][US_STATE]" at bounding box center [316, 39] width 146 height 14
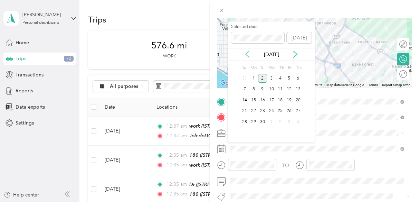
click at [244, 54] on icon at bounding box center [247, 54] width 7 height 7
click at [269, 110] on div "20" at bounding box center [271, 111] width 9 height 9
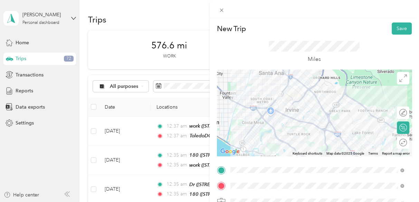
scroll to position [0, 0]
click at [393, 29] on button "Save" at bounding box center [401, 29] width 20 height 12
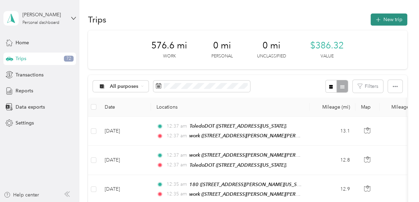
click at [390, 20] on button "New trip" at bounding box center [388, 19] width 37 height 12
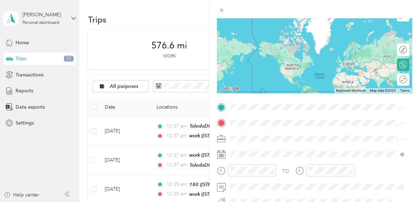
scroll to position [69, 0]
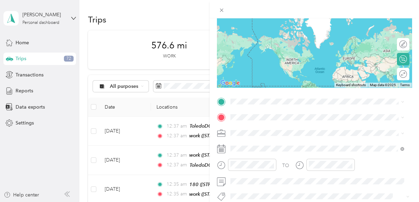
click at [257, 49] on div "work [STREET_ADDRESS][PERSON_NAME][PERSON_NAME][US_STATE]" at bounding box center [316, 44] width 146 height 14
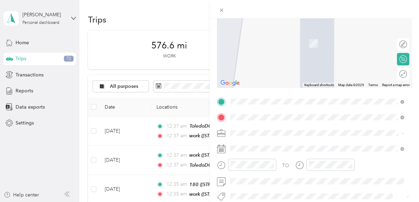
click at [260, 43] on span "[STREET_ADDRESS][PERSON_NAME][US_STATE]" at bounding box center [296, 43] width 107 height 6
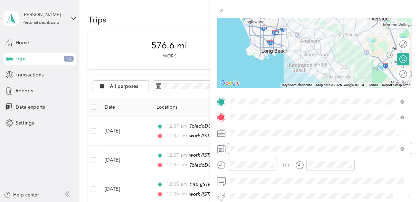
click at [265, 145] on span at bounding box center [320, 148] width 184 height 11
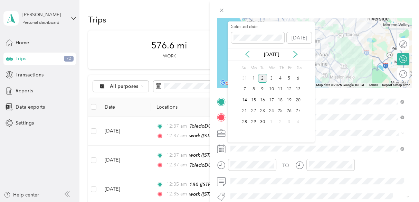
click at [247, 54] on icon at bounding box center [247, 54] width 7 height 7
click at [270, 110] on div "20" at bounding box center [271, 111] width 9 height 9
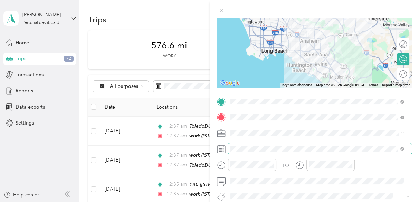
scroll to position [0, 0]
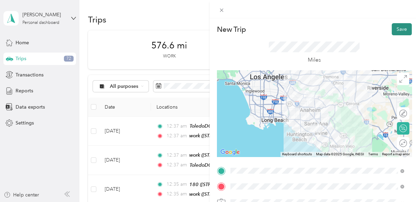
click at [399, 29] on button "Save" at bounding box center [401, 29] width 20 height 12
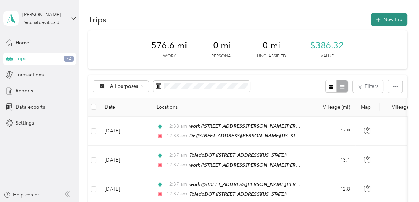
click at [385, 22] on button "New trip" at bounding box center [388, 19] width 37 height 12
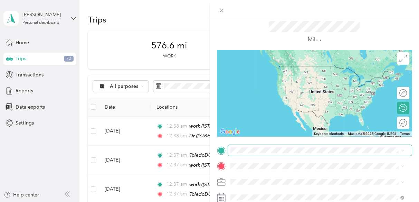
scroll to position [35, 0]
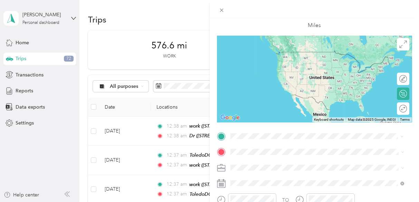
click at [260, 59] on span "[STREET_ADDRESS][PERSON_NAME][US_STATE]" at bounding box center [296, 62] width 107 height 6
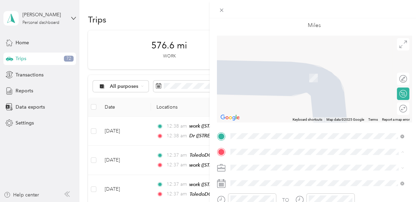
click at [262, 98] on span "[STREET_ADDRESS][PERSON_NAME][PERSON_NAME][US_STATE]" at bounding box center [316, 99] width 146 height 6
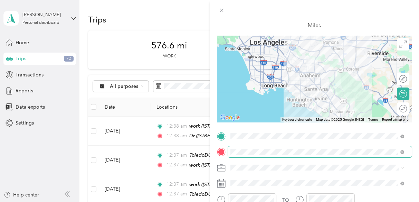
scroll to position [69, 0]
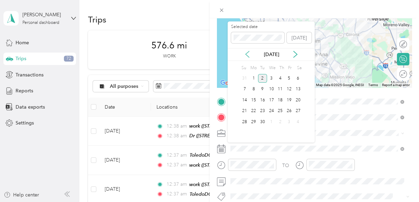
click at [248, 53] on icon at bounding box center [247, 54] width 7 height 7
click at [272, 112] on div "20" at bounding box center [271, 111] width 9 height 9
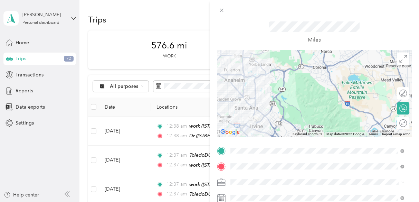
scroll to position [0, 0]
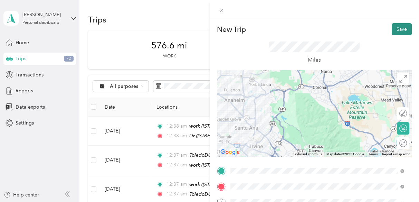
click at [394, 29] on button "Save" at bounding box center [401, 29] width 20 height 12
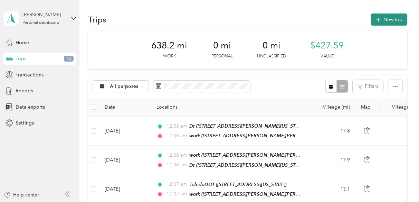
click at [389, 19] on button "New trip" at bounding box center [388, 19] width 37 height 12
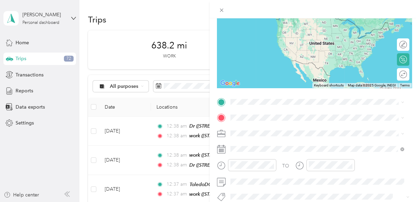
scroll to position [69, 0]
click at [259, 48] on span "[STREET_ADDRESS][PERSON_NAME][PERSON_NAME][US_STATE]" at bounding box center [316, 49] width 146 height 6
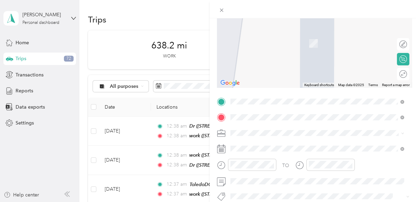
click at [252, 41] on span "[STREET_ADDRESS][US_STATE]" at bounding box center [277, 43] width 69 height 6
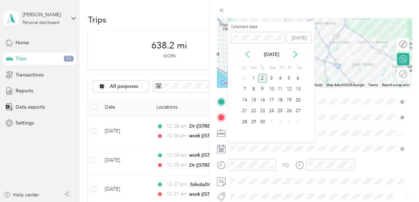
click at [248, 56] on icon at bounding box center [247, 54] width 7 height 7
click at [281, 110] on div "21" at bounding box center [279, 111] width 9 height 9
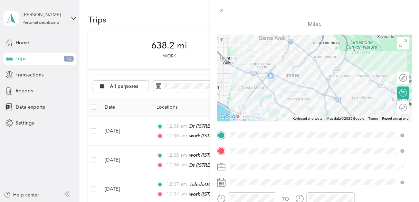
scroll to position [0, 0]
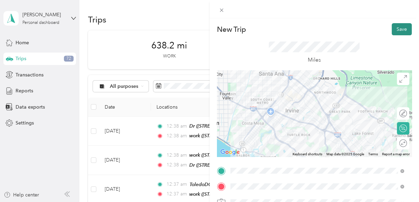
click at [395, 32] on button "Save" at bounding box center [401, 29] width 20 height 12
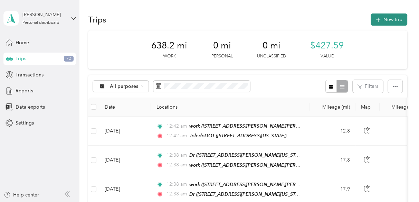
click at [383, 23] on button "New trip" at bounding box center [388, 19] width 37 height 12
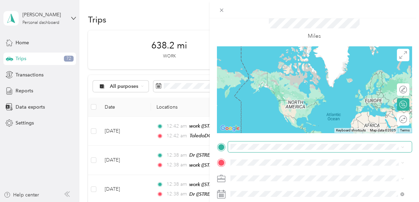
scroll to position [35, 0]
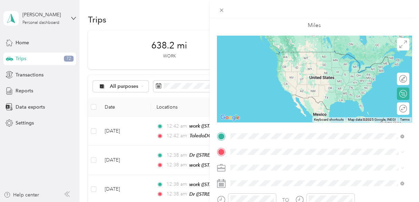
click at [262, 57] on div "ToledoDOT [STREET_ADDRESS][US_STATE]" at bounding box center [277, 58] width 69 height 14
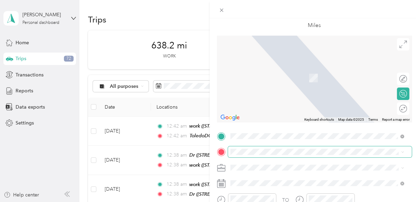
click at [236, 146] on span at bounding box center [320, 151] width 184 height 11
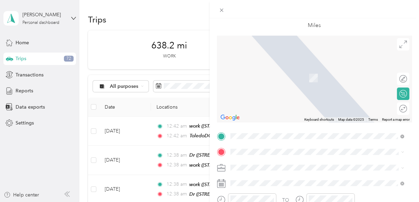
click at [254, 76] on span "[STREET_ADDRESS][PERSON_NAME][PERSON_NAME][US_STATE]" at bounding box center [316, 76] width 146 height 6
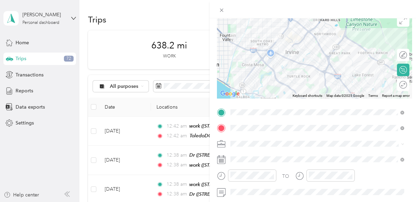
scroll to position [69, 0]
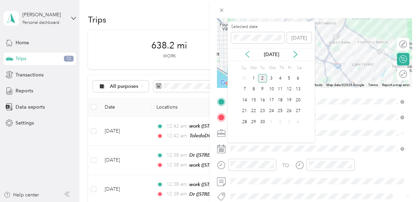
click at [247, 54] on icon at bounding box center [247, 54] width 7 height 7
click at [282, 110] on div "21" at bounding box center [279, 111] width 9 height 9
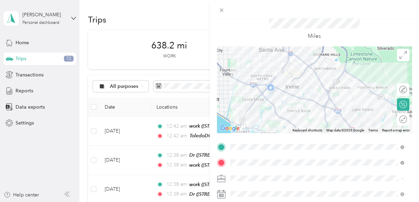
scroll to position [0, 0]
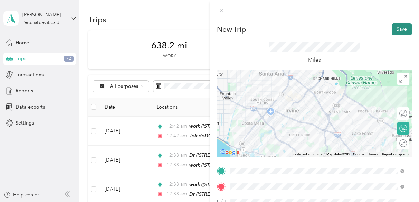
click at [393, 30] on button "Save" at bounding box center [401, 29] width 20 height 12
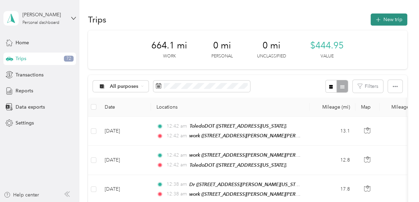
click at [385, 20] on button "New trip" at bounding box center [388, 19] width 37 height 12
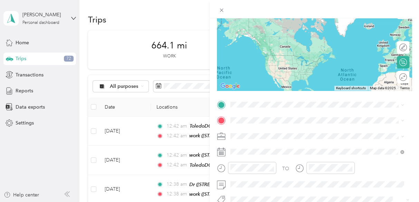
scroll to position [69, 0]
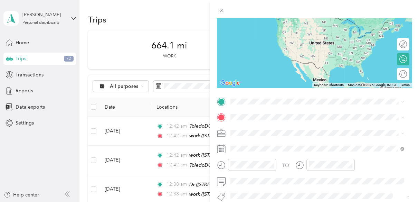
click at [255, 25] on span "[STREET_ADDRESS][PERSON_NAME][PERSON_NAME][US_STATE]" at bounding box center [316, 26] width 146 height 6
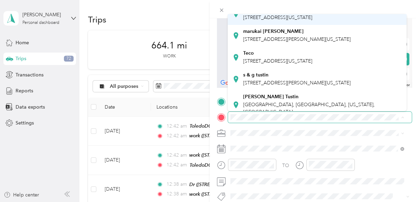
scroll to position [104, 0]
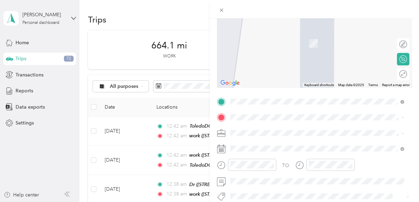
click at [256, 51] on span "[STREET_ADDRESS][PERSON_NAME][US_STATE]" at bounding box center [296, 48] width 107 height 6
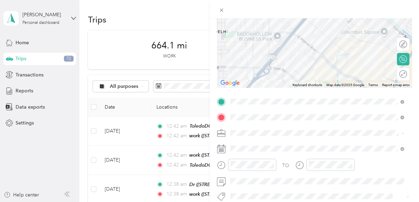
click at [239, 143] on span "SkillsetGroup" at bounding box center [246, 145] width 29 height 6
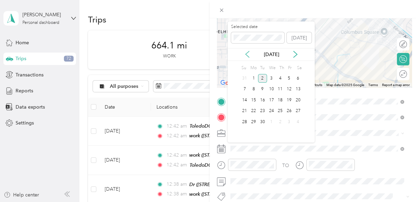
click at [248, 55] on icon at bounding box center [247, 54] width 7 height 7
click at [281, 111] on div "21" at bounding box center [279, 111] width 9 height 9
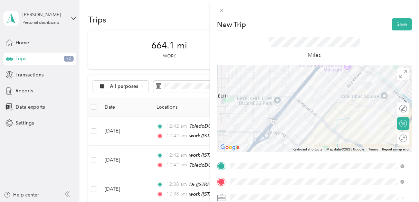
scroll to position [0, 0]
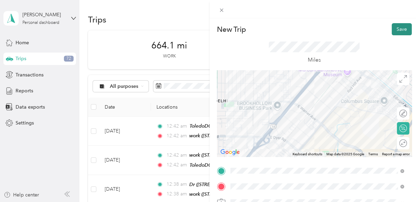
click at [398, 29] on button "Save" at bounding box center [401, 29] width 20 height 12
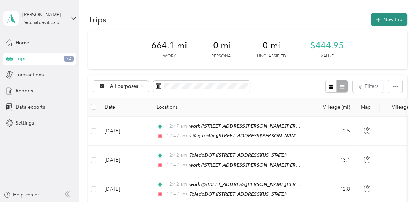
click at [390, 18] on button "New trip" at bounding box center [388, 19] width 37 height 12
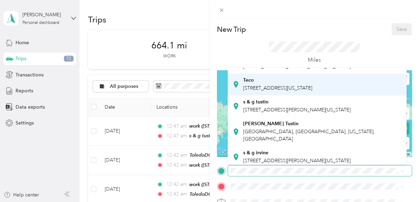
scroll to position [104, 0]
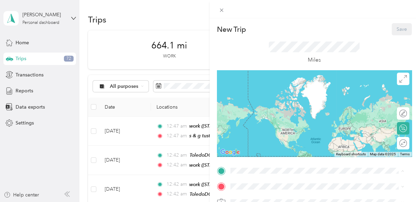
click at [248, 105] on div "s & g tustin [STREET_ADDRESS][PERSON_NAME][US_STATE]" at bounding box center [296, 98] width 107 height 14
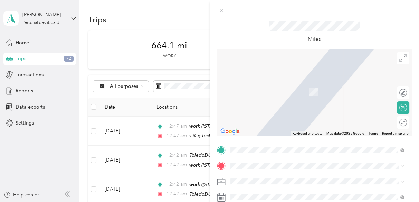
scroll to position [35, 0]
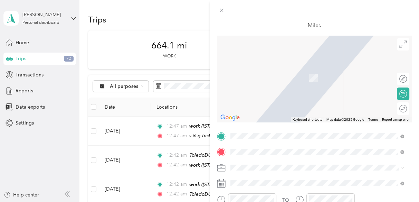
click at [266, 186] on span "[STREET_ADDRESS][PERSON_NAME][US_STATE]" at bounding box center [296, 187] width 107 height 6
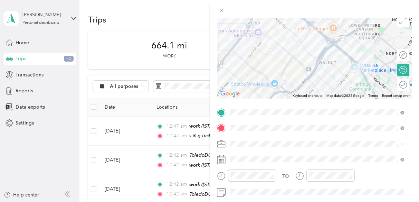
scroll to position [69, 0]
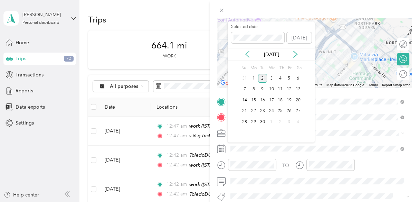
click at [247, 55] on icon at bounding box center [247, 54] width 7 height 7
click at [281, 110] on div "21" at bounding box center [279, 111] width 9 height 9
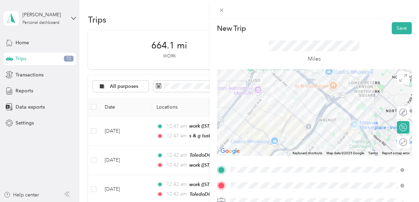
scroll to position [0, 0]
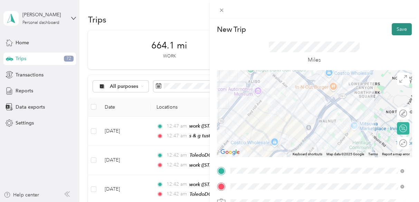
click at [396, 31] on button "Save" at bounding box center [401, 29] width 20 height 12
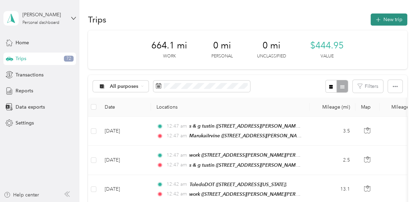
click at [383, 19] on button "New trip" at bounding box center [388, 19] width 37 height 12
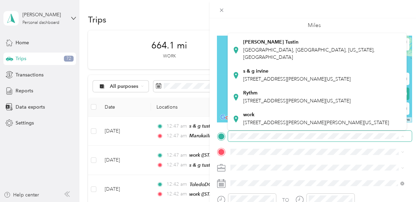
scroll to position [171, 0]
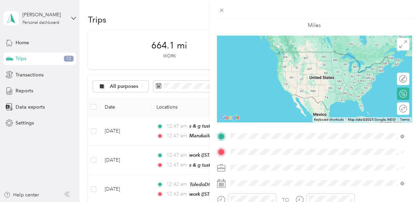
click at [256, 168] on span "[STREET_ADDRESS][PERSON_NAME][US_STATE]" at bounding box center [296, 171] width 107 height 6
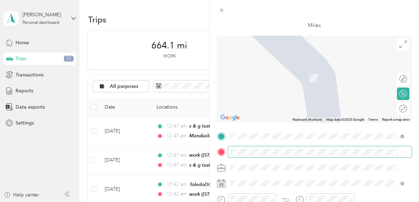
click at [249, 147] on span at bounding box center [320, 151] width 184 height 11
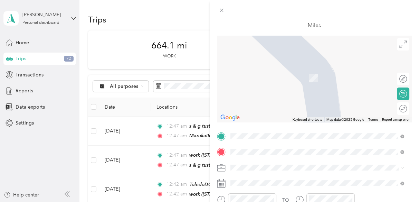
click at [264, 102] on span "[STREET_ADDRESS][PERSON_NAME][US_STATE]" at bounding box center [296, 99] width 107 height 6
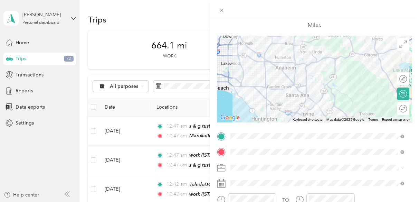
scroll to position [69, 0]
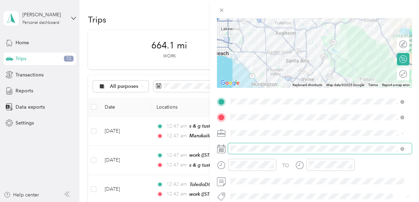
click at [254, 145] on span at bounding box center [320, 148] width 184 height 11
click at [260, 144] on span at bounding box center [320, 148] width 184 height 11
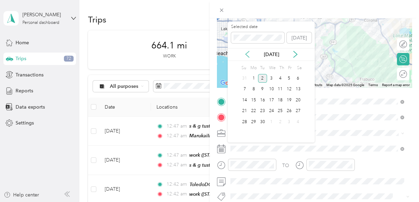
click at [245, 56] on icon at bounding box center [247, 54] width 7 height 7
click at [280, 111] on div "21" at bounding box center [279, 111] width 9 height 9
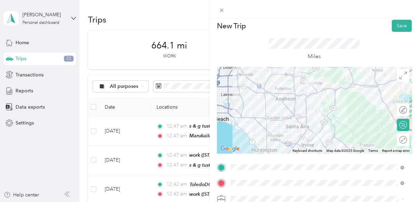
scroll to position [0, 0]
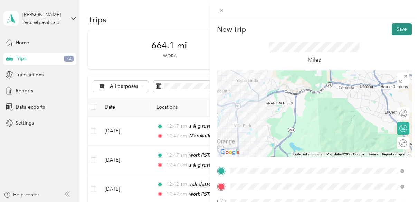
click at [396, 29] on button "Save" at bounding box center [401, 29] width 20 height 12
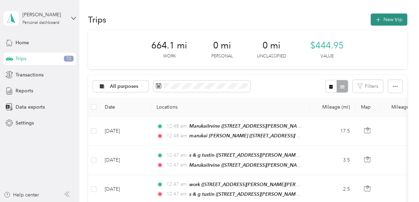
click at [386, 22] on button "New trip" at bounding box center [388, 19] width 37 height 12
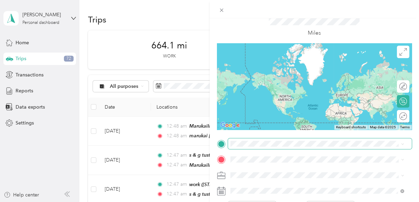
scroll to position [69, 0]
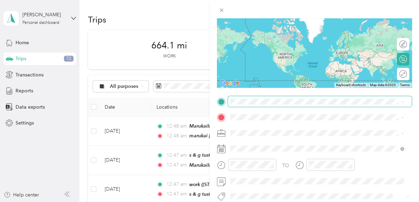
click at [243, 104] on span at bounding box center [320, 101] width 184 height 11
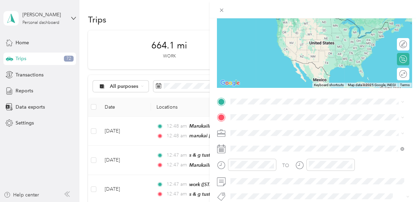
click at [256, 50] on div "marukai [PERSON_NAME] [STREET_ADDRESS][PERSON_NAME][US_STATE]" at bounding box center [296, 42] width 107 height 14
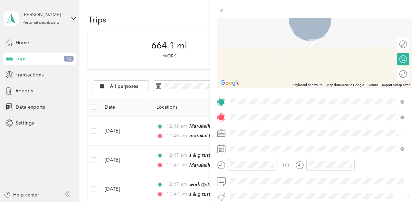
click at [252, 46] on div "enoc [STREET_ADDRESS][PERSON_NAME][US_STATE]" at bounding box center [296, 39] width 107 height 14
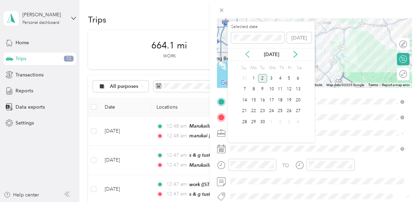
click at [249, 52] on icon at bounding box center [247, 54] width 7 height 7
click at [278, 111] on div "21" at bounding box center [279, 111] width 9 height 9
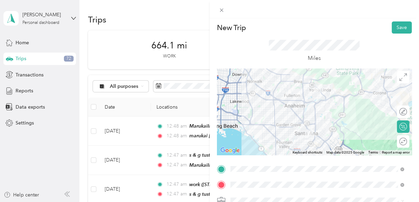
scroll to position [0, 0]
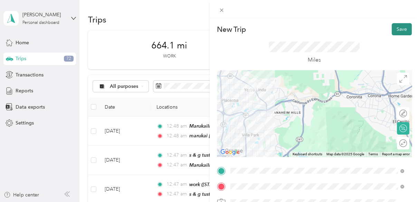
click at [396, 31] on button "Save" at bounding box center [401, 29] width 20 height 12
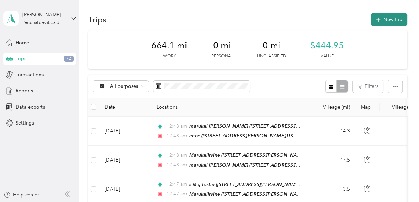
click at [382, 22] on button "New trip" at bounding box center [388, 19] width 37 height 12
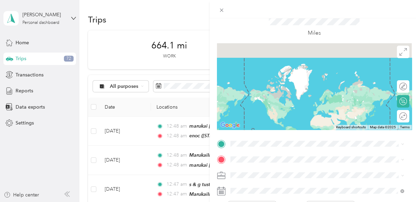
scroll to position [35, 0]
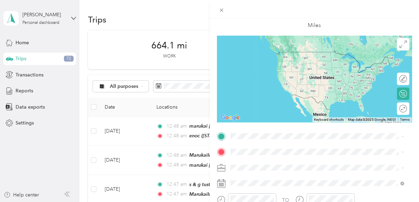
click at [251, 63] on span "[STREET_ADDRESS][PERSON_NAME][US_STATE]" at bounding box center [296, 61] width 107 height 6
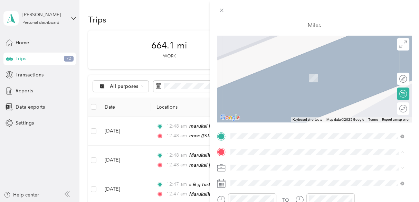
click at [254, 101] on span "[STREET_ADDRESS][PERSON_NAME][PERSON_NAME][US_STATE]" at bounding box center [316, 99] width 146 height 6
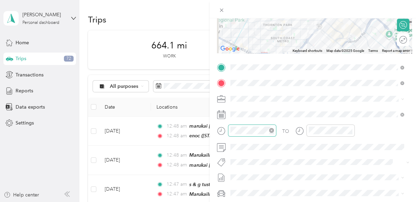
scroll to position [104, 0]
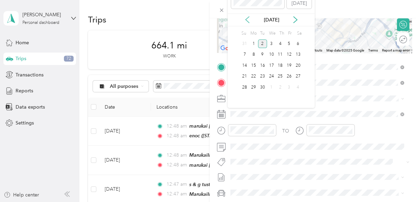
click at [248, 17] on icon at bounding box center [246, 20] width 3 height 6
click at [281, 77] on div "21" at bounding box center [279, 76] width 9 height 9
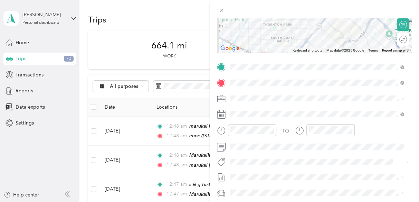
scroll to position [0, 0]
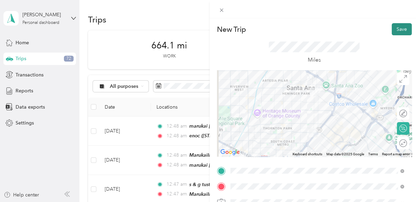
click at [394, 29] on button "Save" at bounding box center [401, 29] width 20 height 12
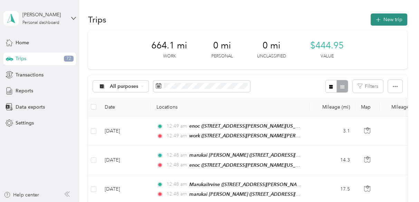
click at [382, 19] on button "New trip" at bounding box center [388, 19] width 37 height 12
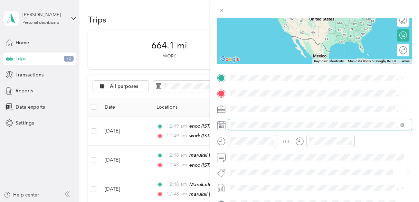
scroll to position [104, 0]
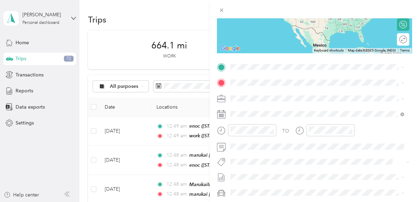
click at [248, 98] on div "work [STREET_ADDRESS][PERSON_NAME][PERSON_NAME][US_STATE]" at bounding box center [316, 96] width 146 height 14
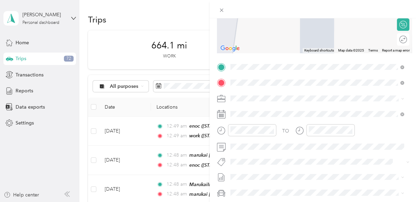
click at [255, 116] on span "The Dot Fulfillment, [STREET_ADDRESS][GEOGRAPHIC_DATA], [GEOGRAPHIC_DATA]" at bounding box center [312, 121] width 139 height 13
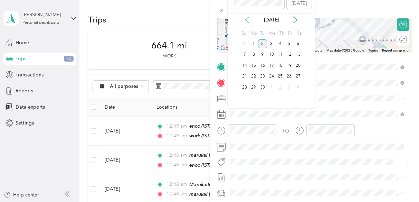
click at [247, 18] on icon at bounding box center [247, 19] width 7 height 7
click at [280, 75] on div "21" at bounding box center [279, 76] width 9 height 9
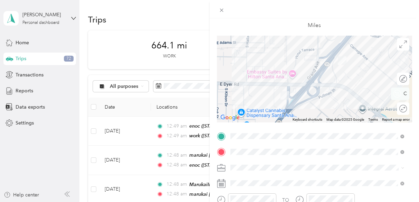
scroll to position [0, 0]
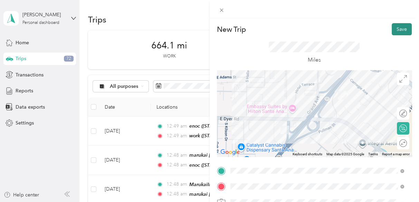
click at [394, 31] on button "Save" at bounding box center [401, 29] width 20 height 12
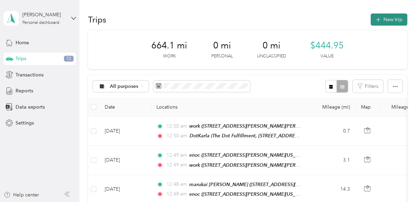
click at [382, 20] on button "New trip" at bounding box center [388, 19] width 37 height 12
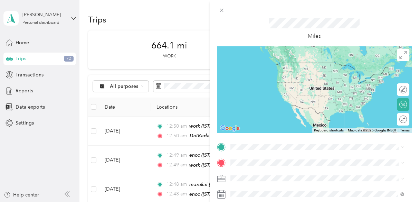
scroll to position [35, 0]
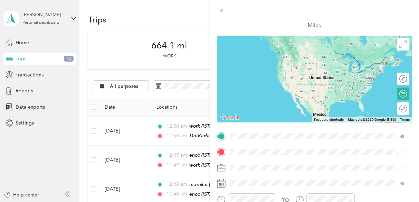
click at [264, 62] on span "The Dot Fulfillment, [STREET_ADDRESS][GEOGRAPHIC_DATA], [GEOGRAPHIC_DATA]" at bounding box center [312, 65] width 139 height 13
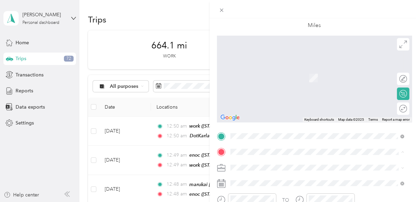
click at [258, 98] on span "[STREET_ADDRESS][PERSON_NAME][PERSON_NAME][US_STATE]" at bounding box center [316, 99] width 146 height 6
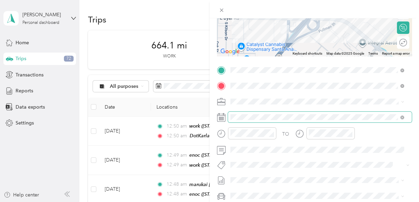
scroll to position [104, 0]
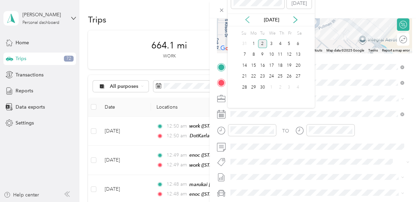
click at [246, 20] on icon at bounding box center [246, 20] width 3 height 6
click at [283, 77] on div "21" at bounding box center [279, 76] width 9 height 9
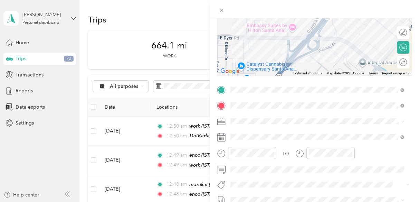
scroll to position [0, 0]
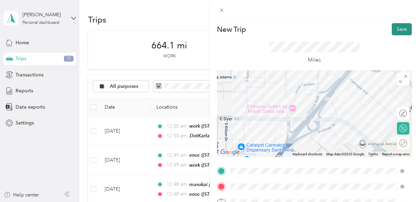
click at [396, 30] on button "Save" at bounding box center [401, 29] width 20 height 12
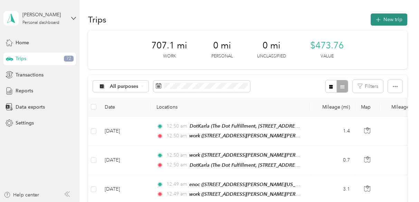
click at [392, 18] on button "New trip" at bounding box center [388, 19] width 37 height 12
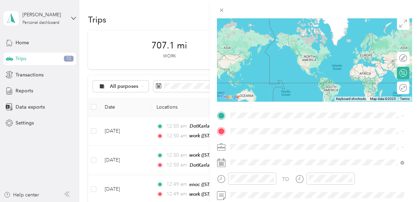
scroll to position [104, 0]
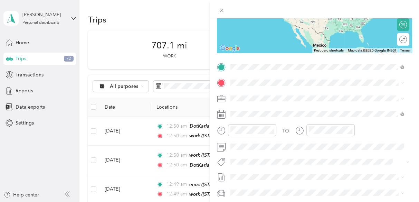
click at [250, 94] on strong "work" at bounding box center [248, 94] width 11 height 6
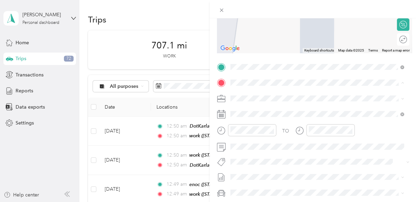
click at [258, 163] on div "marukai [GEOGRAPHIC_DATA] [STREET_ADDRESS][US_STATE]" at bounding box center [277, 157] width 69 height 14
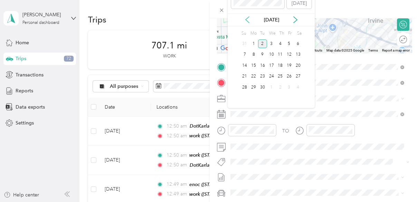
click at [246, 18] on icon at bounding box center [247, 19] width 7 height 7
click at [289, 75] on div "22" at bounding box center [288, 76] width 9 height 9
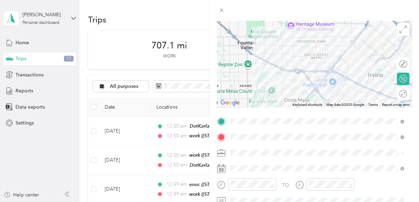
scroll to position [0, 0]
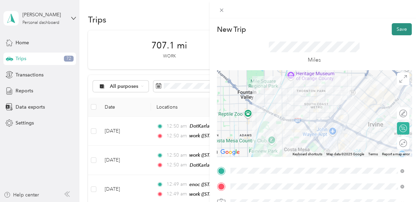
click at [395, 27] on button "Save" at bounding box center [401, 29] width 20 height 12
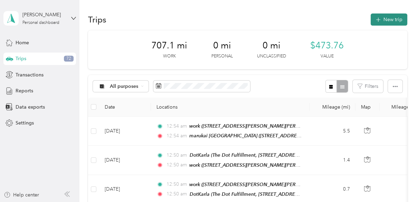
click at [387, 21] on button "New trip" at bounding box center [388, 19] width 37 height 12
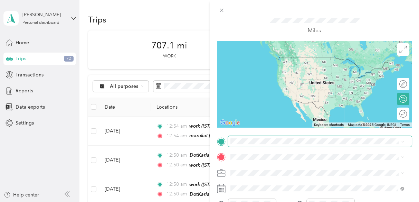
scroll to position [69, 0]
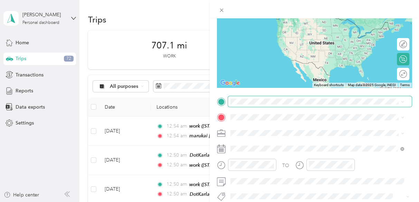
click at [251, 104] on span at bounding box center [320, 101] width 184 height 11
click at [260, 74] on span "[STREET_ADDRESS][US_STATE]" at bounding box center [277, 71] width 69 height 6
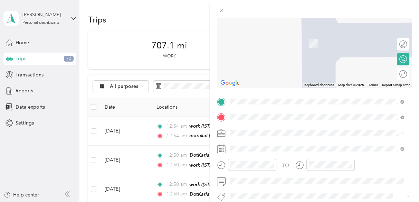
click at [265, 45] on span "Maruchan, [STREET_ADDRESS][GEOGRAPHIC_DATA], [GEOGRAPHIC_DATA], [GEOGRAPHIC_DAT…" at bounding box center [302, 46] width 119 height 13
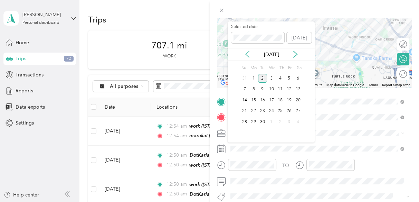
click at [247, 53] on icon at bounding box center [247, 54] width 7 height 7
click at [287, 111] on div "22" at bounding box center [288, 111] width 9 height 9
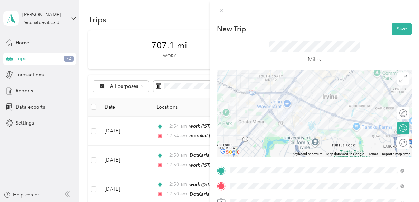
scroll to position [0, 0]
click at [395, 31] on button "Save" at bounding box center [401, 29] width 20 height 12
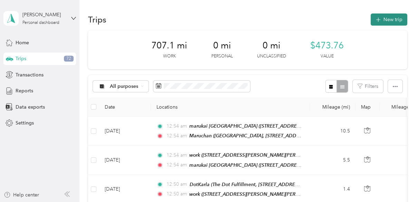
click at [386, 21] on button "New trip" at bounding box center [388, 19] width 37 height 12
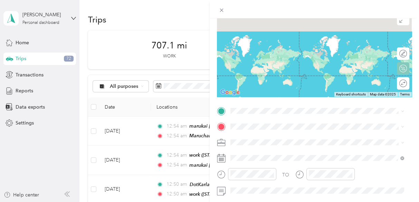
scroll to position [69, 0]
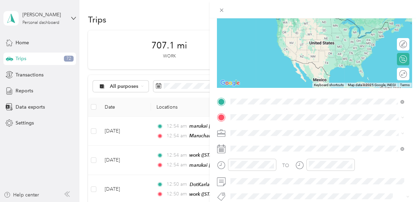
click at [269, 31] on span "Maruchan, [STREET_ADDRESS][GEOGRAPHIC_DATA], [GEOGRAPHIC_DATA], [GEOGRAPHIC_DAT…" at bounding box center [302, 30] width 119 height 13
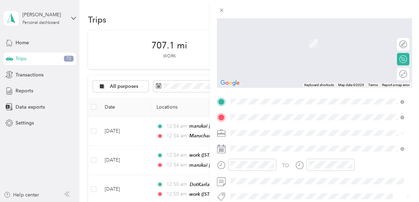
click at [263, 42] on span "[STREET_ADDRESS][PERSON_NAME][US_STATE]" at bounding box center [296, 43] width 107 height 6
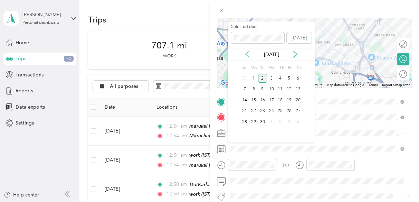
click at [247, 52] on icon at bounding box center [246, 54] width 3 height 6
click at [287, 111] on div "22" at bounding box center [288, 111] width 9 height 9
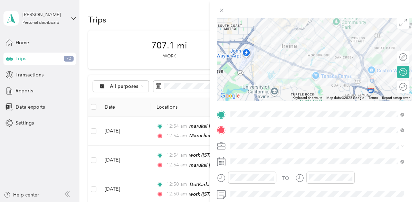
scroll to position [0, 0]
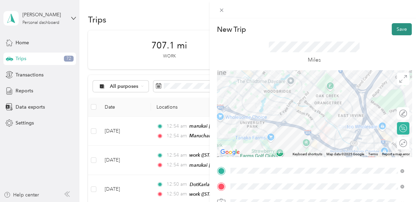
click at [393, 27] on button "Save" at bounding box center [401, 29] width 20 height 12
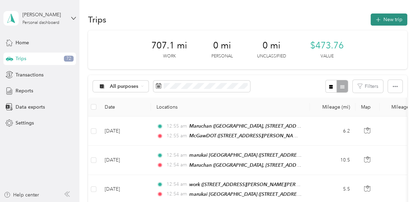
click at [386, 23] on button "New trip" at bounding box center [388, 19] width 37 height 12
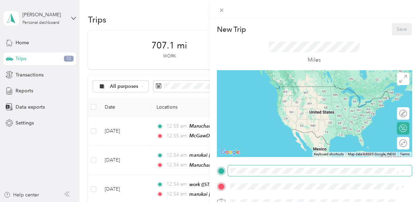
scroll to position [69, 0]
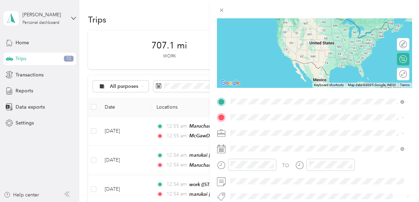
click at [256, 26] on span "[STREET_ADDRESS][PERSON_NAME][US_STATE]" at bounding box center [296, 27] width 107 height 6
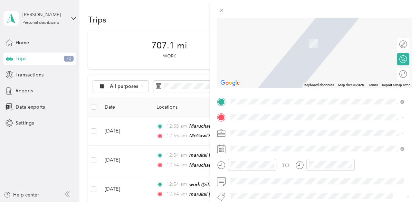
click at [257, 67] on div "work [STREET_ADDRESS][PERSON_NAME][PERSON_NAME][US_STATE]" at bounding box center [316, 61] width 146 height 14
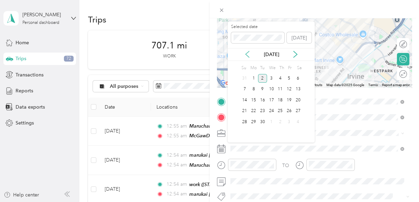
click at [247, 55] on icon at bounding box center [246, 54] width 3 height 6
click at [287, 110] on div "22" at bounding box center [288, 111] width 9 height 9
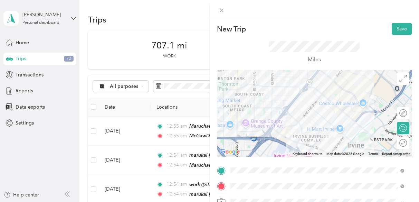
scroll to position [0, 0]
click at [393, 28] on button "Save" at bounding box center [401, 29] width 20 height 12
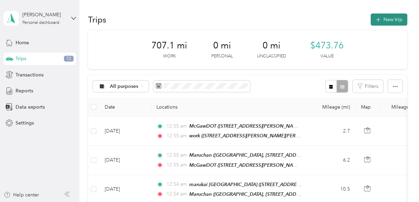
click at [386, 19] on button "New trip" at bounding box center [388, 19] width 37 height 12
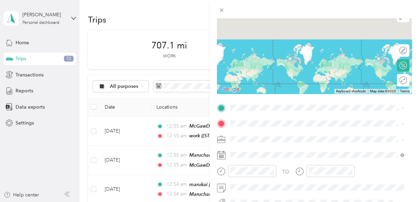
scroll to position [69, 0]
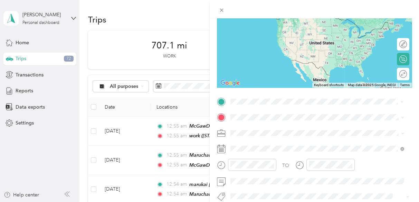
click at [258, 28] on span "[STREET_ADDRESS][PERSON_NAME][PERSON_NAME][US_STATE]" at bounding box center [316, 27] width 146 height 6
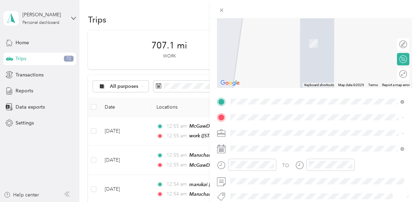
click at [264, 46] on div "Teco 1268 Lakeview Avenue, Anaheim, 92807, Anaheim, California, United States" at bounding box center [277, 38] width 69 height 14
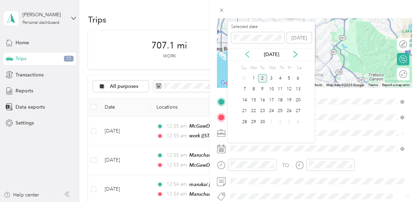
click at [247, 55] on icon at bounding box center [247, 54] width 7 height 7
click at [290, 111] on div "22" at bounding box center [288, 111] width 9 height 9
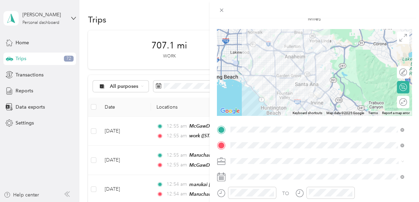
scroll to position [0, 0]
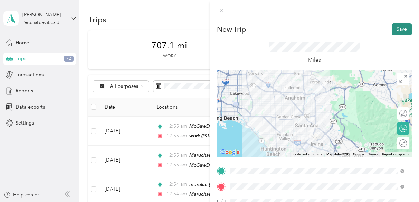
click at [395, 29] on button "Save" at bounding box center [401, 29] width 20 height 12
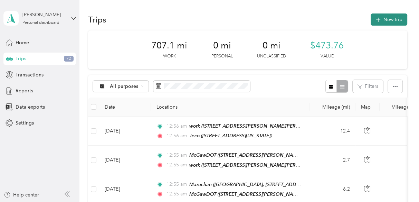
click at [381, 19] on button "New trip" at bounding box center [388, 19] width 37 height 12
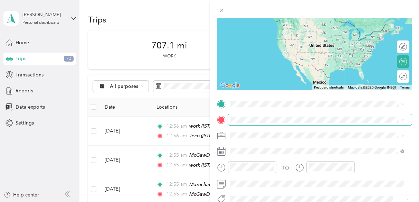
scroll to position [69, 0]
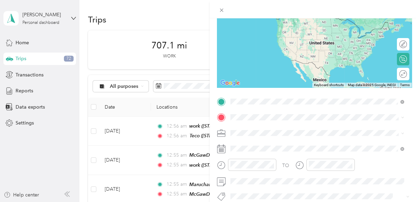
click at [261, 31] on div "Teco 1268 Lakeview Avenue, Anaheim, 92807, Anaheim, California, United States" at bounding box center [277, 24] width 69 height 14
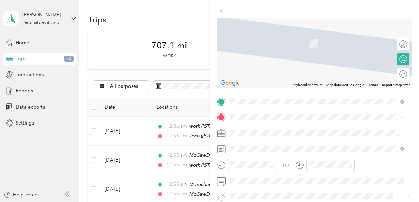
click at [258, 46] on span "[STREET_ADDRESS][US_STATE]" at bounding box center [277, 43] width 69 height 6
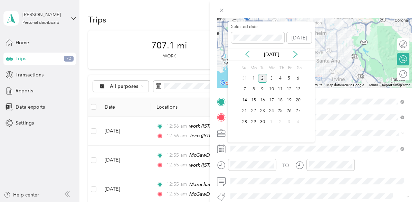
click at [246, 53] on icon at bounding box center [246, 54] width 3 height 6
click at [286, 110] on div "22" at bounding box center [288, 111] width 9 height 9
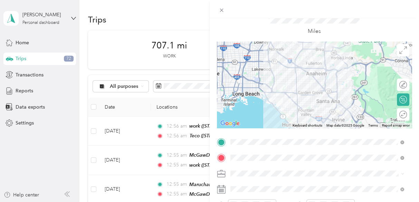
scroll to position [0, 0]
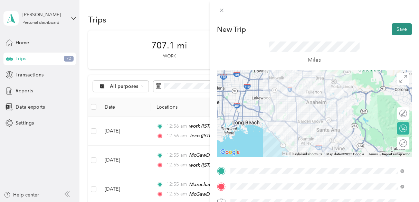
click at [395, 30] on button "Save" at bounding box center [401, 29] width 20 height 12
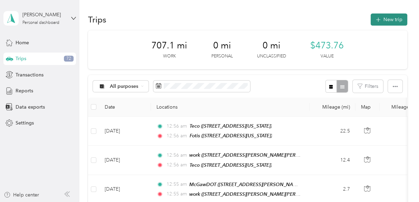
click at [383, 18] on button "New trip" at bounding box center [388, 19] width 37 height 12
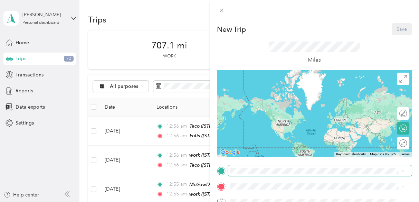
scroll to position [69, 0]
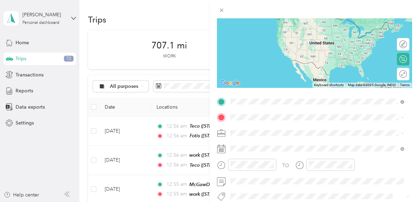
click at [259, 30] on span "[STREET_ADDRESS][US_STATE]" at bounding box center [277, 27] width 69 height 6
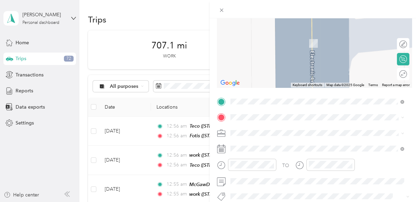
click at [259, 63] on span "[STREET_ADDRESS][PERSON_NAME][PERSON_NAME][US_STATE]" at bounding box center [316, 63] width 146 height 6
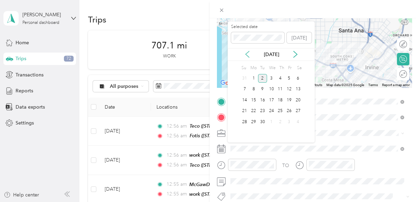
click at [249, 54] on icon at bounding box center [247, 54] width 7 height 7
click at [291, 111] on div "22" at bounding box center [288, 111] width 9 height 9
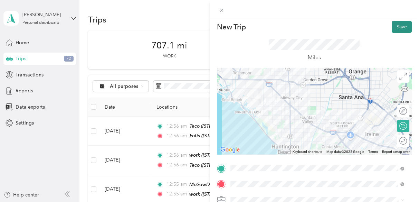
scroll to position [0, 0]
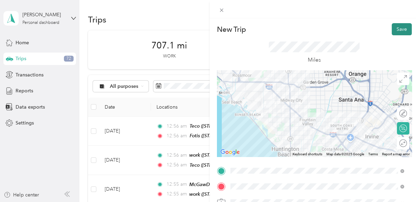
click at [393, 28] on button "Save" at bounding box center [401, 29] width 20 height 12
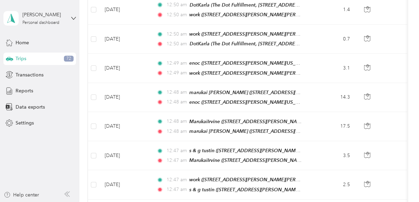
scroll to position [311, 0]
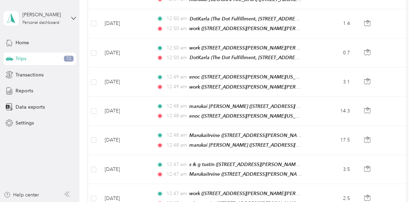
click at [45, 156] on aside "Adele Lopez Personal dashboard Home Trips 72 Transactions Reports Data exports …" at bounding box center [39, 101] width 79 height 202
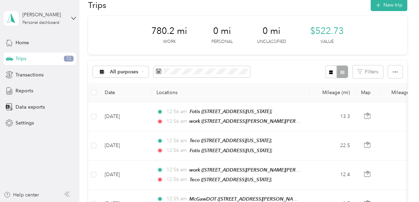
scroll to position [0, 0]
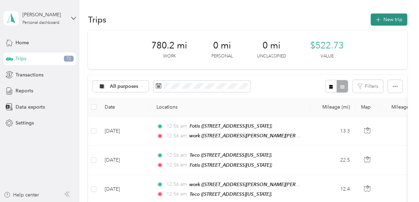
click at [389, 20] on button "New trip" at bounding box center [388, 19] width 37 height 12
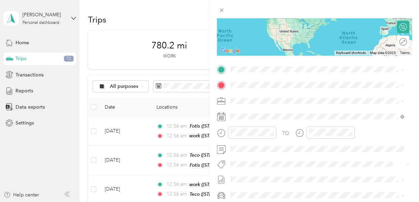
scroll to position [104, 0]
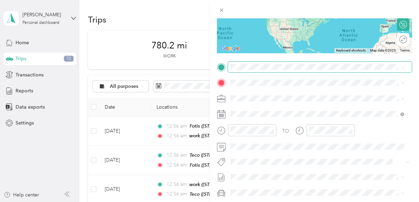
click at [244, 62] on span at bounding box center [320, 66] width 184 height 11
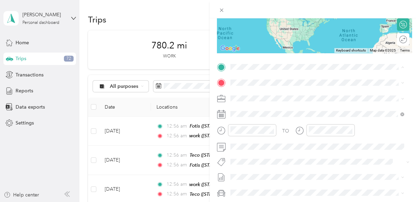
click at [247, 120] on span "[STREET_ADDRESS][PERSON_NAME][PERSON_NAME][US_STATE]" at bounding box center [316, 123] width 146 height 6
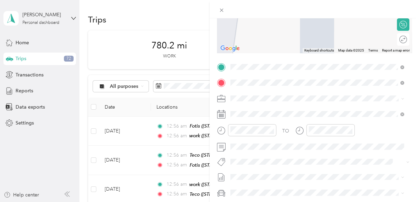
click at [246, 113] on div "ToledoDOT [STREET_ADDRESS][US_STATE]" at bounding box center [277, 114] width 69 height 14
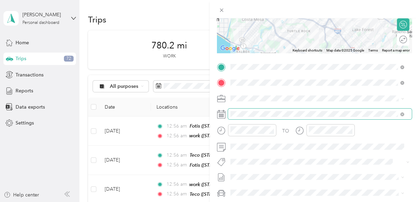
click at [268, 110] on span at bounding box center [320, 113] width 184 height 11
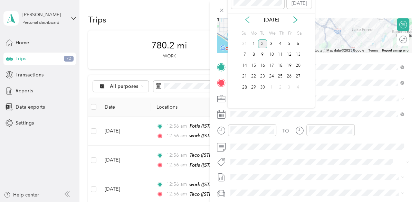
click at [244, 22] on icon at bounding box center [247, 19] width 7 height 7
click at [254, 87] on div "25" at bounding box center [253, 87] width 9 height 9
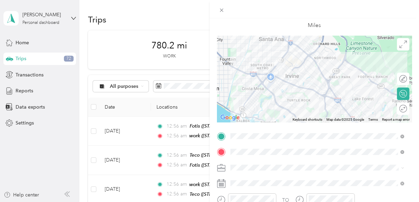
scroll to position [0, 0]
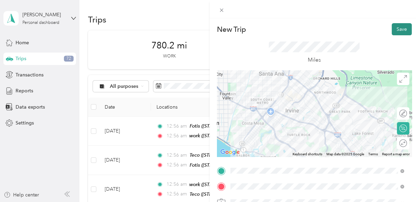
click at [393, 30] on button "Save" at bounding box center [401, 29] width 20 height 12
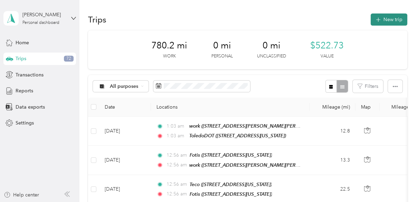
click at [384, 23] on button "New trip" at bounding box center [388, 19] width 37 height 12
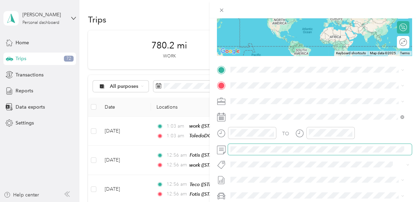
scroll to position [104, 0]
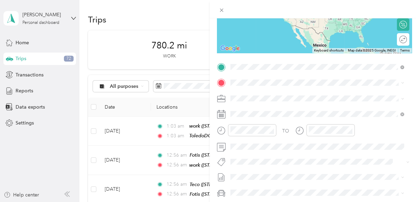
click at [256, 99] on span "[STREET_ADDRESS][US_STATE]" at bounding box center [277, 102] width 69 height 6
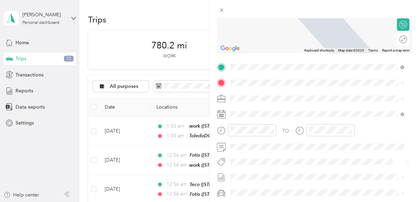
click at [253, 133] on div "work [STREET_ADDRESS][PERSON_NAME][PERSON_NAME][US_STATE]" at bounding box center [316, 135] width 146 height 14
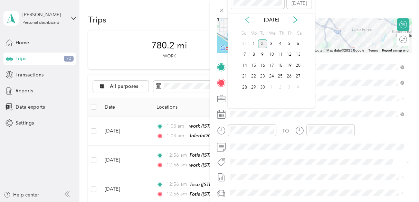
click at [245, 19] on icon at bounding box center [247, 19] width 7 height 7
click at [254, 90] on div "25" at bounding box center [253, 87] width 9 height 9
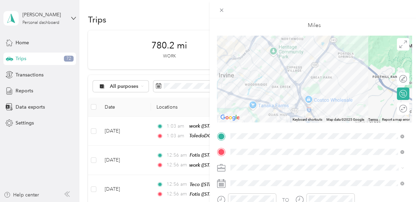
scroll to position [0, 0]
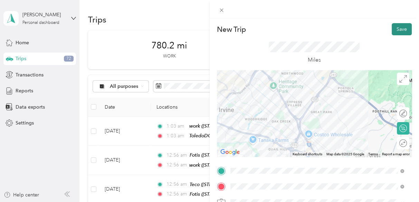
click at [392, 27] on button "Save" at bounding box center [401, 29] width 20 height 12
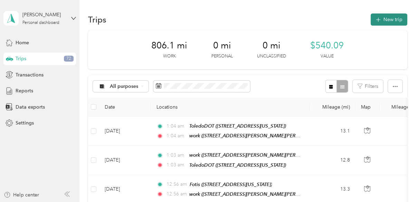
click at [386, 19] on button "New trip" at bounding box center [388, 19] width 37 height 12
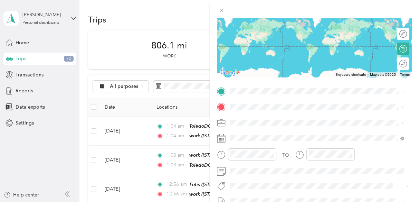
scroll to position [104, 0]
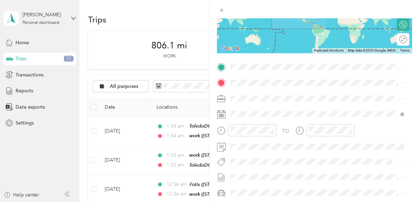
click at [251, 115] on strong "work" at bounding box center [248, 115] width 11 height 6
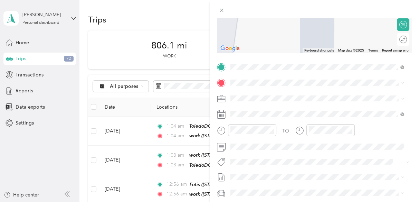
click at [263, 117] on div "DotKarla The Dot Fulfillment, [STREET_ADDRESS][GEOGRAPHIC_DATA], [GEOGRAPHIC_DA…" at bounding box center [322, 117] width 158 height 22
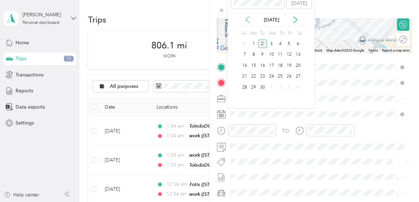
click at [245, 16] on icon at bounding box center [247, 19] width 7 height 7
click at [268, 85] on div "27" at bounding box center [271, 87] width 9 height 9
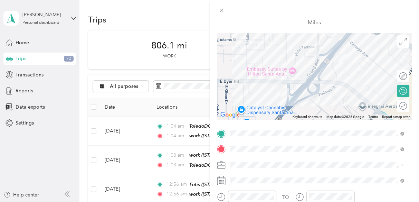
scroll to position [0, 0]
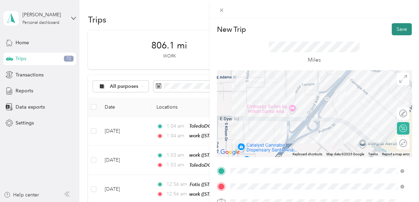
click at [397, 30] on button "Save" at bounding box center [401, 29] width 20 height 12
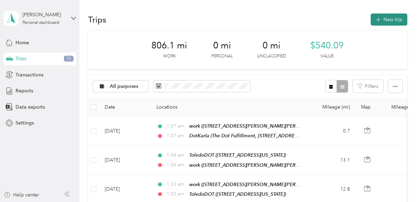
click at [385, 21] on button "New trip" at bounding box center [388, 19] width 37 height 12
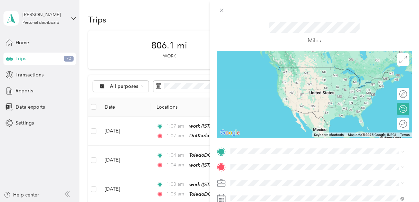
scroll to position [35, 0]
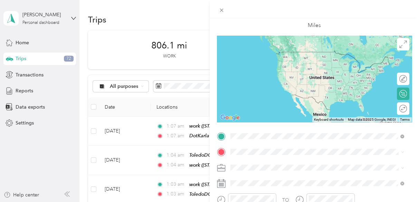
click at [260, 63] on span "The Dot Fulfillment, [STREET_ADDRESS][GEOGRAPHIC_DATA], [GEOGRAPHIC_DATA]" at bounding box center [312, 65] width 139 height 13
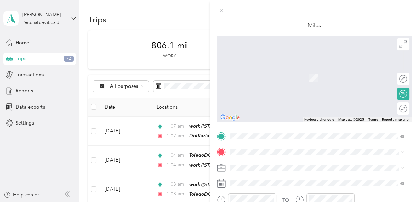
click at [252, 102] on span "[STREET_ADDRESS][PERSON_NAME][PERSON_NAME][US_STATE]" at bounding box center [316, 99] width 146 height 6
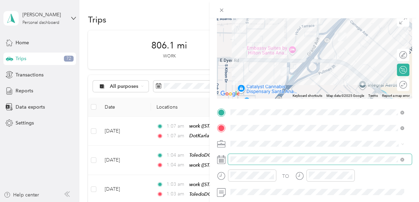
scroll to position [69, 0]
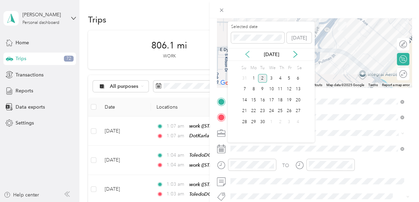
click at [249, 54] on icon at bounding box center [247, 54] width 7 height 7
click at [270, 120] on div "27" at bounding box center [271, 121] width 9 height 9
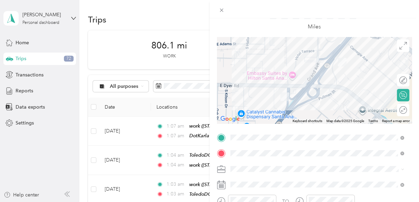
scroll to position [0, 0]
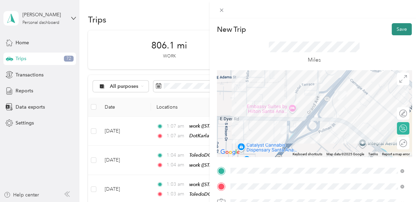
click at [395, 29] on button "Save" at bounding box center [401, 29] width 20 height 12
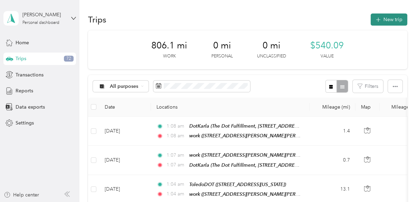
click at [384, 20] on button "New trip" at bounding box center [388, 19] width 37 height 12
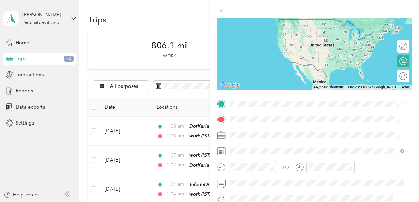
scroll to position [69, 0]
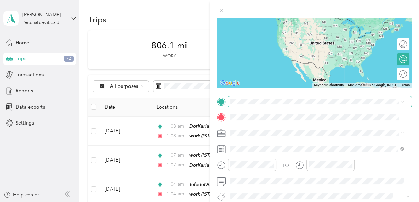
click at [248, 105] on span at bounding box center [320, 101] width 184 height 11
click at [250, 24] on span "[STREET_ADDRESS][PERSON_NAME][PERSON_NAME][US_STATE]" at bounding box center [316, 27] width 146 height 6
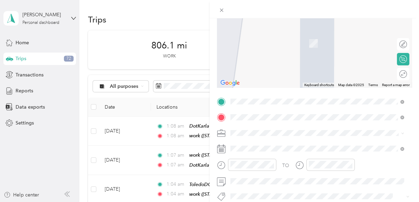
click at [262, 39] on div "ToledoDOT [STREET_ADDRESS][US_STATE]" at bounding box center [277, 39] width 69 height 14
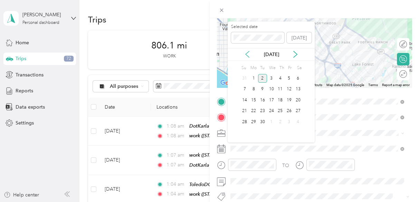
click at [247, 56] on icon at bounding box center [246, 54] width 3 height 6
click at [272, 121] on div "27" at bounding box center [271, 121] width 9 height 9
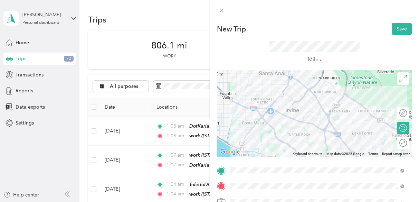
scroll to position [0, 0]
click at [393, 29] on button "Save" at bounding box center [401, 29] width 20 height 12
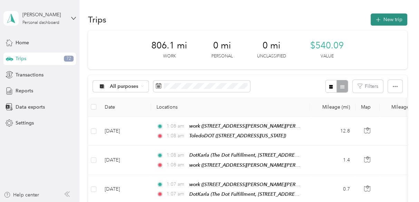
click at [389, 20] on button "New trip" at bounding box center [388, 19] width 37 height 12
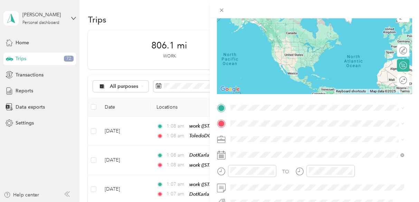
scroll to position [69, 0]
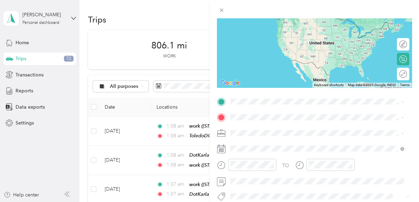
click at [256, 24] on div "ToledoDOT [STREET_ADDRESS][US_STATE]" at bounding box center [277, 22] width 69 height 14
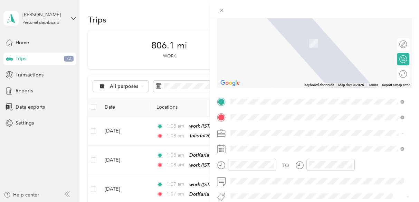
click at [249, 43] on div "work [STREET_ADDRESS][PERSON_NAME][PERSON_NAME][US_STATE]" at bounding box center [316, 39] width 146 height 14
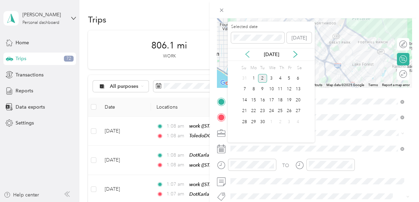
click at [246, 56] on icon at bounding box center [247, 54] width 7 height 7
click at [271, 123] on div "27" at bounding box center [271, 121] width 9 height 9
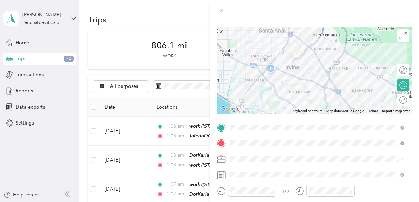
scroll to position [0, 0]
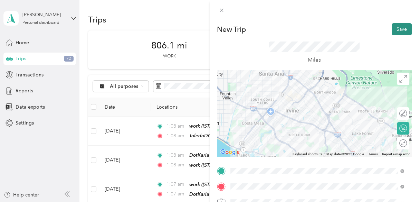
click at [396, 28] on button "Save" at bounding box center [401, 29] width 20 height 12
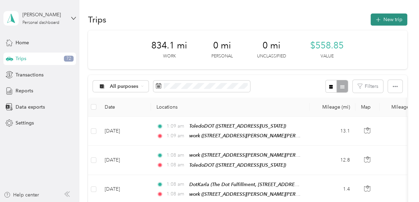
click at [387, 19] on button "New trip" at bounding box center [388, 19] width 37 height 12
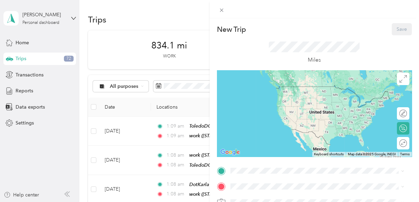
scroll to position [35, 0]
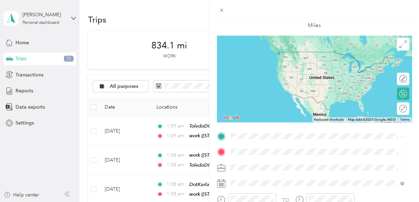
click at [255, 79] on div "work [STREET_ADDRESS][PERSON_NAME][PERSON_NAME][US_STATE]" at bounding box center [316, 79] width 146 height 14
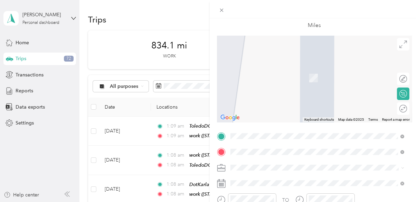
click at [260, 75] on span "[STREET_ADDRESS][US_STATE]" at bounding box center [277, 78] width 69 height 6
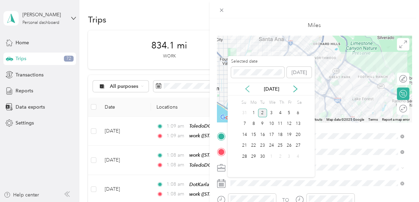
click at [246, 88] on icon at bounding box center [246, 89] width 3 height 6
click at [278, 155] on div "28" at bounding box center [279, 156] width 9 height 9
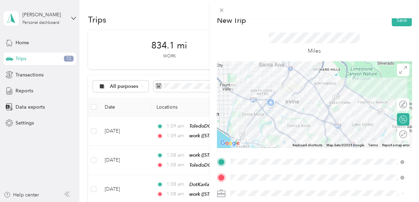
scroll to position [0, 0]
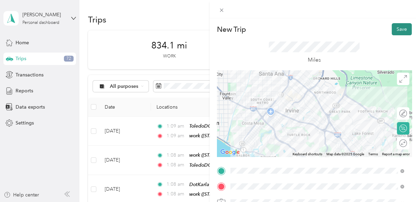
click at [393, 26] on button "Save" at bounding box center [401, 29] width 20 height 12
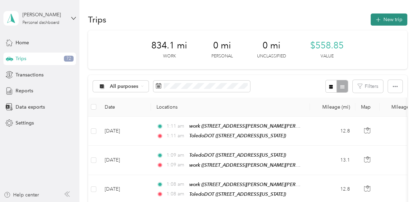
click at [388, 19] on button "New trip" at bounding box center [388, 19] width 37 height 12
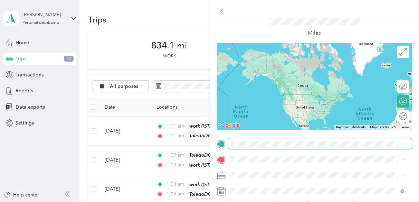
scroll to position [69, 0]
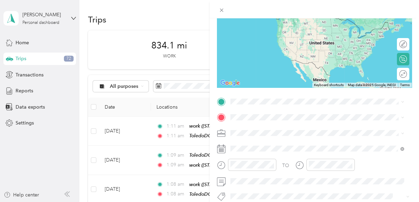
click at [262, 26] on span "[STREET_ADDRESS][US_STATE]" at bounding box center [277, 26] width 69 height 6
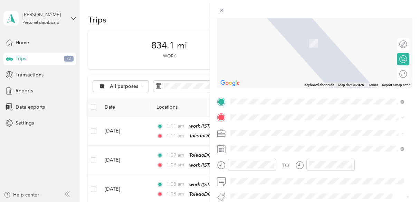
click at [259, 65] on div "work [STREET_ADDRESS][PERSON_NAME][PERSON_NAME][US_STATE]" at bounding box center [316, 60] width 146 height 14
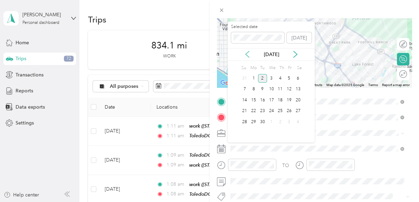
click at [248, 53] on icon at bounding box center [247, 54] width 7 height 7
click at [279, 121] on div "28" at bounding box center [279, 121] width 9 height 9
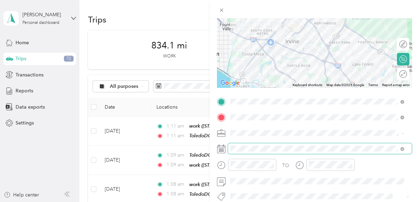
scroll to position [0, 0]
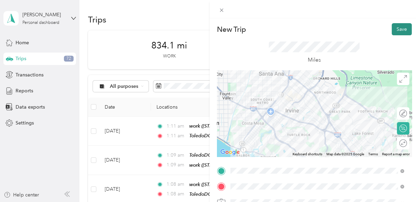
click at [396, 27] on button "Save" at bounding box center [401, 29] width 20 height 12
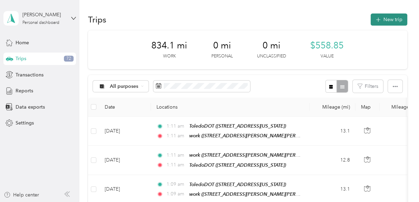
click at [387, 17] on button "New trip" at bounding box center [388, 19] width 37 height 12
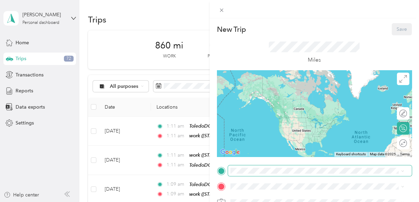
scroll to position [69, 0]
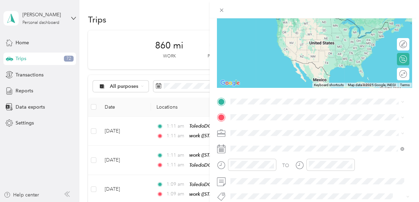
click at [254, 23] on div "work [STREET_ADDRESS][PERSON_NAME][PERSON_NAME][US_STATE]" at bounding box center [316, 23] width 146 height 14
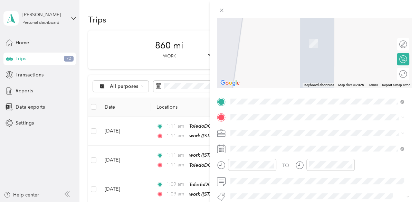
click at [256, 48] on span "The Dot Fulfillment, [STREET_ADDRESS][GEOGRAPHIC_DATA], [GEOGRAPHIC_DATA]" at bounding box center [312, 45] width 139 height 13
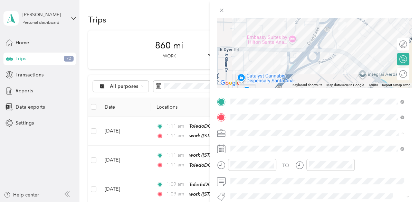
click at [248, 156] on div "Work Mileage" at bounding box center [316, 156] width 169 height 7
click at [244, 143] on span "SkillsetGroup" at bounding box center [246, 145] width 29 height 6
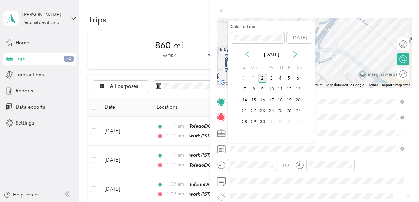
click at [246, 55] on icon at bounding box center [246, 54] width 3 height 6
click at [287, 120] on div "29" at bounding box center [288, 121] width 9 height 9
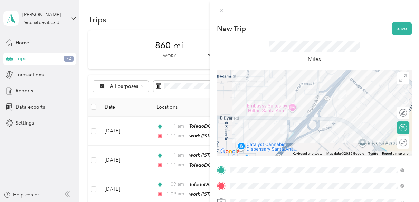
scroll to position [0, 0]
click at [396, 31] on button "Save" at bounding box center [401, 29] width 20 height 12
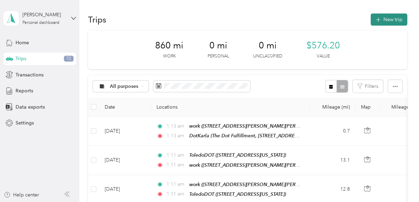
click at [385, 20] on button "New trip" at bounding box center [388, 19] width 37 height 12
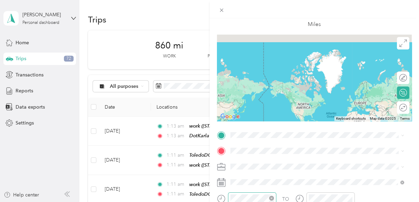
scroll to position [69, 0]
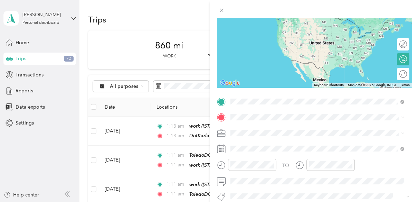
click at [258, 28] on span "The Dot Fulfillment, [STREET_ADDRESS][GEOGRAPHIC_DATA], [GEOGRAPHIC_DATA]" at bounding box center [312, 30] width 139 height 13
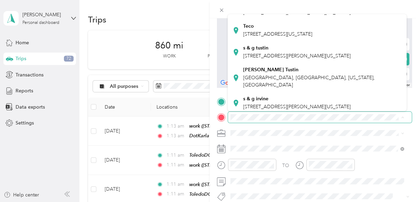
scroll to position [104, 0]
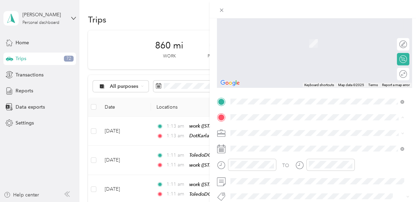
click at [265, 51] on span "[STREET_ADDRESS][PERSON_NAME][US_STATE]" at bounding box center [296, 48] width 107 height 6
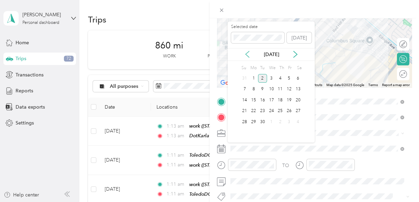
click at [246, 55] on icon at bounding box center [246, 54] width 3 height 6
click at [291, 120] on div "29" at bounding box center [288, 121] width 9 height 9
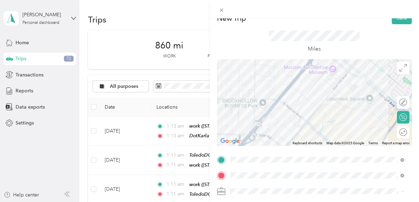
scroll to position [0, 0]
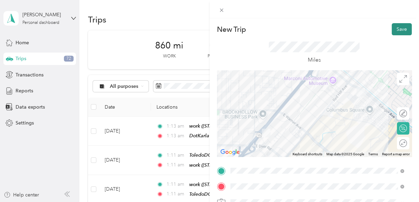
click at [395, 30] on button "Save" at bounding box center [401, 29] width 20 height 12
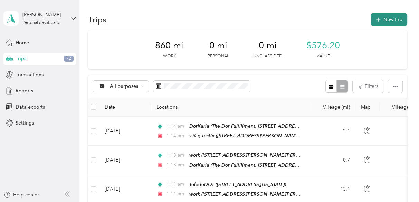
click at [388, 19] on button "New trip" at bounding box center [388, 19] width 37 height 12
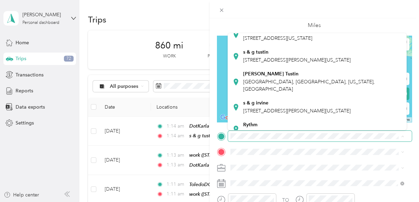
scroll to position [104, 0]
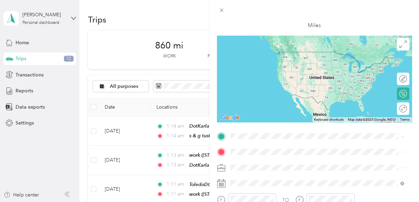
click at [253, 69] on div "s & g tustin [STREET_ADDRESS][PERSON_NAME][US_STATE]" at bounding box center [296, 61] width 107 height 14
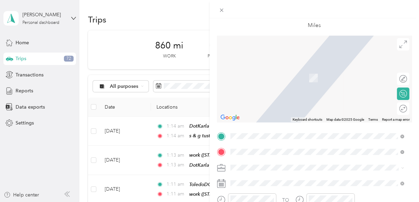
click at [268, 77] on div "McGawDOT [STREET_ADDRESS][PERSON_NAME][US_STATE]" at bounding box center [296, 74] width 107 height 14
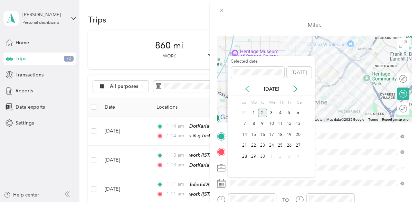
click at [249, 88] on icon at bounding box center [247, 88] width 7 height 7
click at [288, 156] on div "29" at bounding box center [288, 156] width 9 height 9
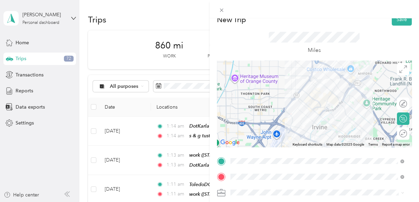
scroll to position [0, 0]
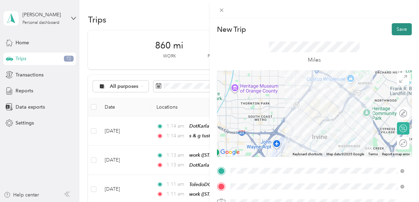
click at [394, 32] on button "Save" at bounding box center [401, 29] width 20 height 12
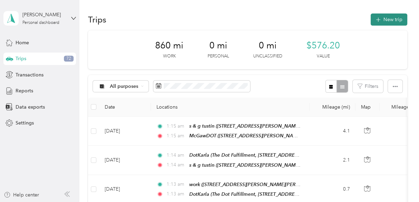
click at [381, 18] on button "New trip" at bounding box center [388, 19] width 37 height 12
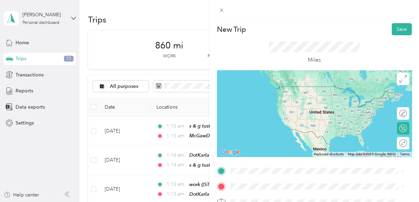
click at [275, 95] on span "[STREET_ADDRESS][PERSON_NAME][US_STATE]" at bounding box center [296, 93] width 107 height 6
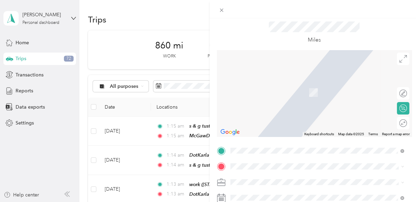
scroll to position [35, 0]
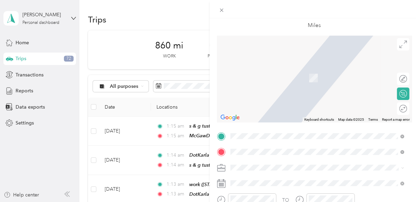
click at [257, 73] on div "ToledoDOT [STREET_ADDRESS][US_STATE]" at bounding box center [277, 74] width 69 height 14
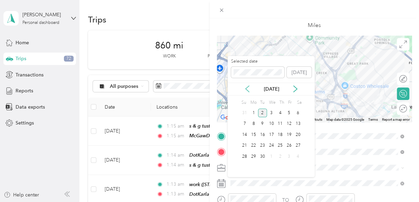
click at [247, 88] on icon at bounding box center [247, 88] width 7 height 7
click at [288, 154] on div "29" at bounding box center [288, 156] width 9 height 9
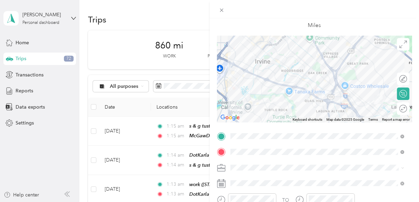
scroll to position [0, 0]
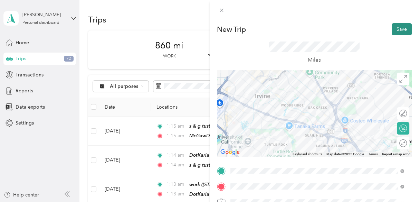
click at [394, 32] on button "Save" at bounding box center [401, 29] width 20 height 12
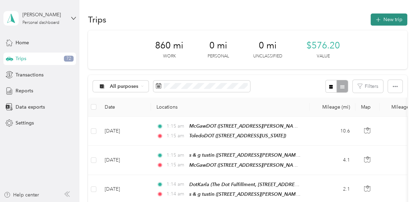
click at [387, 17] on button "New trip" at bounding box center [388, 19] width 37 height 12
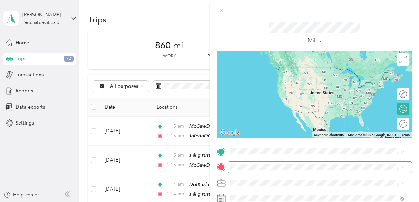
scroll to position [35, 0]
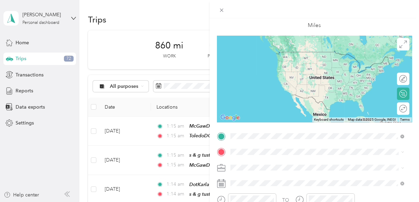
click at [250, 58] on div "ToledoDOT [STREET_ADDRESS][US_STATE]" at bounding box center [277, 58] width 69 height 14
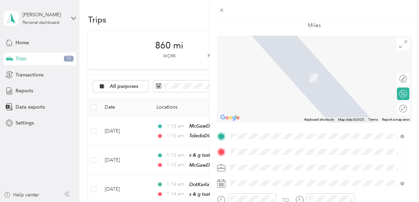
click at [254, 76] on span "[STREET_ADDRESS][PERSON_NAME][US_STATE]" at bounding box center [296, 76] width 107 height 6
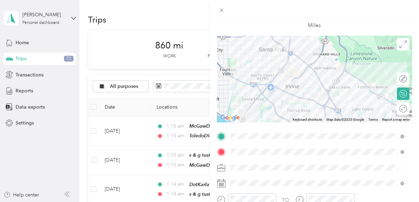
scroll to position [69, 0]
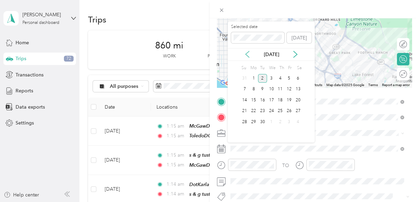
click at [249, 54] on icon at bounding box center [247, 54] width 7 height 7
click at [286, 119] on div "29" at bounding box center [288, 121] width 9 height 9
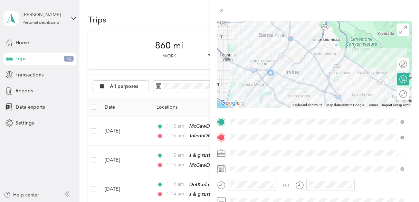
scroll to position [0, 0]
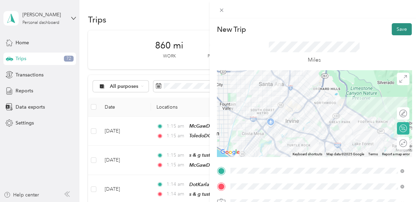
click at [393, 25] on button "Save" at bounding box center [401, 29] width 20 height 12
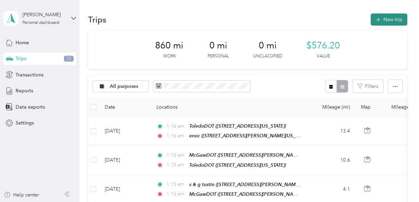
click at [389, 20] on button "New trip" at bounding box center [388, 19] width 37 height 12
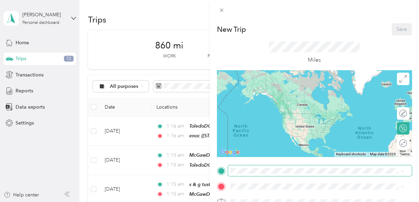
scroll to position [35, 0]
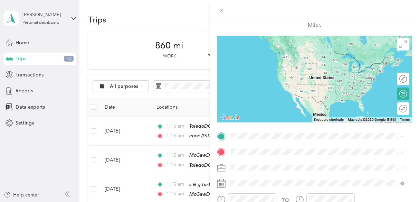
click at [255, 57] on div "enoc [STREET_ADDRESS][PERSON_NAME][US_STATE]" at bounding box center [296, 58] width 107 height 14
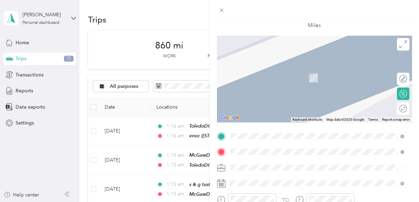
click at [255, 78] on div "Fotis [STREET_ADDRESS][US_STATE]" at bounding box center [277, 74] width 69 height 14
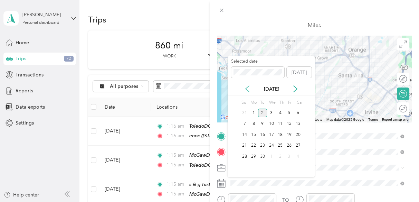
click at [246, 86] on icon at bounding box center [247, 88] width 7 height 7
click at [291, 157] on div "29" at bounding box center [288, 156] width 9 height 9
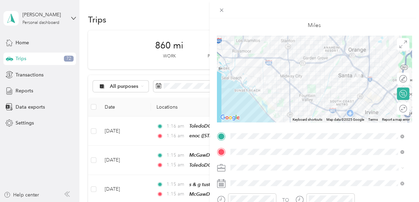
scroll to position [0, 0]
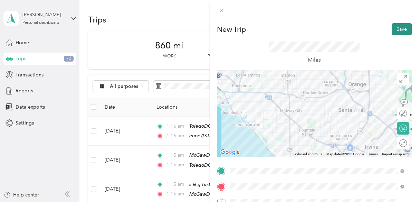
click at [394, 26] on button "Save" at bounding box center [401, 29] width 20 height 12
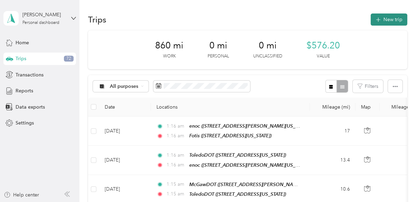
click at [384, 22] on button "New trip" at bounding box center [388, 19] width 37 height 12
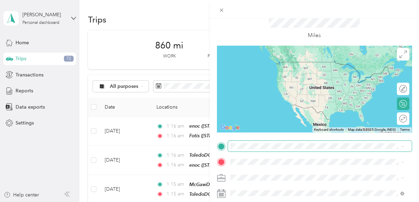
scroll to position [35, 0]
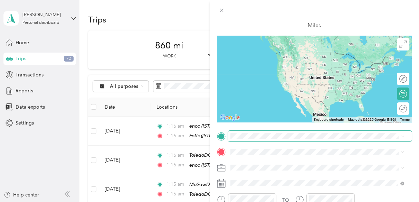
click at [241, 139] on span at bounding box center [320, 135] width 184 height 11
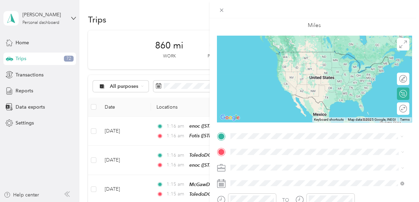
click at [253, 64] on span "[STREET_ADDRESS][US_STATE]" at bounding box center [277, 62] width 69 height 6
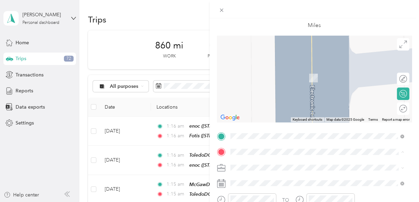
click at [257, 99] on div "work [STREET_ADDRESS][PERSON_NAME][PERSON_NAME][US_STATE]" at bounding box center [316, 95] width 146 height 14
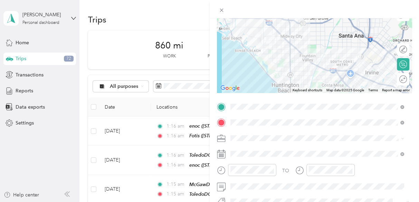
scroll to position [104, 0]
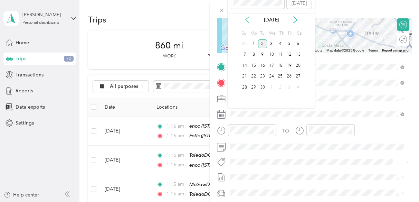
click at [249, 22] on icon at bounding box center [247, 19] width 7 height 7
click at [287, 84] on div "29" at bounding box center [288, 87] width 9 height 9
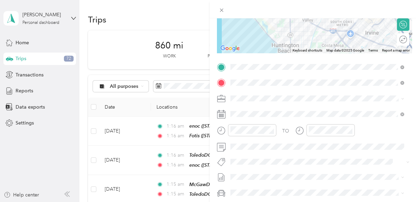
scroll to position [0, 0]
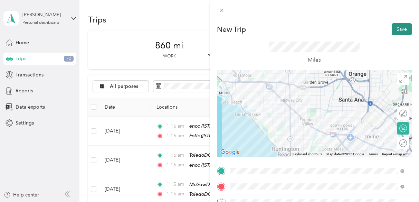
click at [391, 27] on button "Save" at bounding box center [401, 29] width 20 height 12
